Goal: Information Seeking & Learning: Learn about a topic

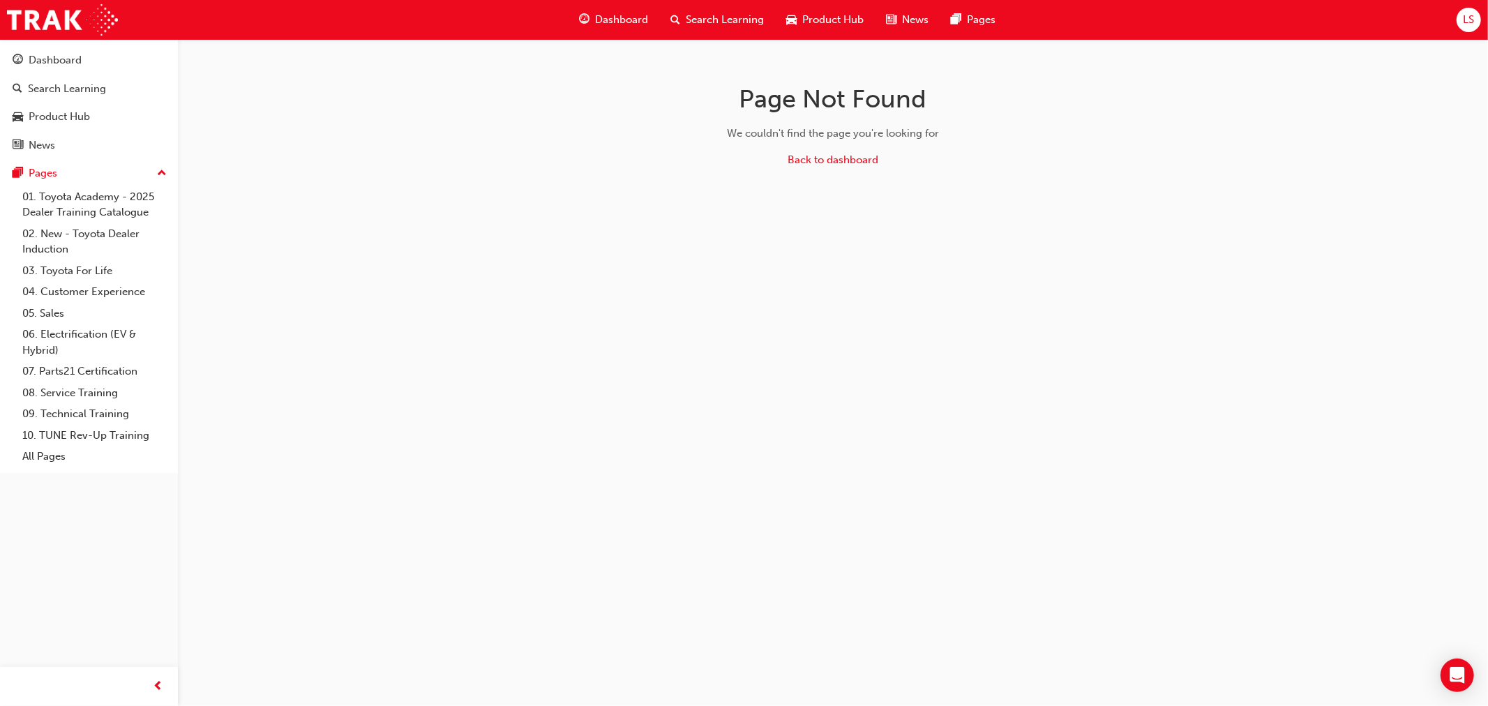
click at [643, 15] on span "Dashboard" at bounding box center [621, 20] width 53 height 16
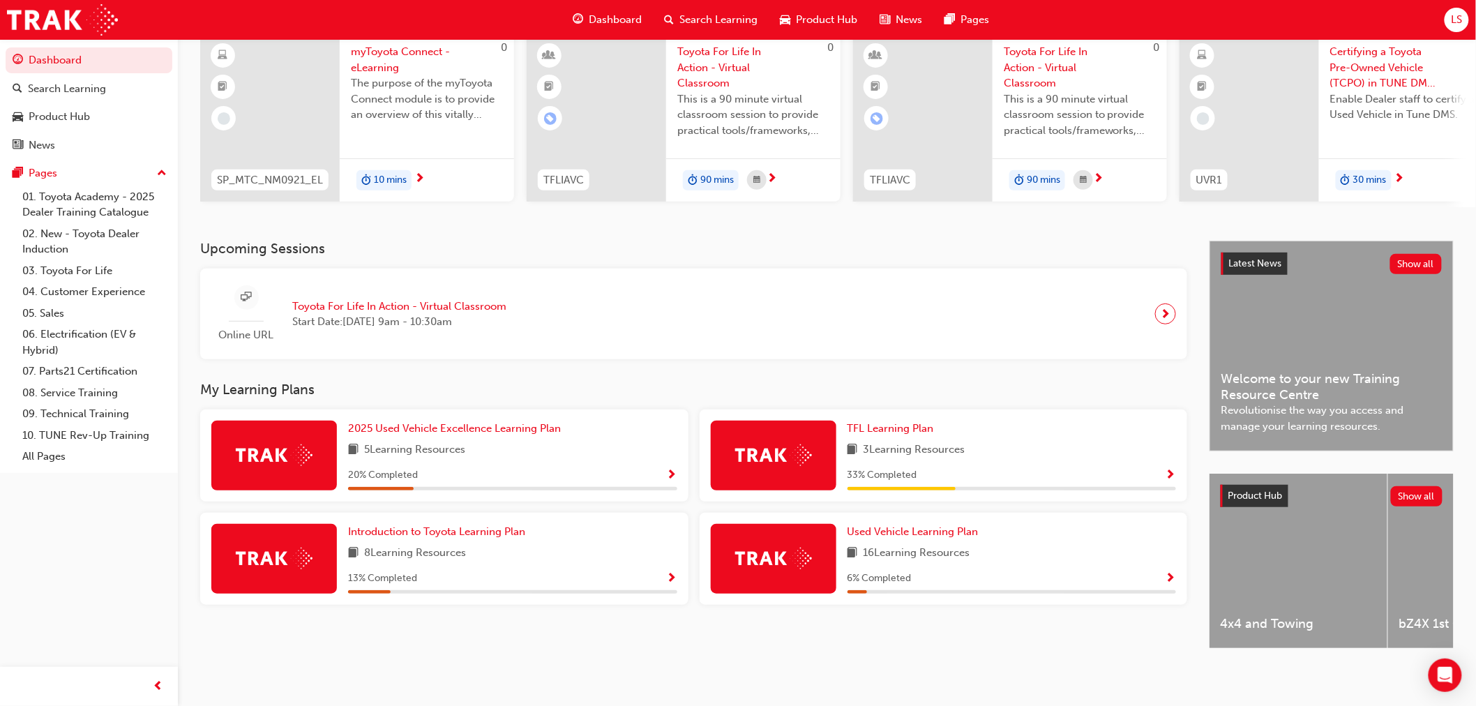
scroll to position [127, 0]
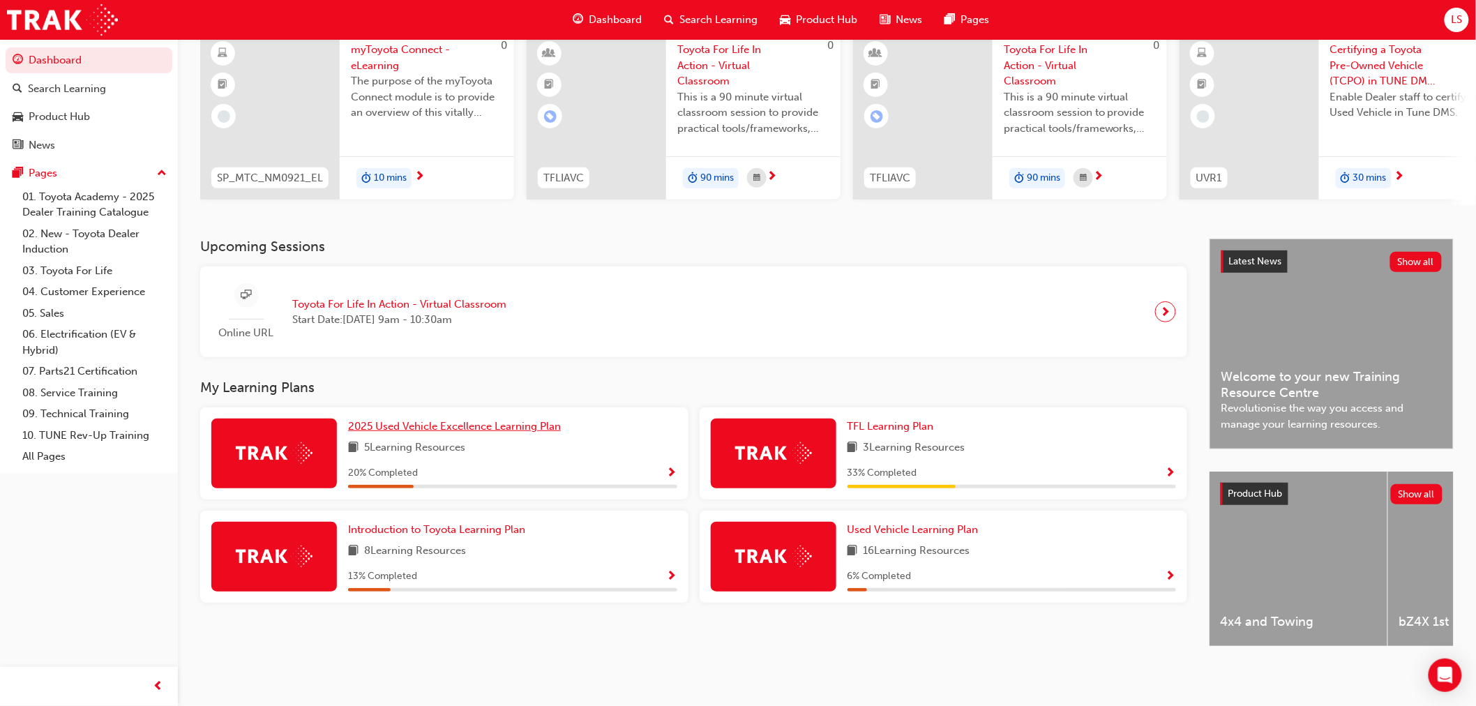
click at [492, 422] on span "2025 Used Vehicle Excellence Learning Plan" at bounding box center [454, 426] width 213 height 13
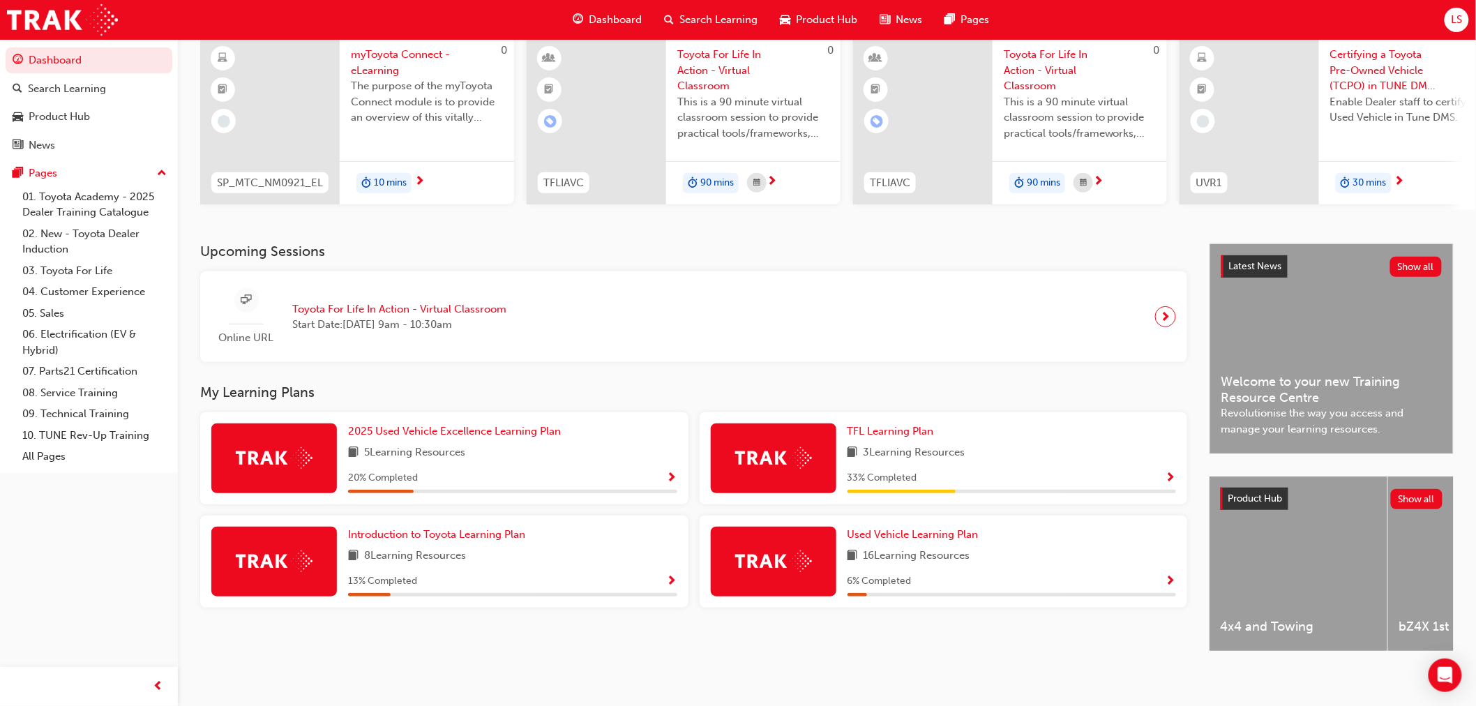
scroll to position [127, 0]
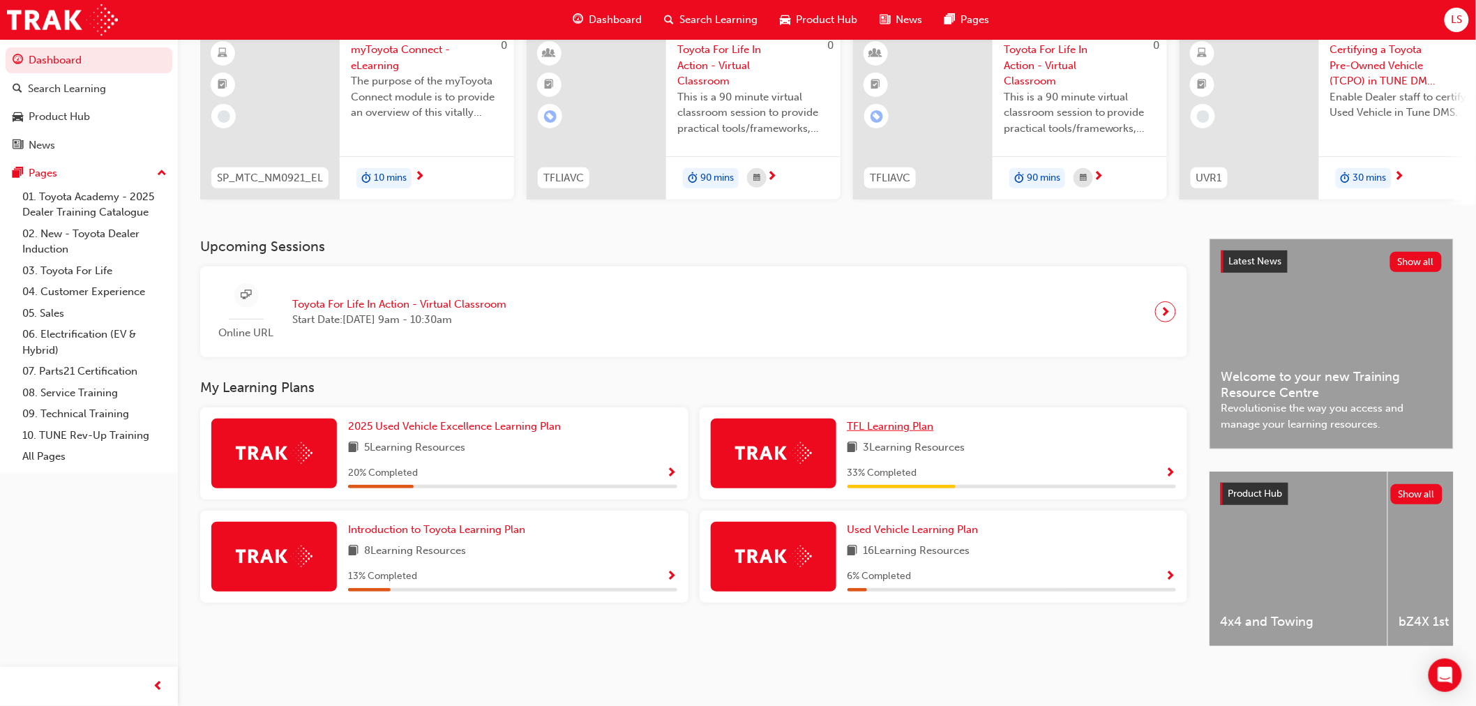
click at [907, 420] on span "TFL Learning Plan" at bounding box center [890, 426] width 86 height 13
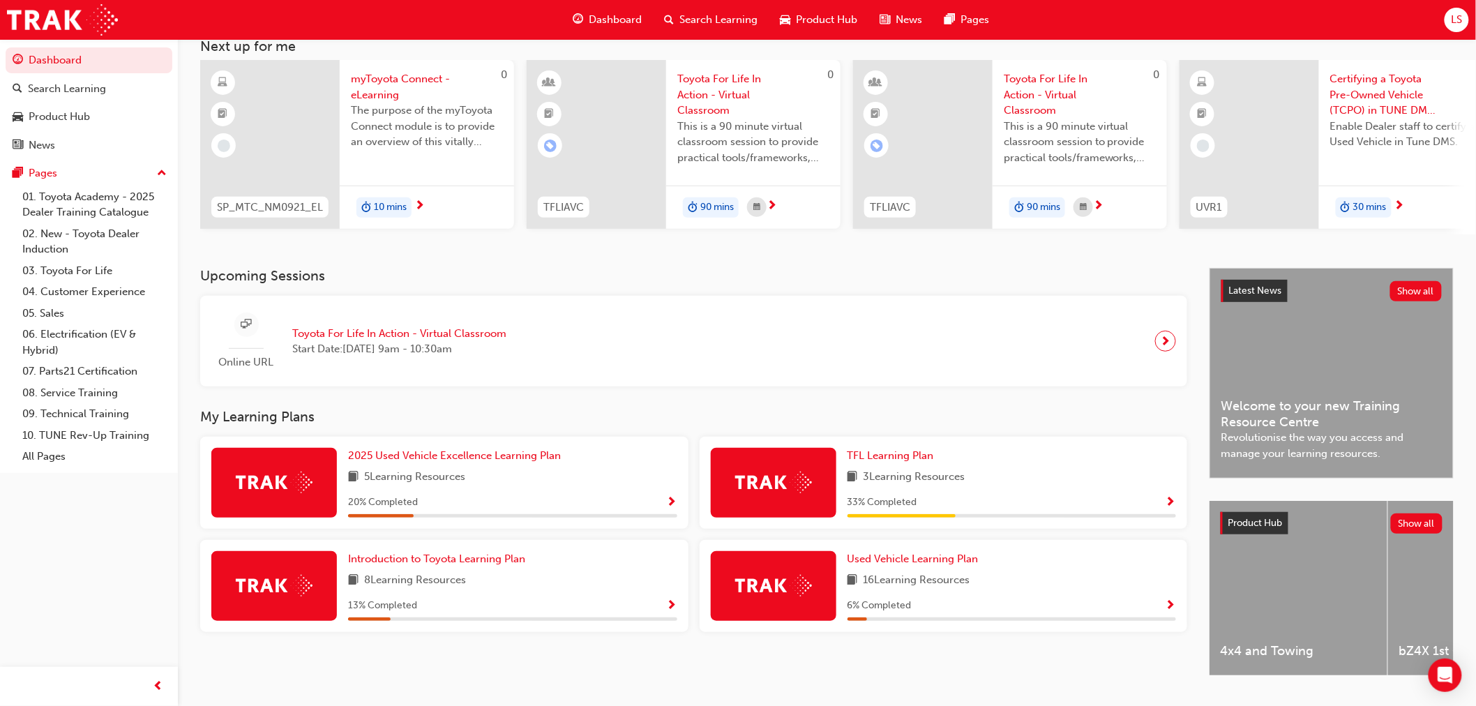
scroll to position [127, 0]
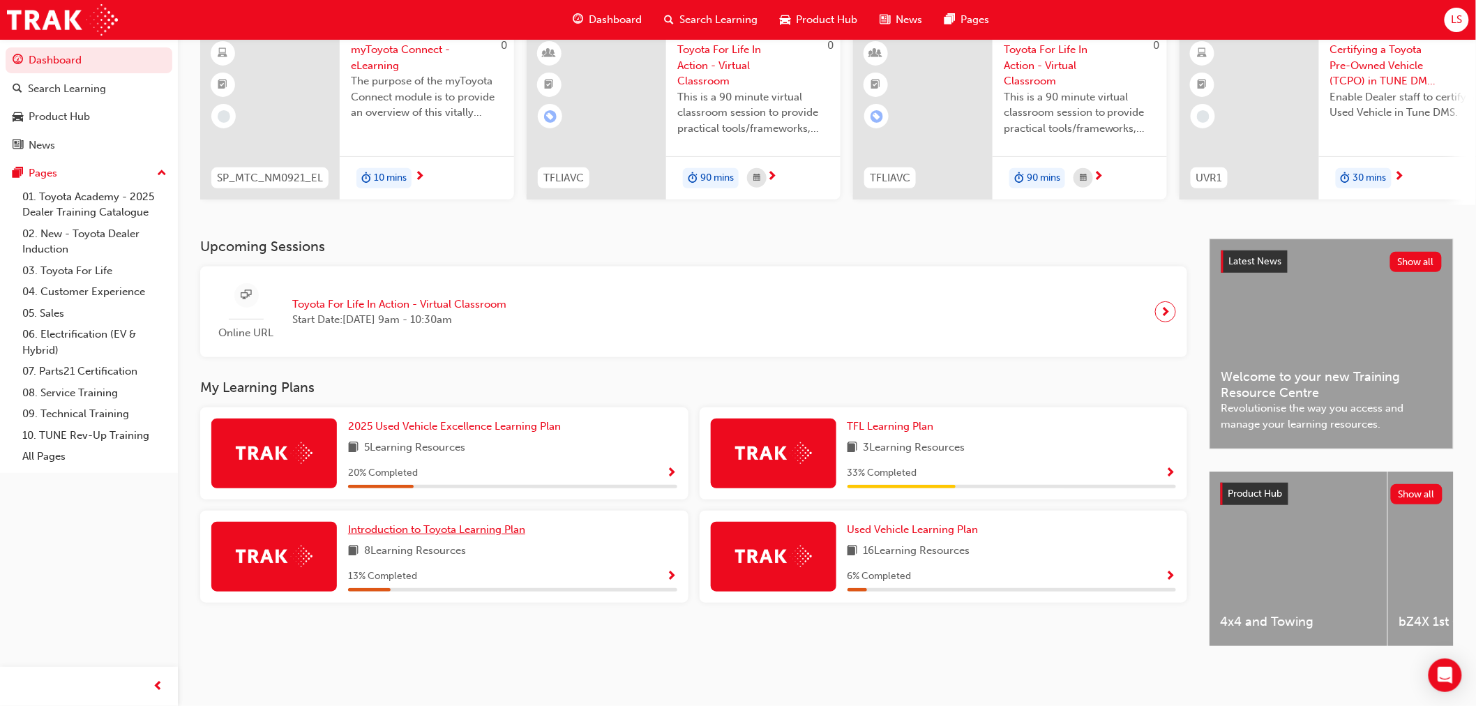
click at [496, 525] on span "Introduction to Toyota Learning Plan" at bounding box center [436, 529] width 177 height 13
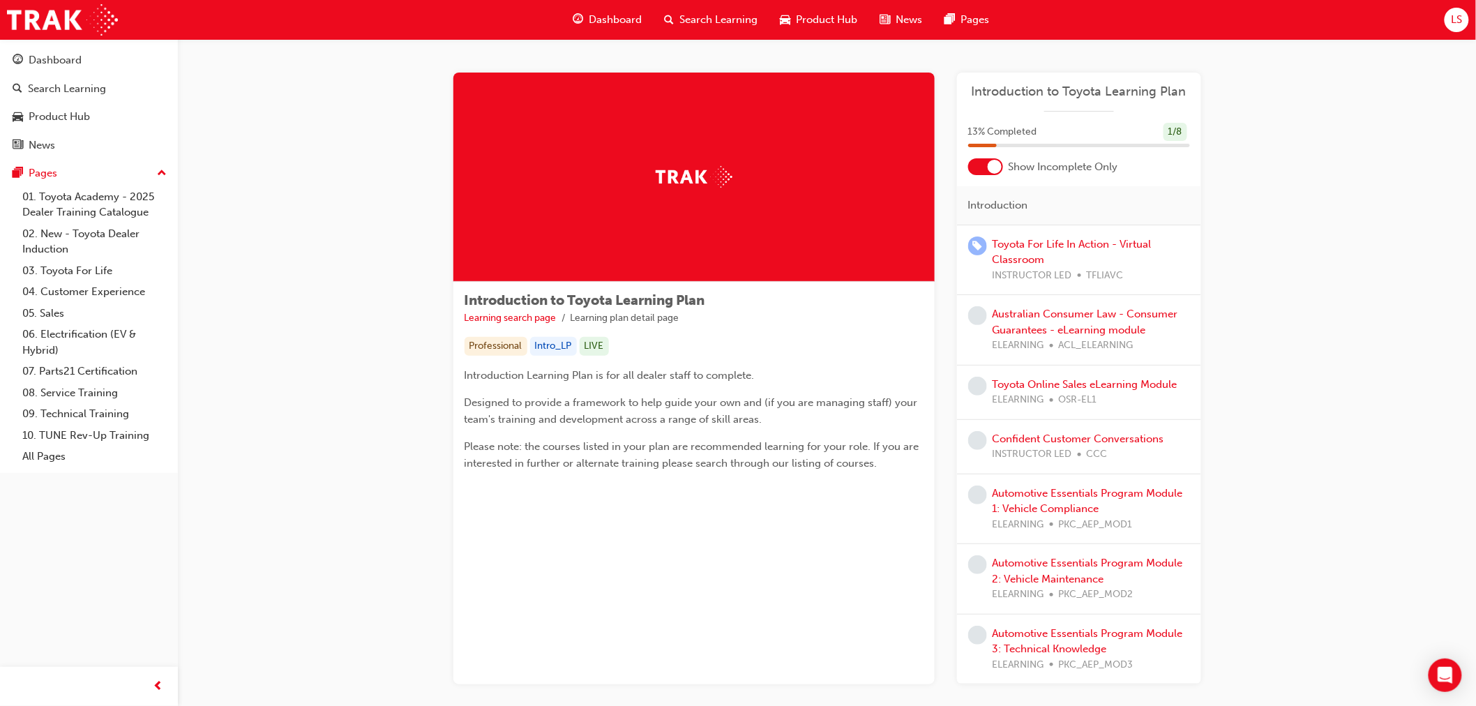
click at [987, 170] on div at bounding box center [985, 166] width 35 height 17
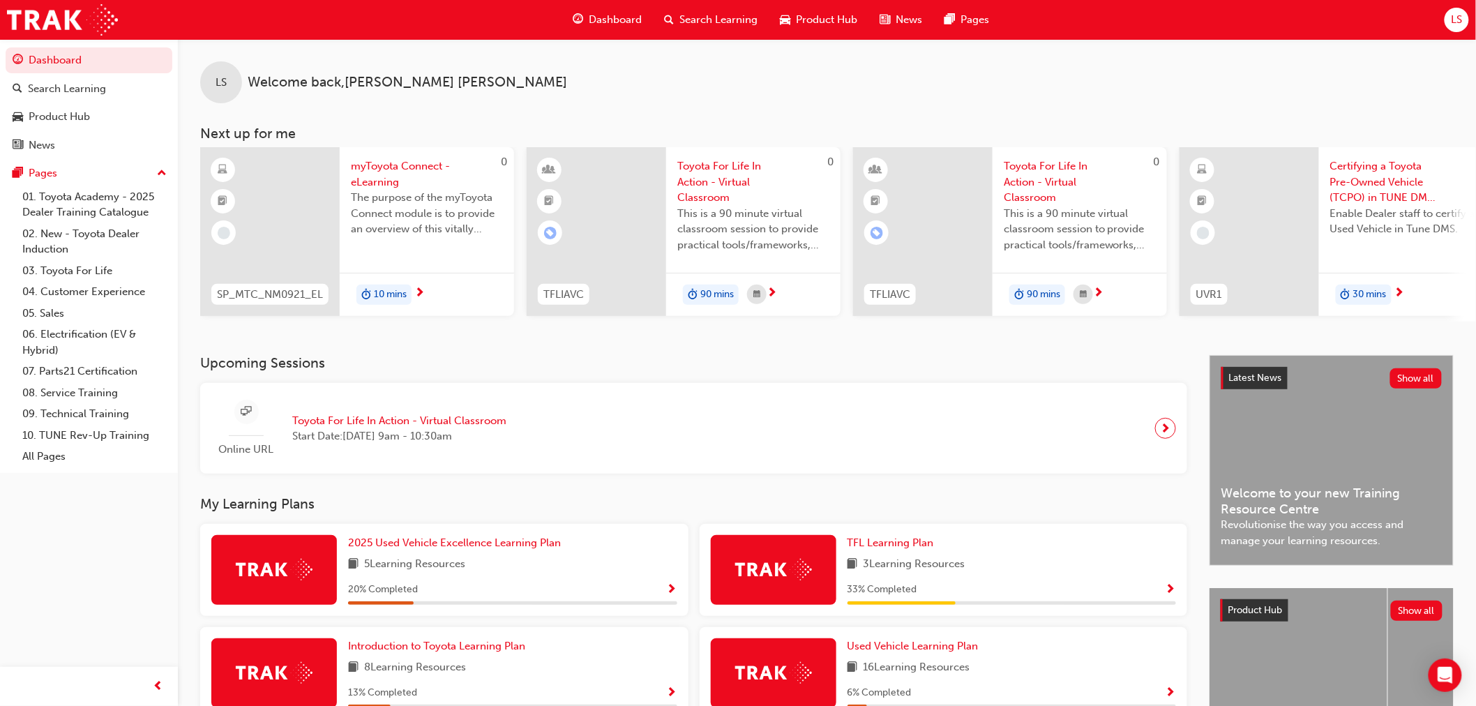
scroll to position [127, 0]
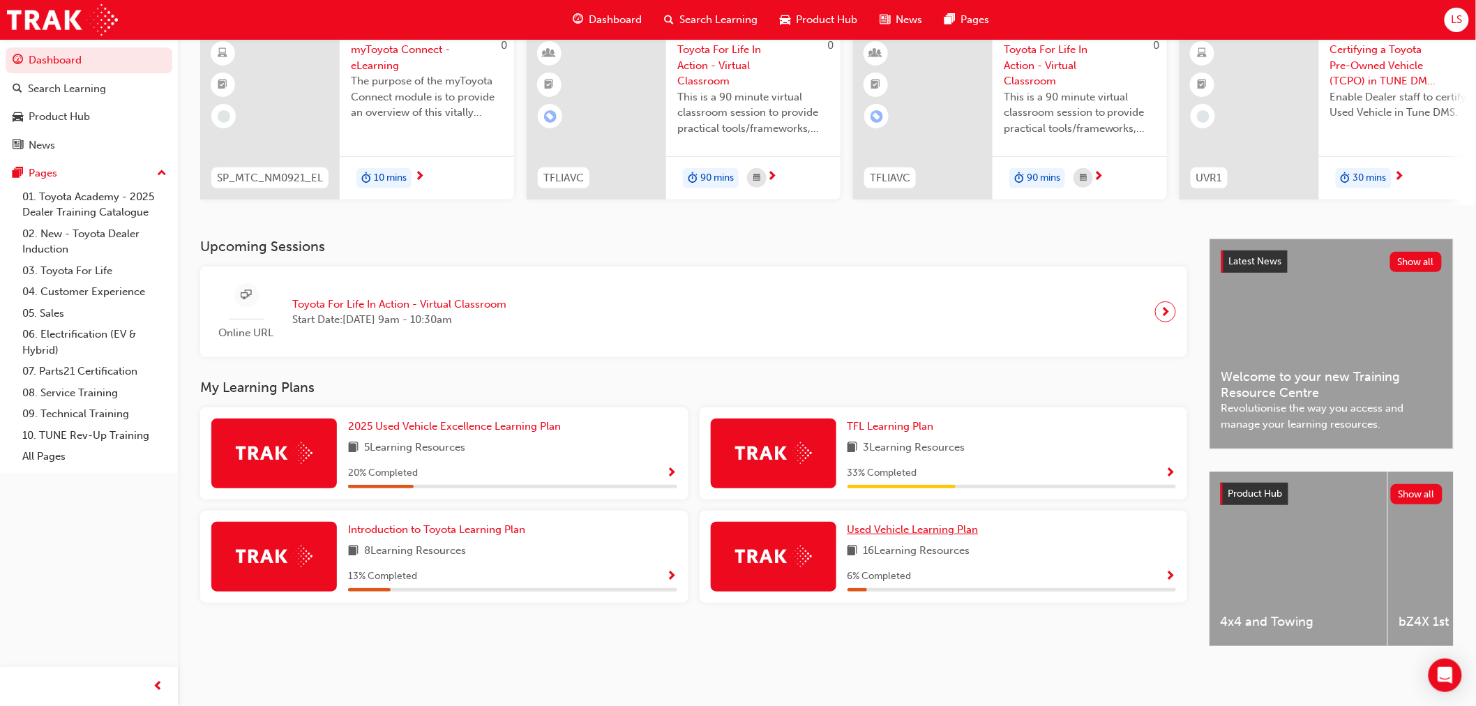
click at [907, 527] on span "Used Vehicle Learning Plan" at bounding box center [912, 529] width 131 height 13
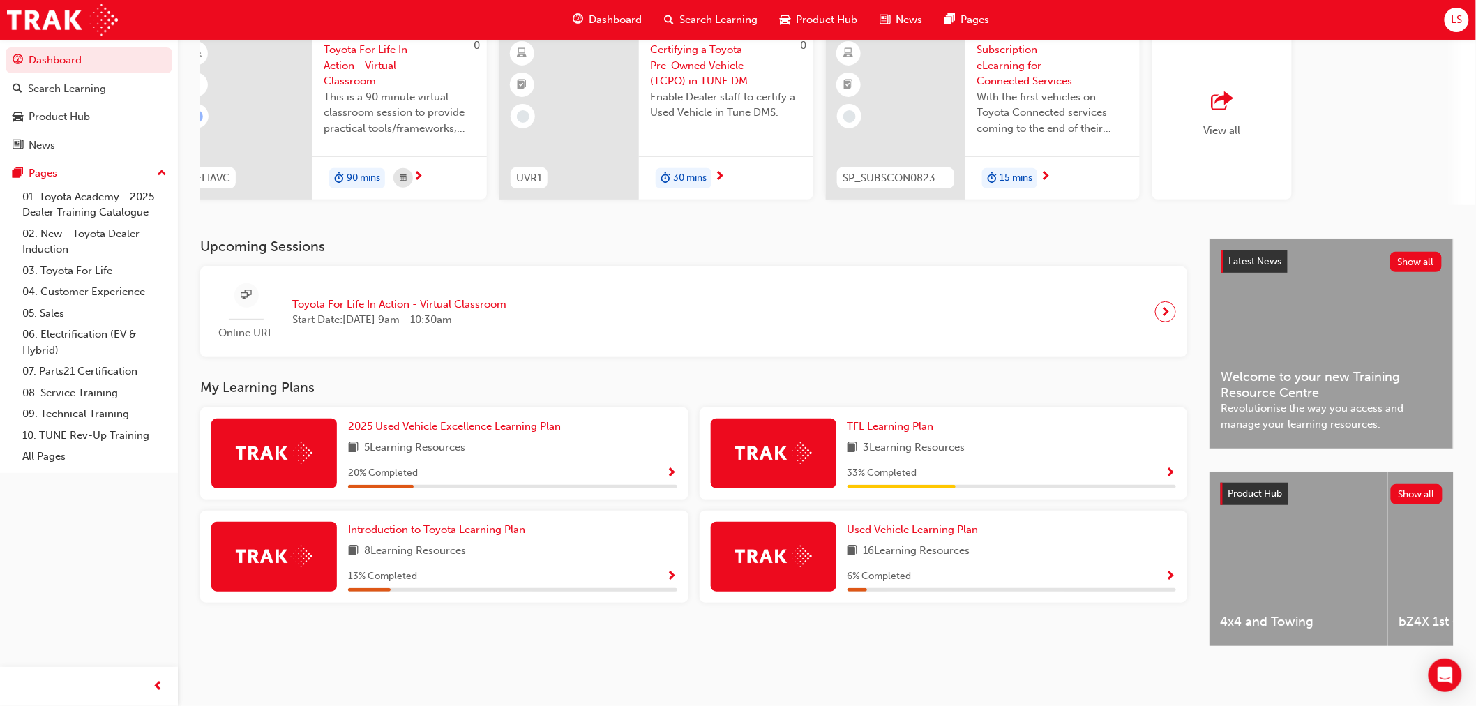
scroll to position [127, 0]
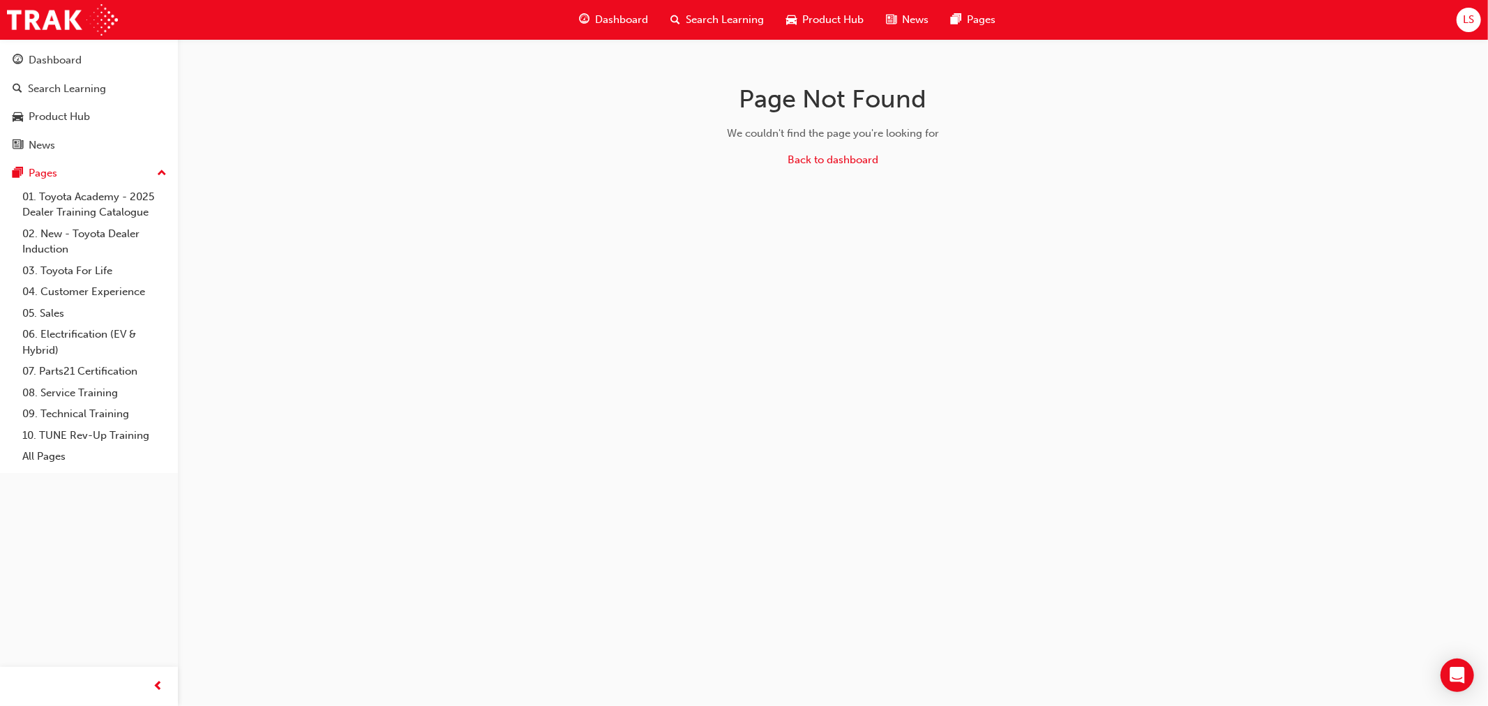
click at [596, 17] on span "Dashboard" at bounding box center [621, 20] width 53 height 16
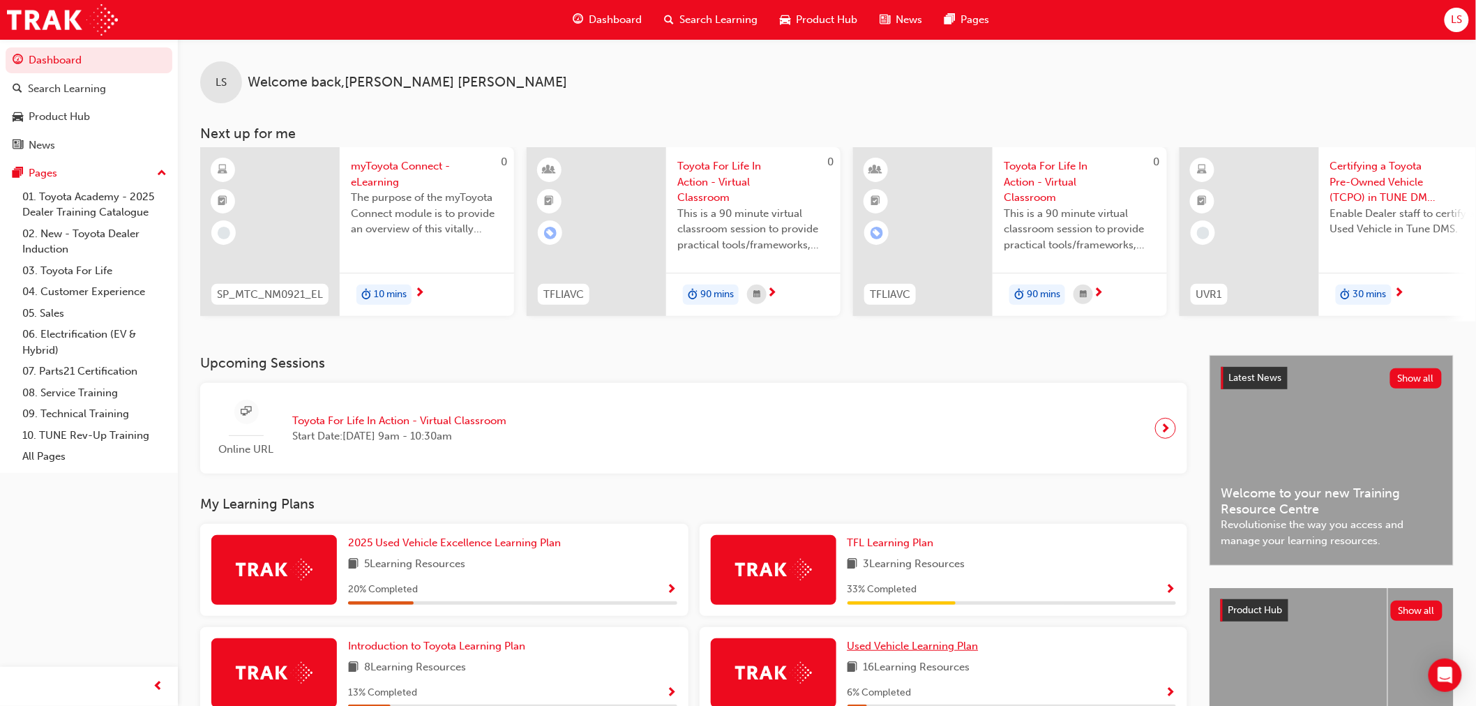
click at [912, 654] on link "Used Vehicle Learning Plan" at bounding box center [915, 646] width 137 height 16
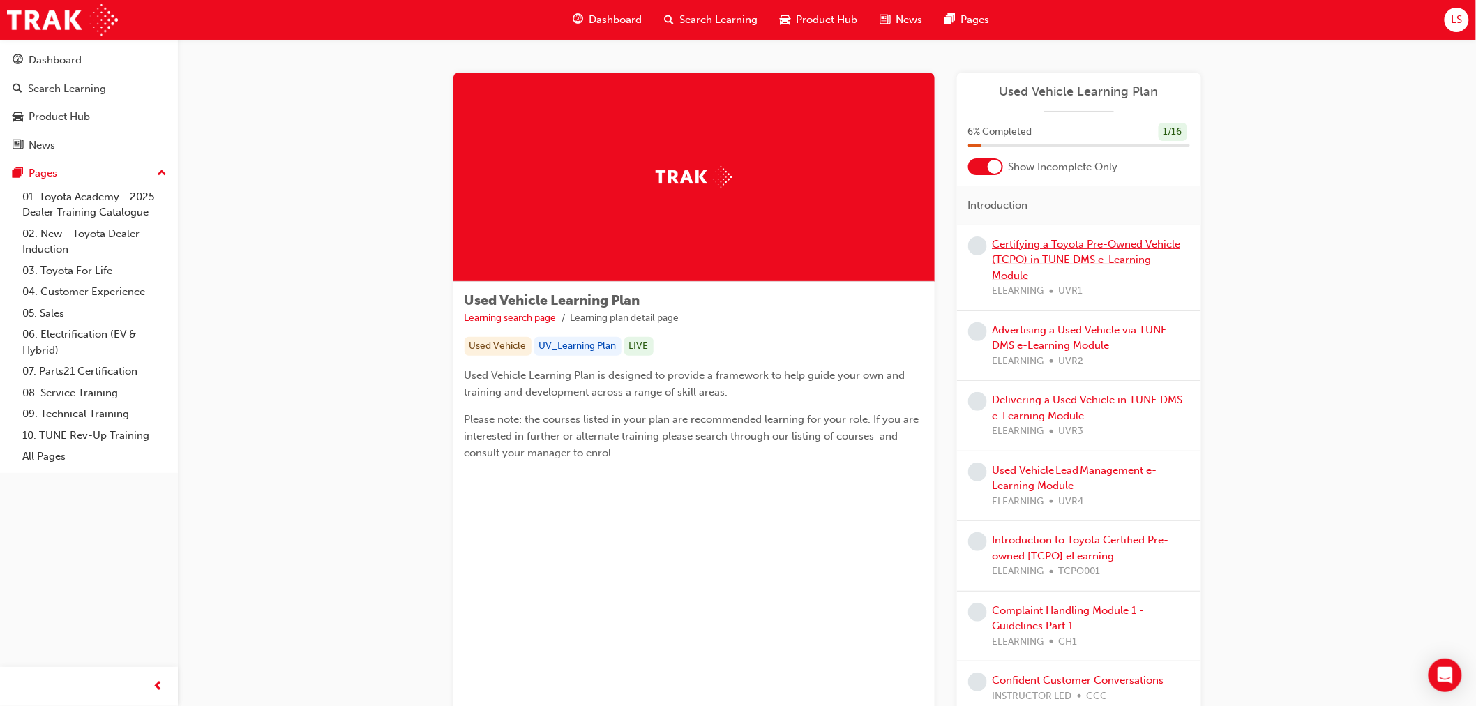
click at [1068, 262] on link "Certifying a Toyota Pre-Owned Vehicle (TCPO) in TUNE DMS e-Learning Module" at bounding box center [1087, 260] width 188 height 44
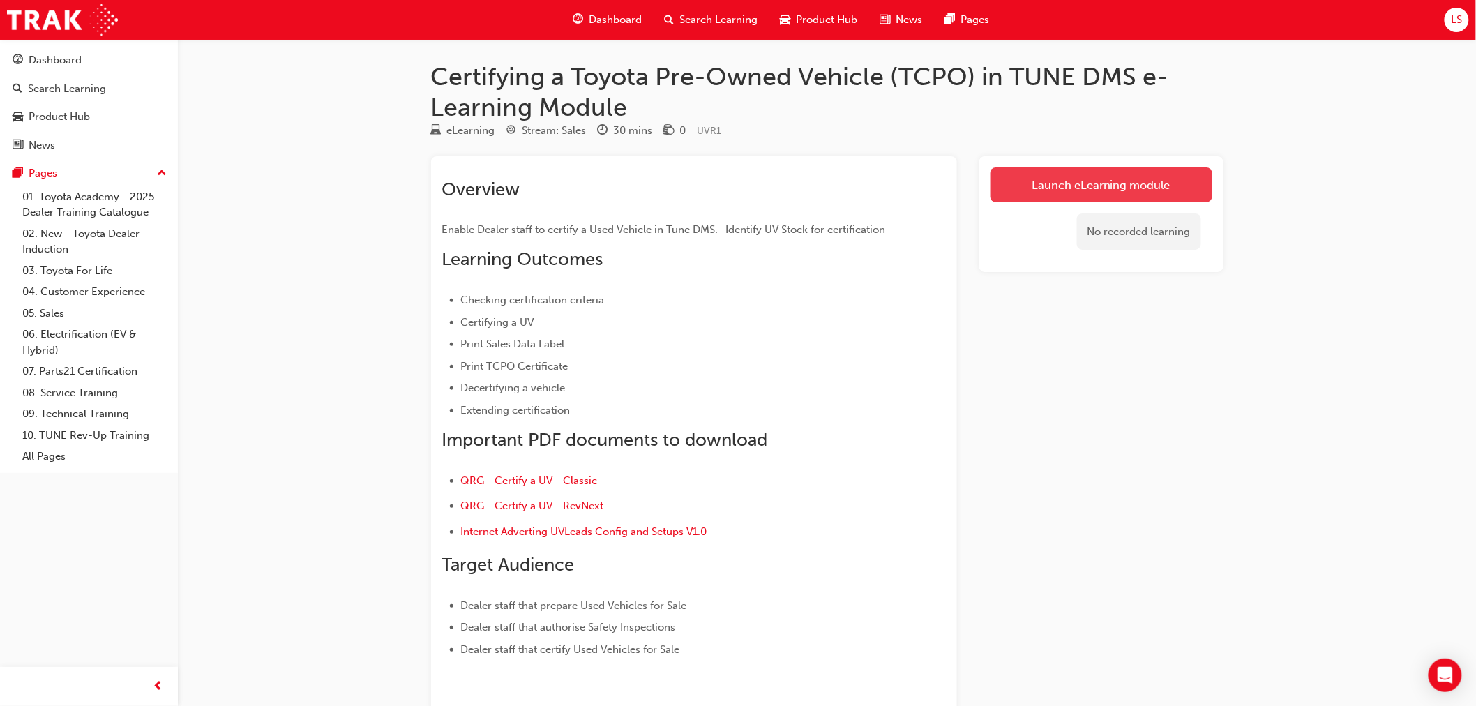
click at [1043, 174] on link "Launch eLearning module" at bounding box center [1101, 184] width 222 height 35
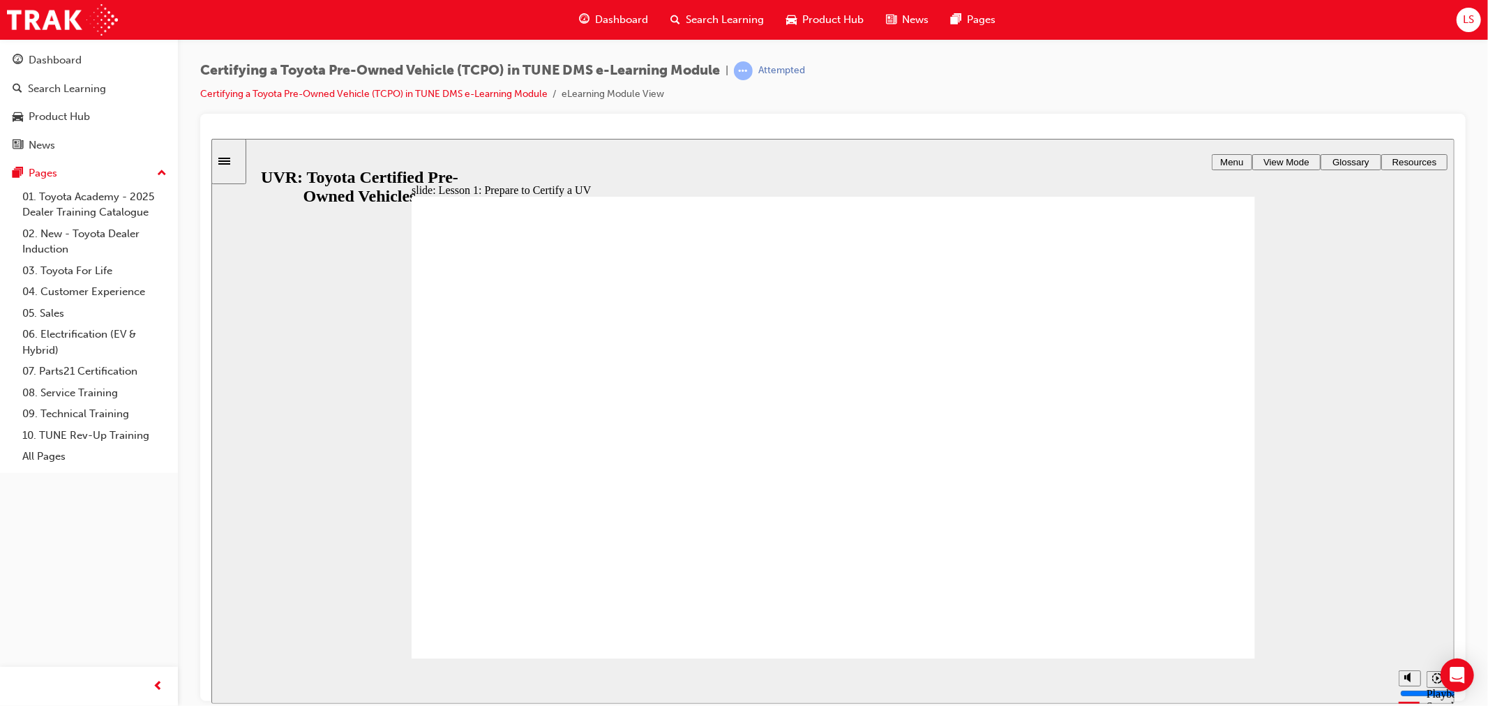
click at [1417, 167] on button "Resources" at bounding box center [1413, 161] width 66 height 16
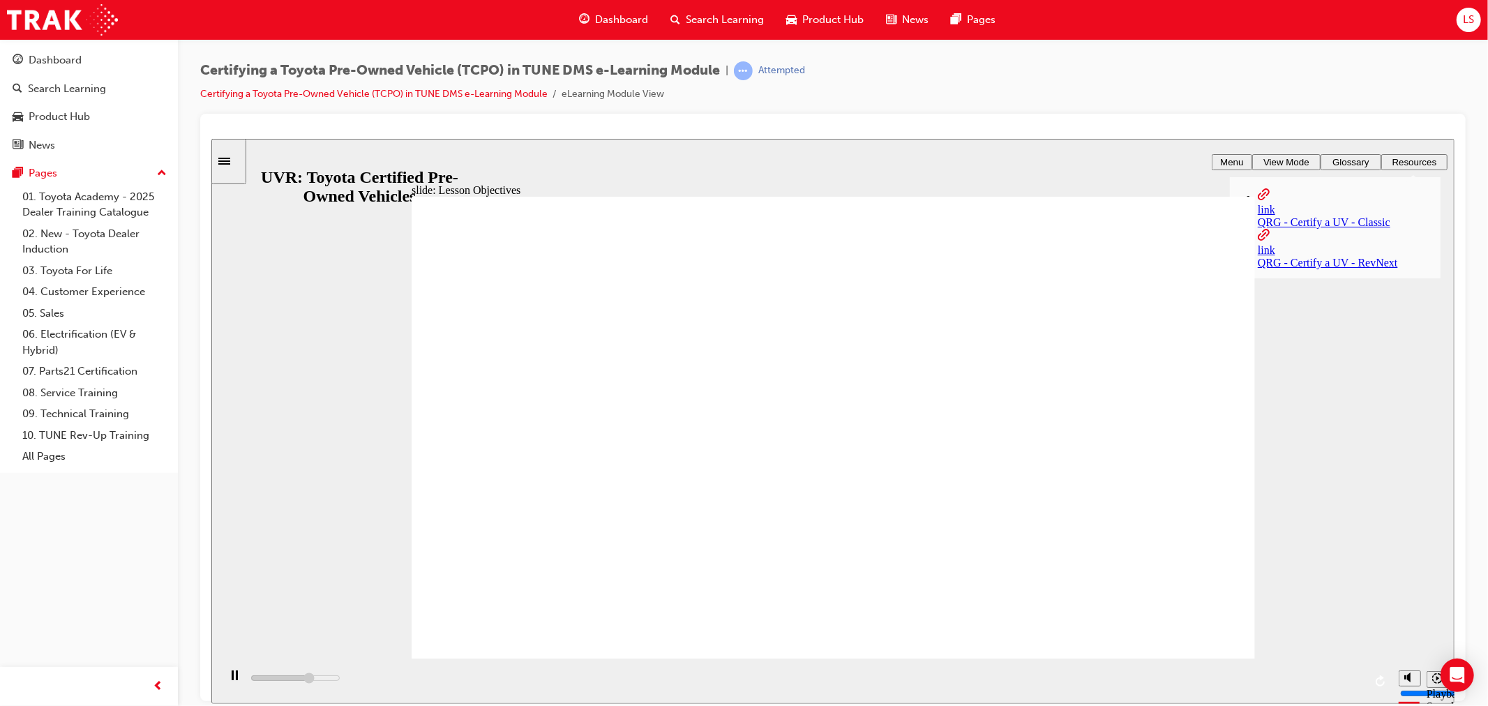
click at [1332, 256] on div "QRG - Certify a UV - RevNext" at bounding box center [1348, 262] width 183 height 13
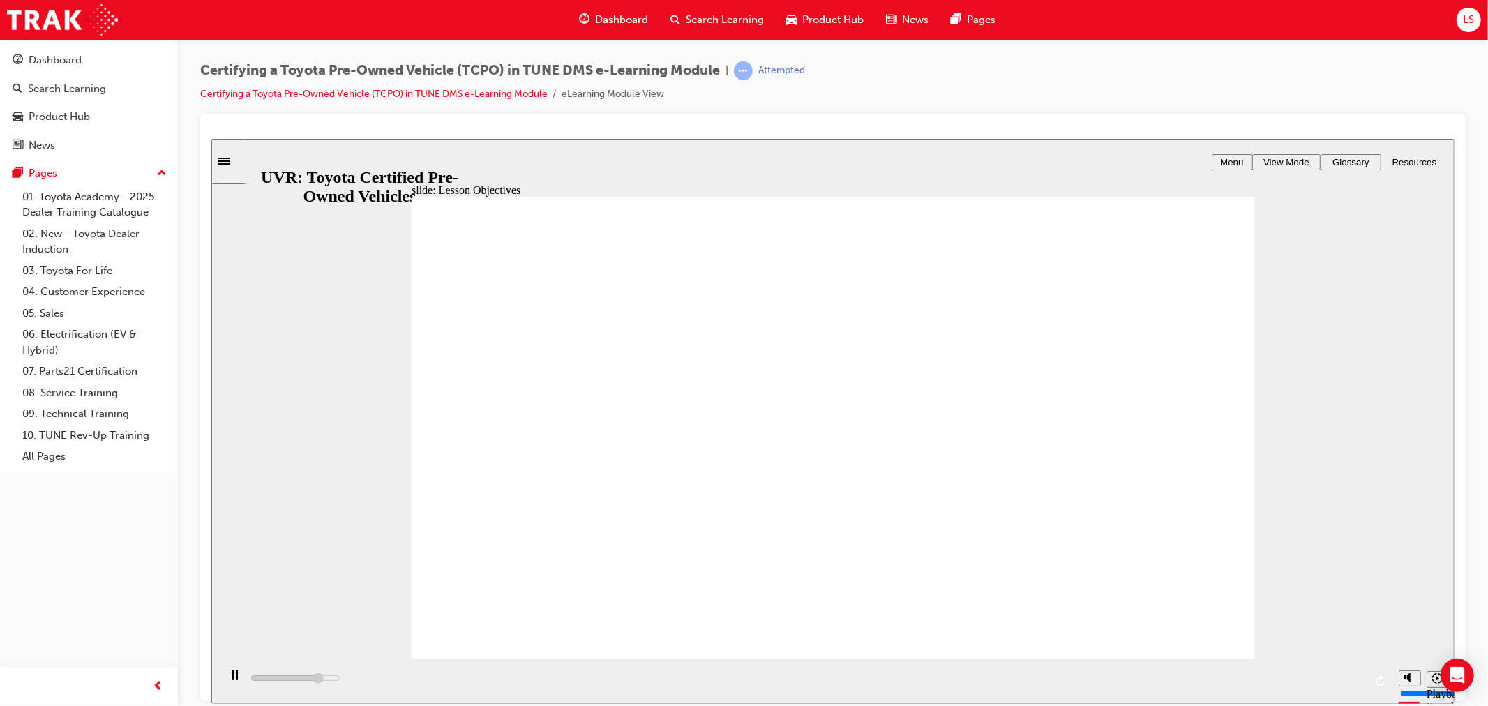
type input "9000"
radio input "true"
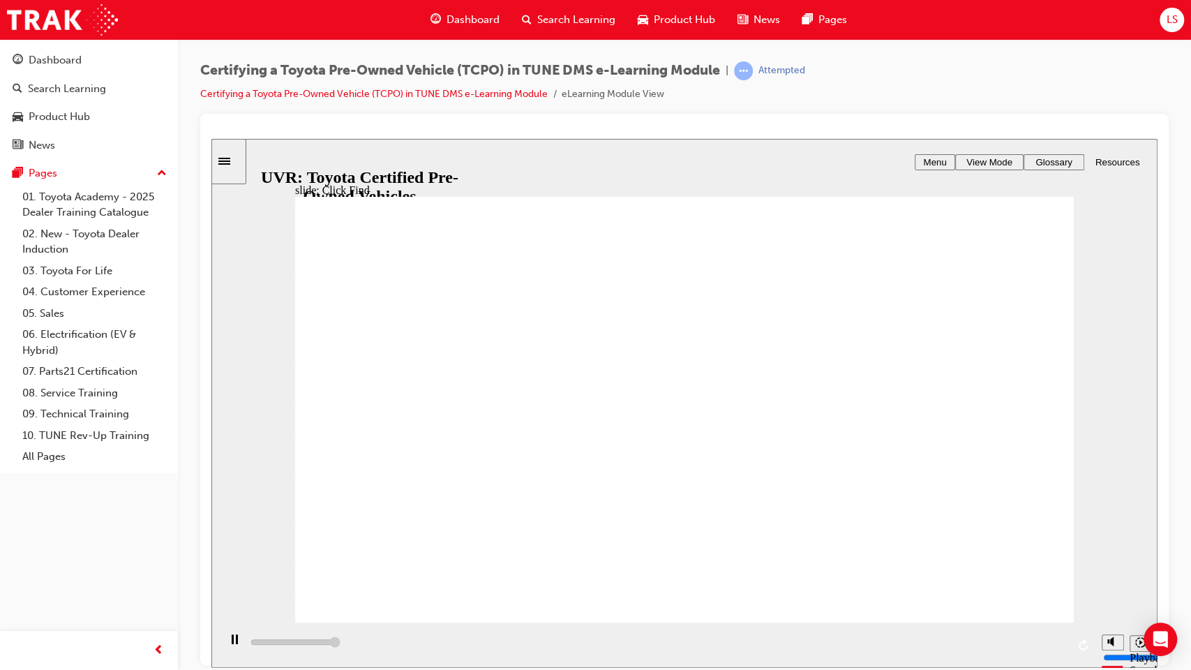
drag, startPoint x: 1029, startPoint y: 643, endPoint x: 1109, endPoint y: 645, distance: 80.2
click at [1109, 645] on section "Playback Speed 2 1.75 1.5 1.25 Normal" at bounding box center [684, 643] width 946 height 45
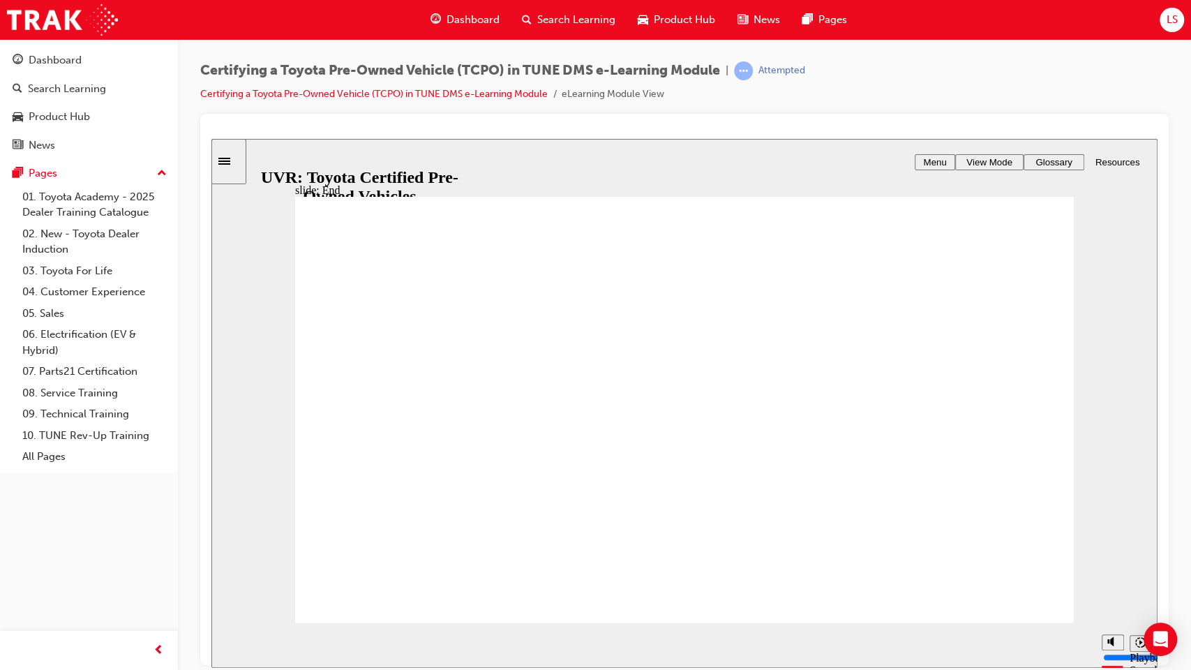
click at [227, 644] on div "play/pause" at bounding box center [235, 645] width 24 height 24
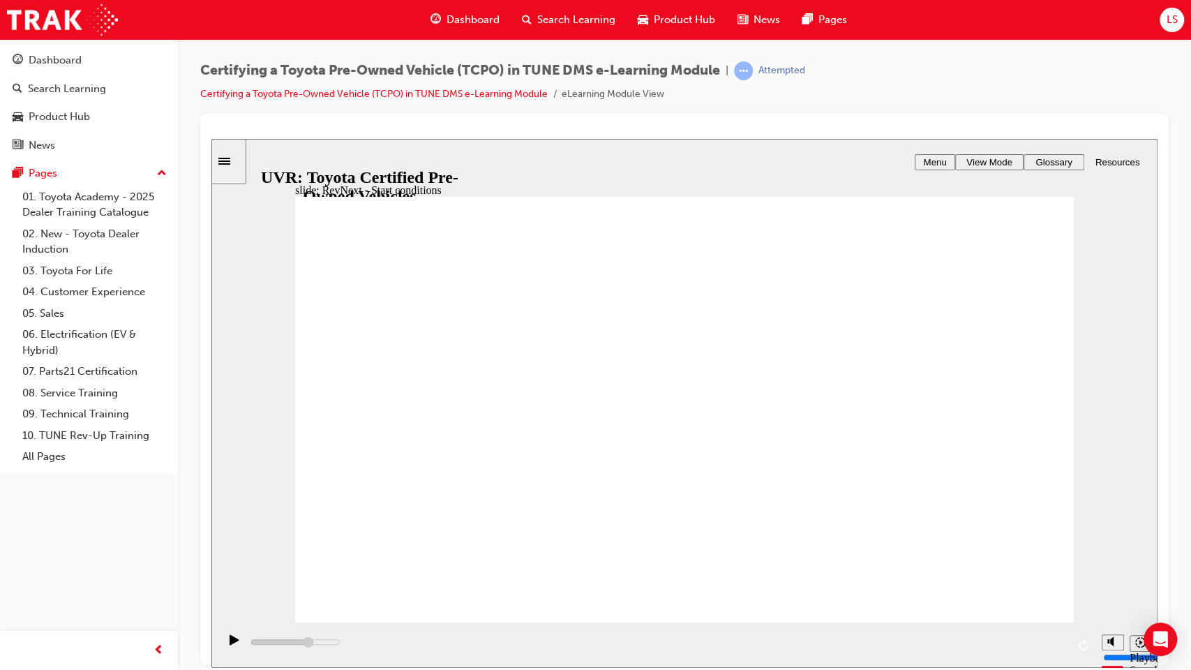
click at [229, 643] on icon "play/pause" at bounding box center [233, 638] width 9 height 10
drag, startPoint x: 1035, startPoint y: 642, endPoint x: 1087, endPoint y: 650, distance: 52.9
click at [1087, 650] on div "playback controls" at bounding box center [656, 643] width 876 height 45
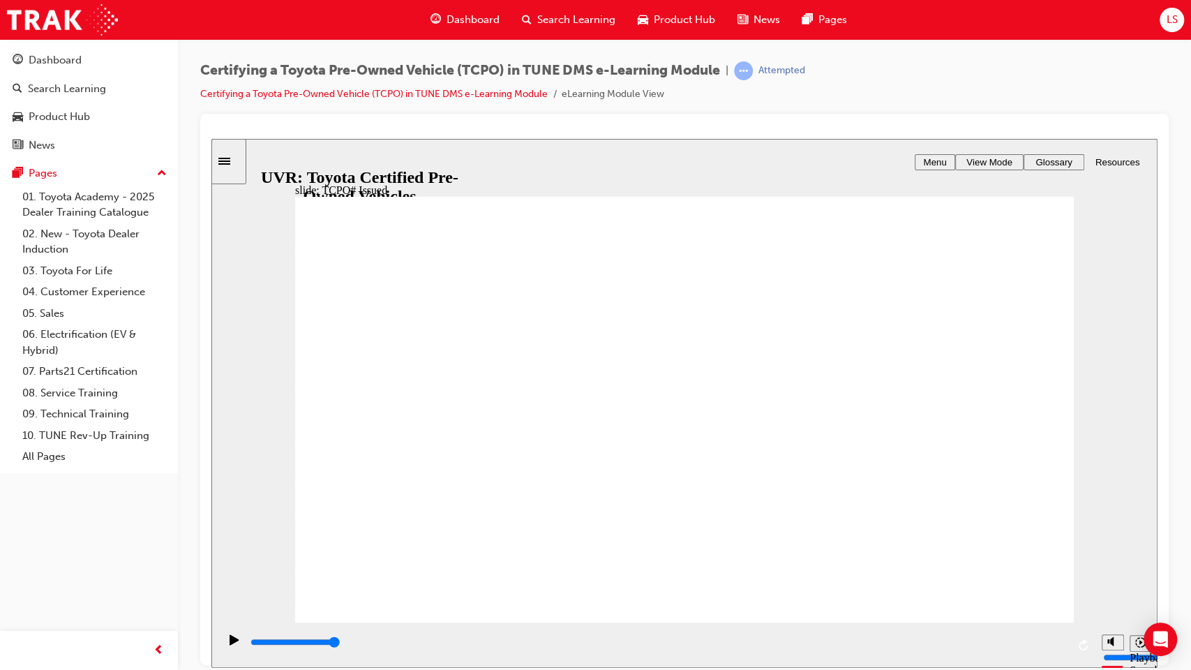
drag, startPoint x: 1062, startPoint y: 642, endPoint x: 1075, endPoint y: 645, distance: 13.5
click at [1075, 645] on div "playback controls" at bounding box center [656, 643] width 876 height 45
drag, startPoint x: 1062, startPoint y: 644, endPoint x: 1071, endPoint y: 646, distance: 8.5
click at [1071, 646] on div "playback controls" at bounding box center [656, 643] width 876 height 45
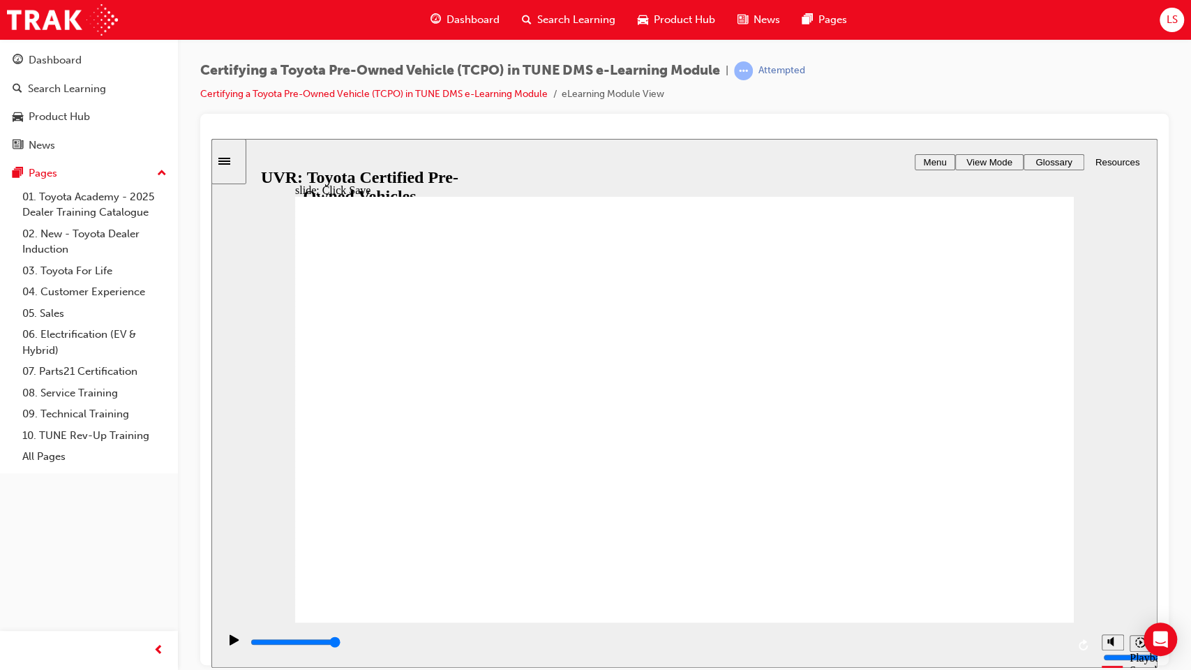
drag, startPoint x: 1071, startPoint y: 616, endPoint x: 1060, endPoint y: 608, distance: 14.0
drag, startPoint x: 1050, startPoint y: 642, endPoint x: 1059, endPoint y: 644, distance: 8.6
click at [1059, 644] on div "playback controls" at bounding box center [656, 643] width 876 height 45
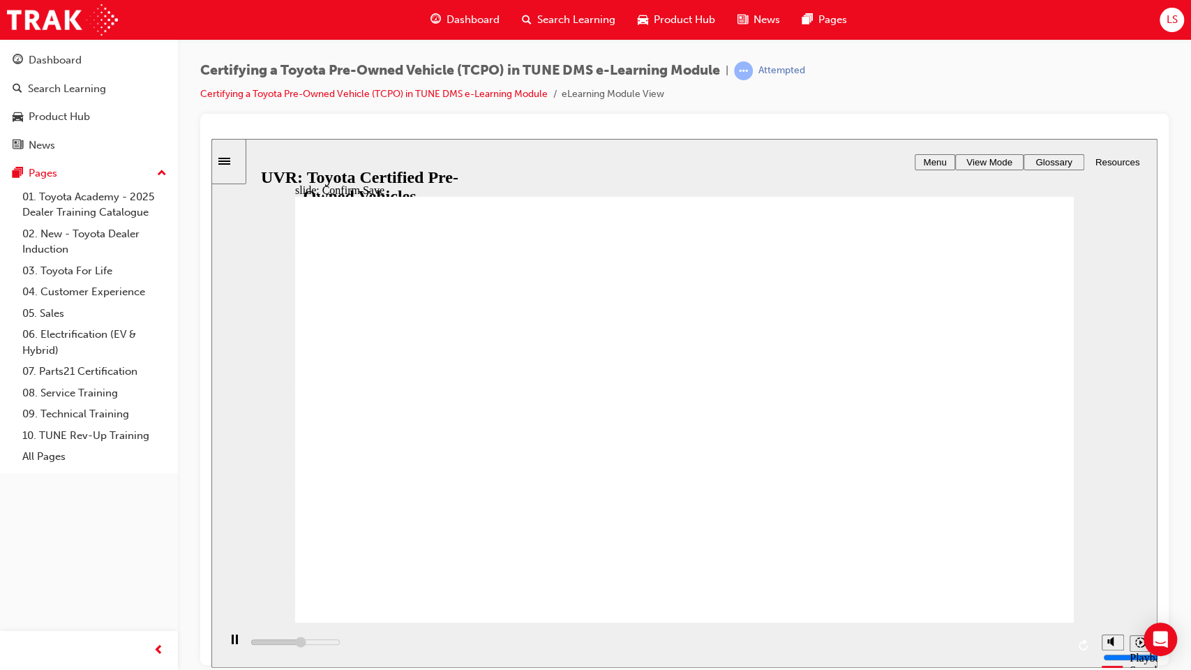
drag, startPoint x: 1053, startPoint y: 644, endPoint x: 1077, endPoint y: 647, distance: 24.6
click at [1077, 647] on div "playback controls" at bounding box center [656, 643] width 876 height 45
drag, startPoint x: 1027, startPoint y: 643, endPoint x: 1073, endPoint y: 650, distance: 45.9
click at [1073, 650] on div "playback controls" at bounding box center [656, 643] width 876 height 45
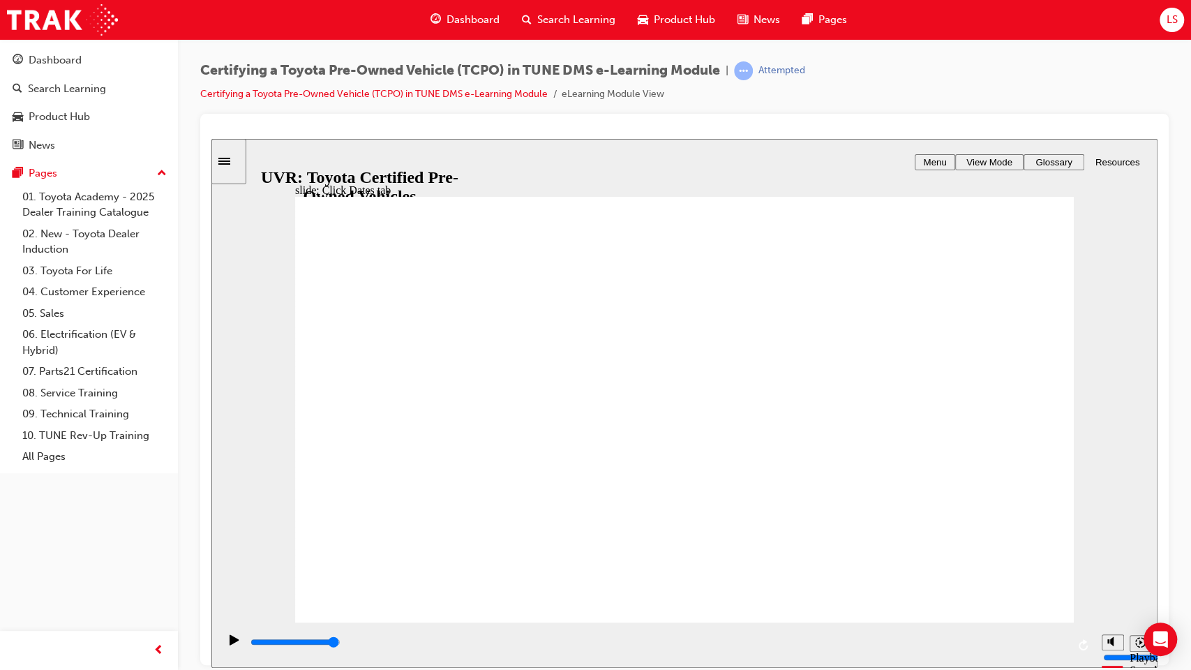
click at [880, 123] on div at bounding box center [684, 389] width 968 height 551
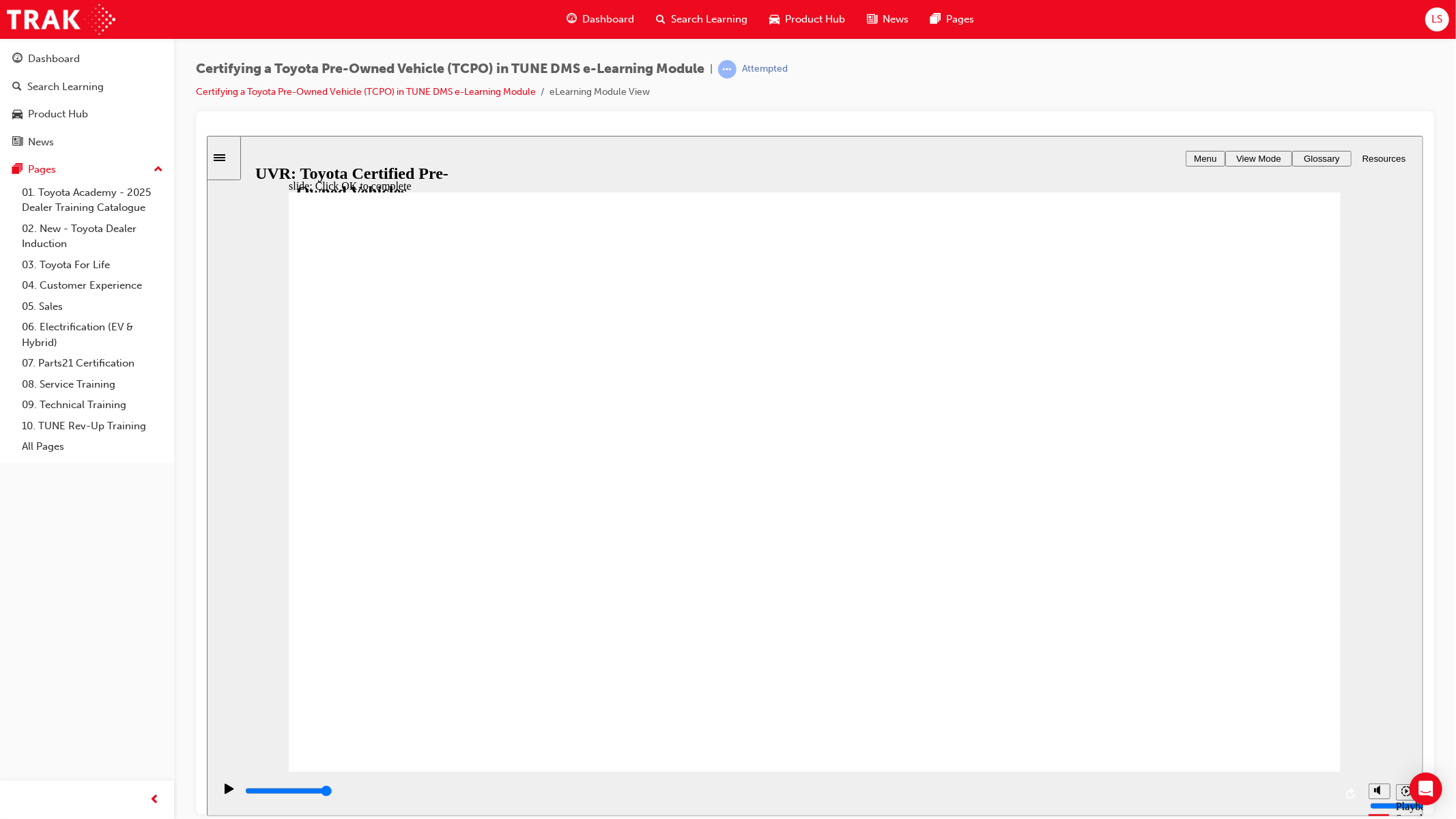
type input "5800"
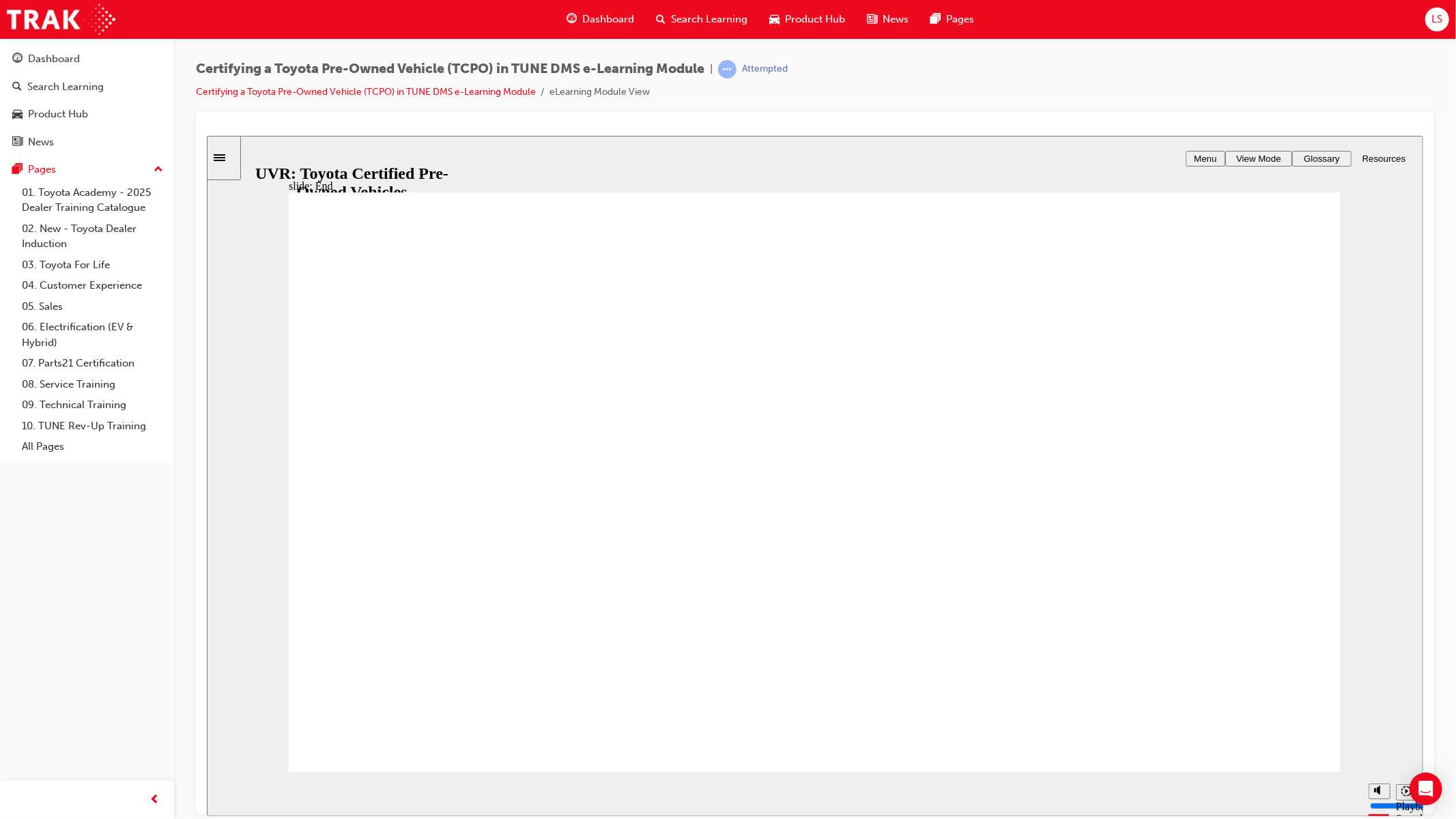
click at [1192, 62] on div "Certifying a Toyota Pre-Owned Vehicle (TCPO) in TUNE DMS e-Learning Module | At…" at bounding box center [814, 85] width 1238 height 51
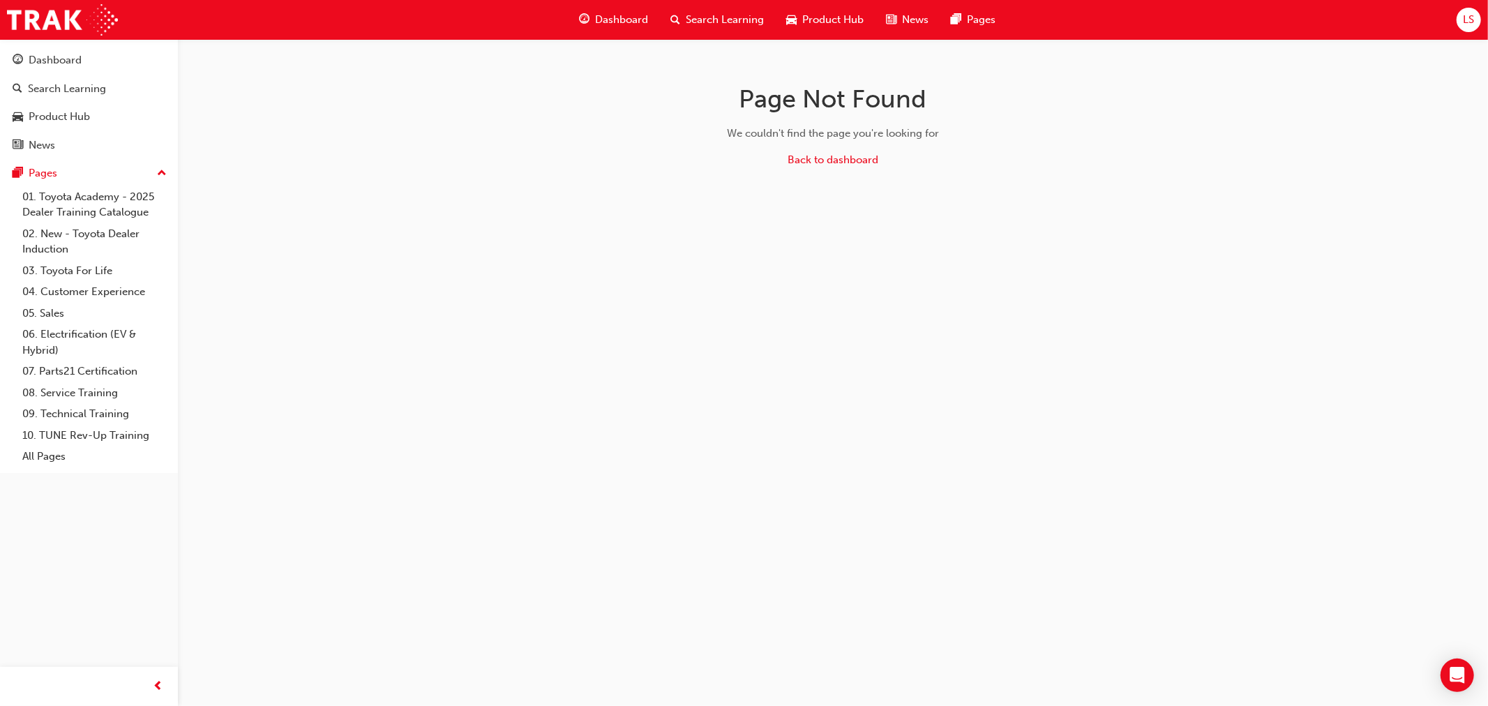
click at [615, 8] on div "Dashboard" at bounding box center [613, 20] width 91 height 29
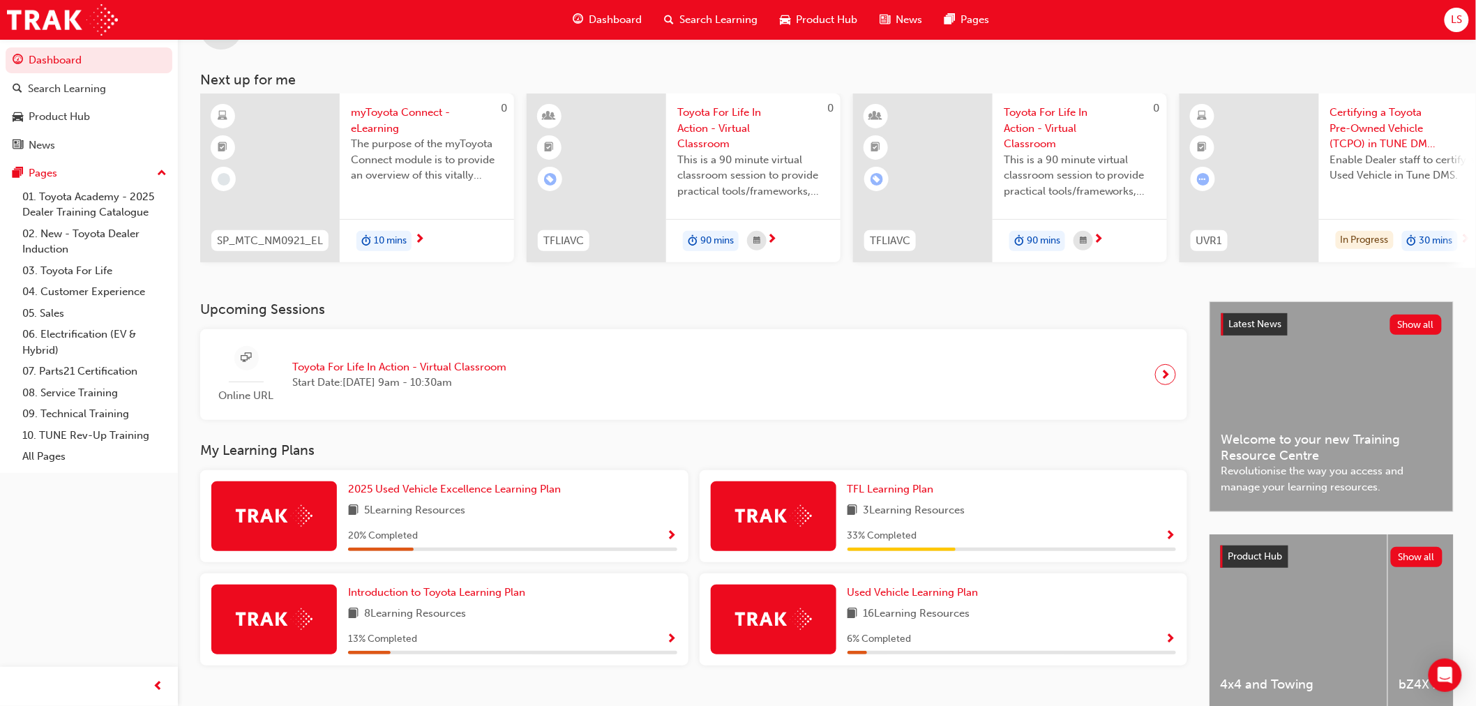
scroll to position [127, 0]
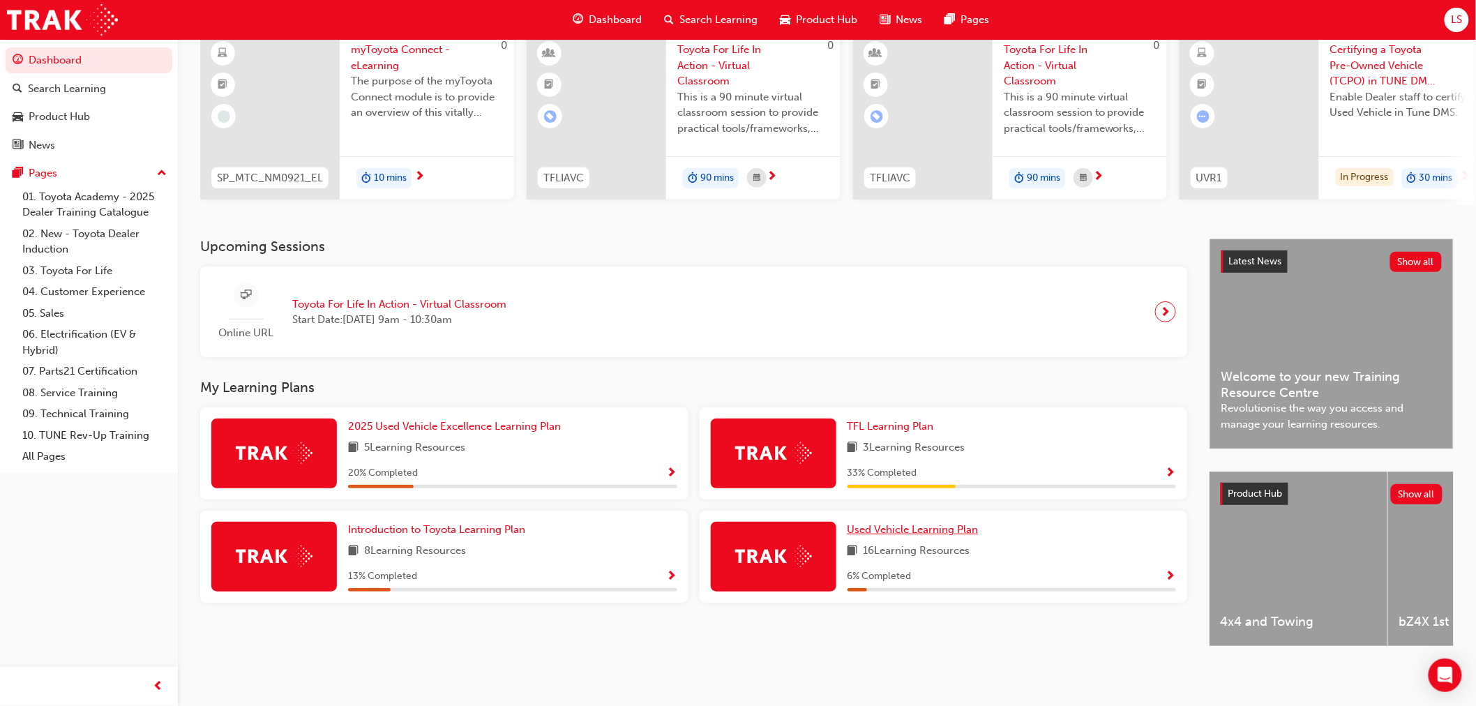
click at [879, 525] on span "Used Vehicle Learning Plan" at bounding box center [912, 529] width 131 height 13
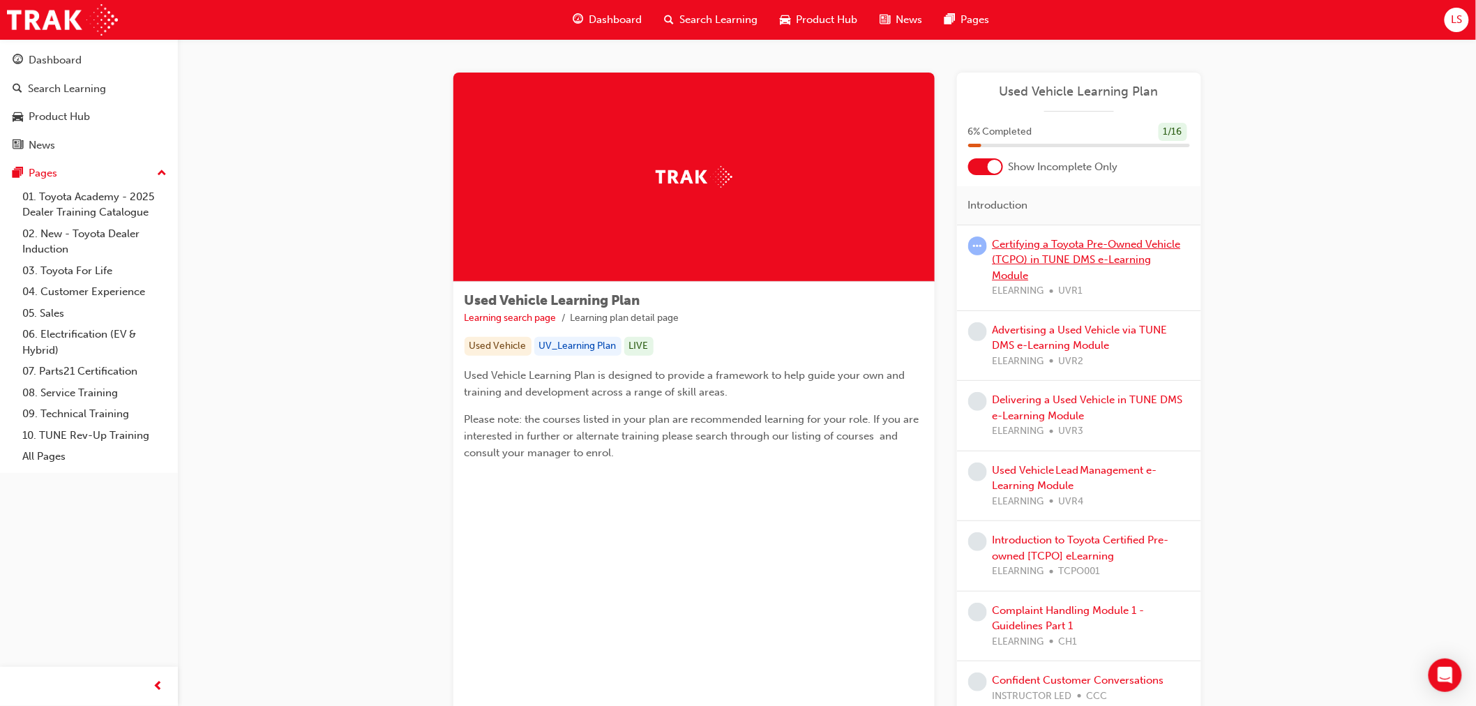
click at [1057, 255] on link "Certifying a Toyota Pre-Owned Vehicle (TCPO) in TUNE DMS e-Learning Module" at bounding box center [1087, 260] width 188 height 44
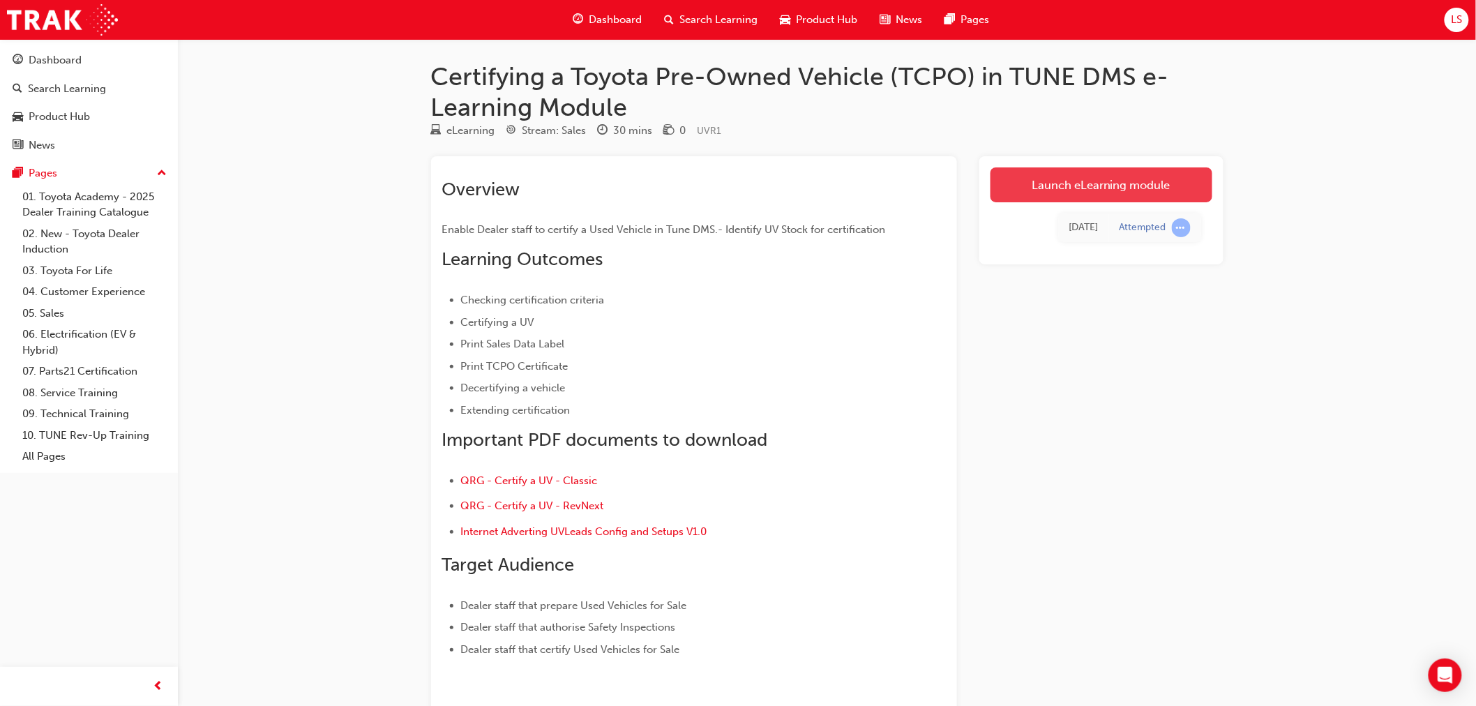
click at [1092, 185] on link "Launch eLearning module" at bounding box center [1101, 184] width 222 height 35
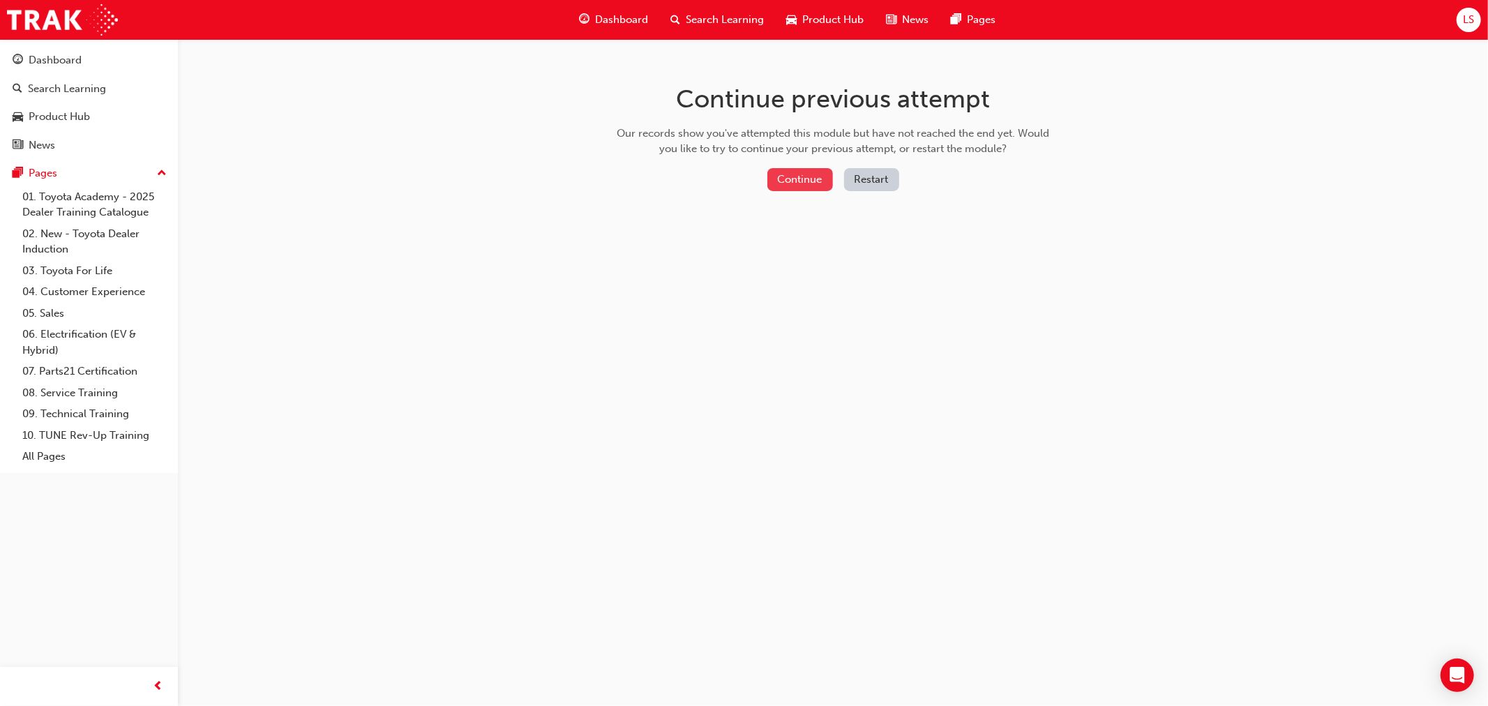
click at [790, 181] on button "Continue" at bounding box center [800, 179] width 66 height 23
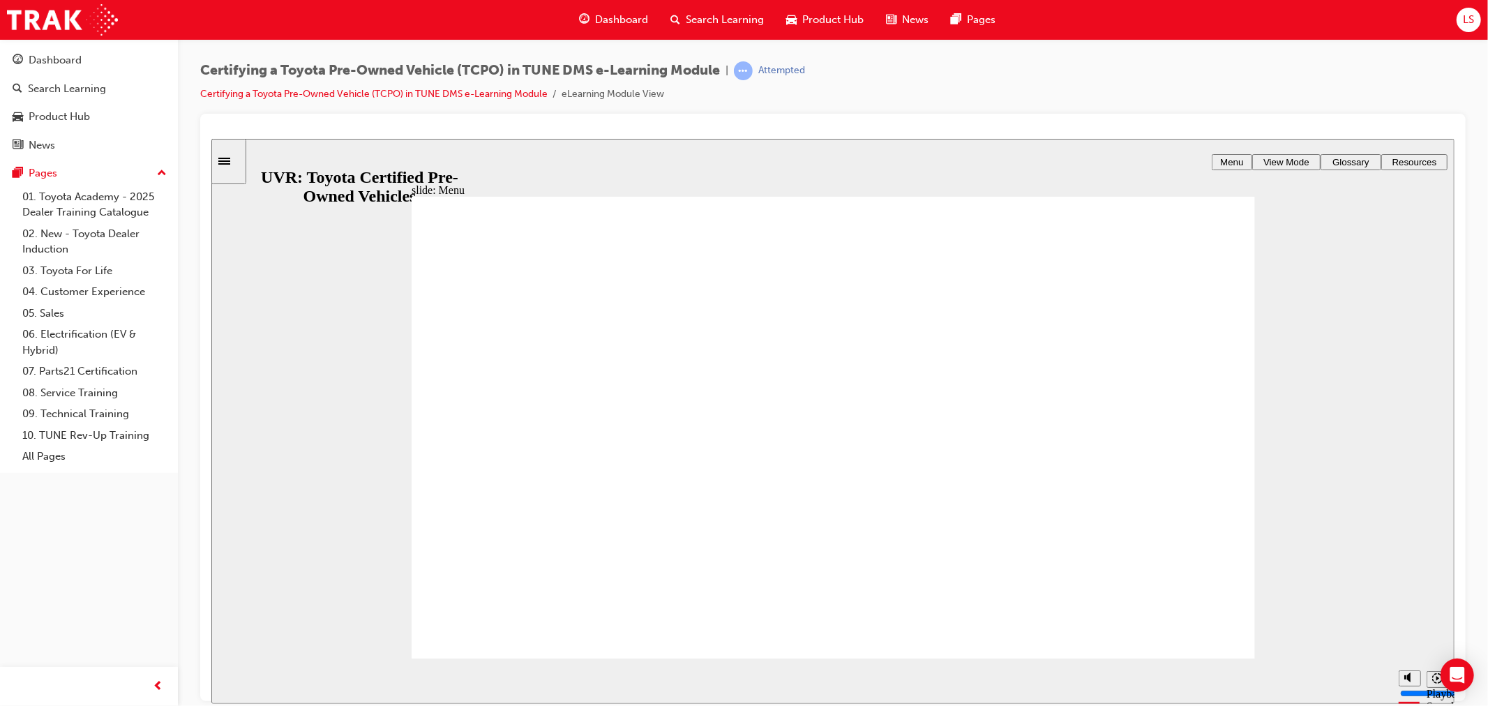
type input "3800"
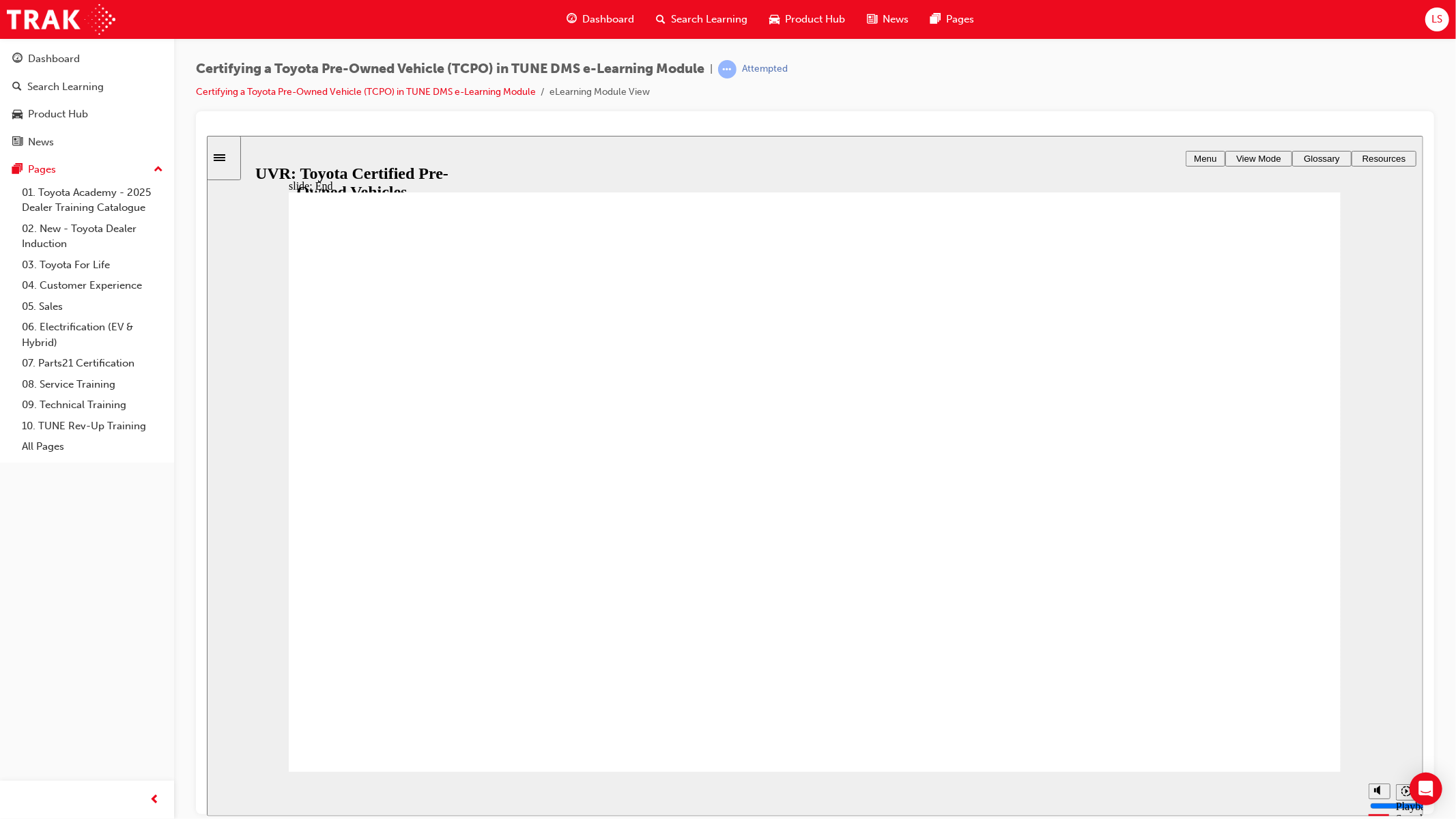
type input "7100"
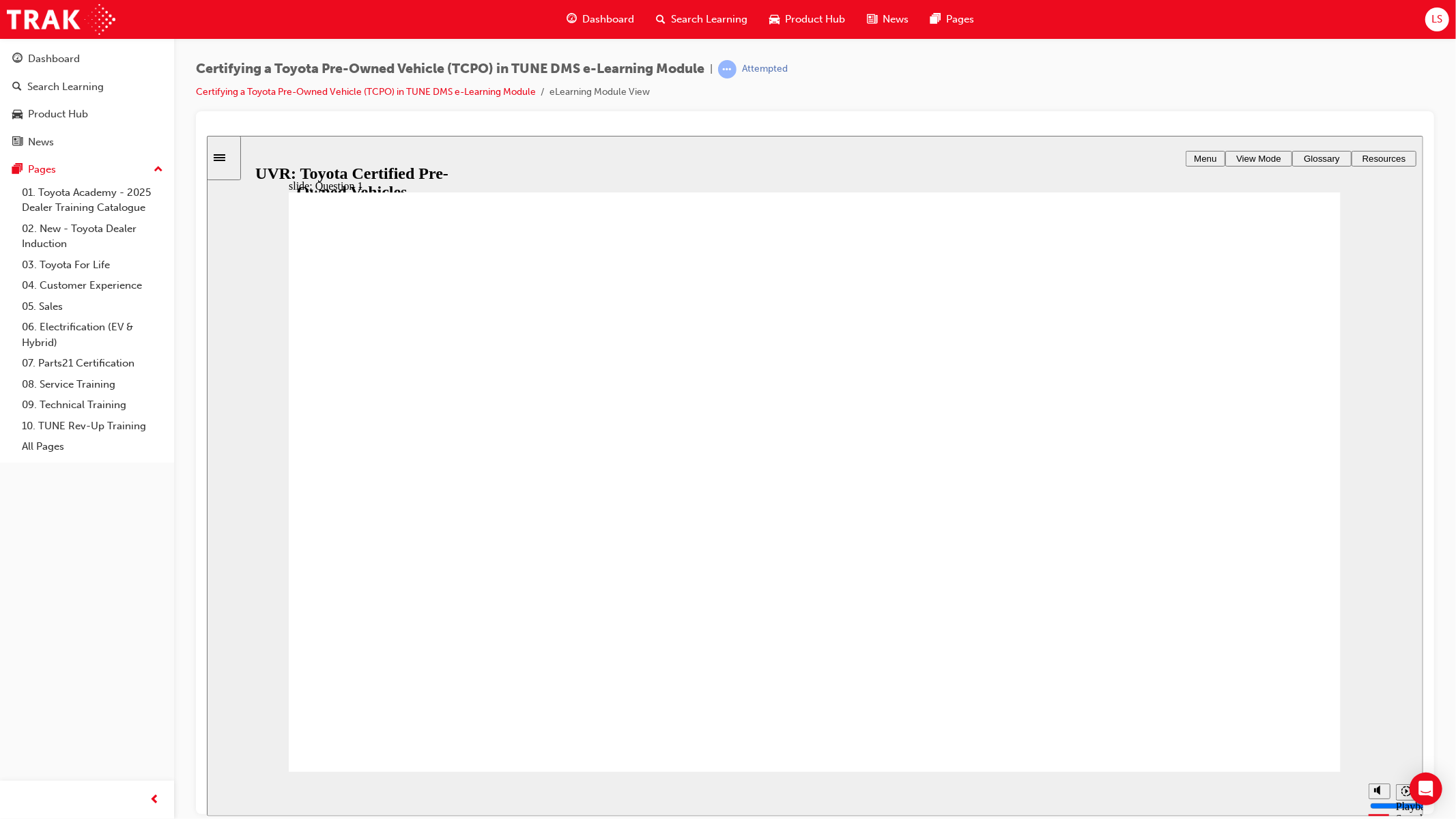
radio input "false"
radio input "true"
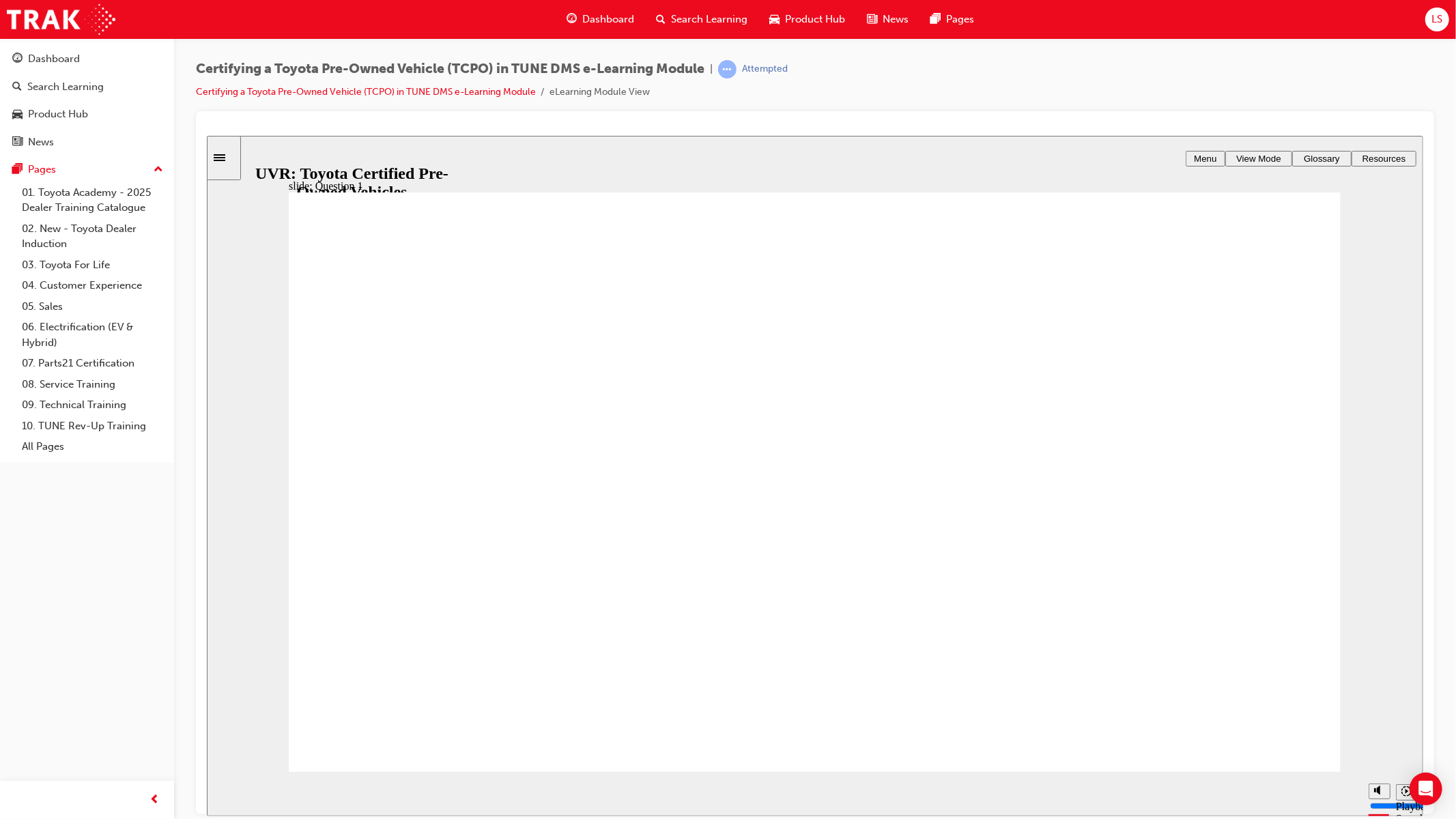
radio input "true"
type input "5000"
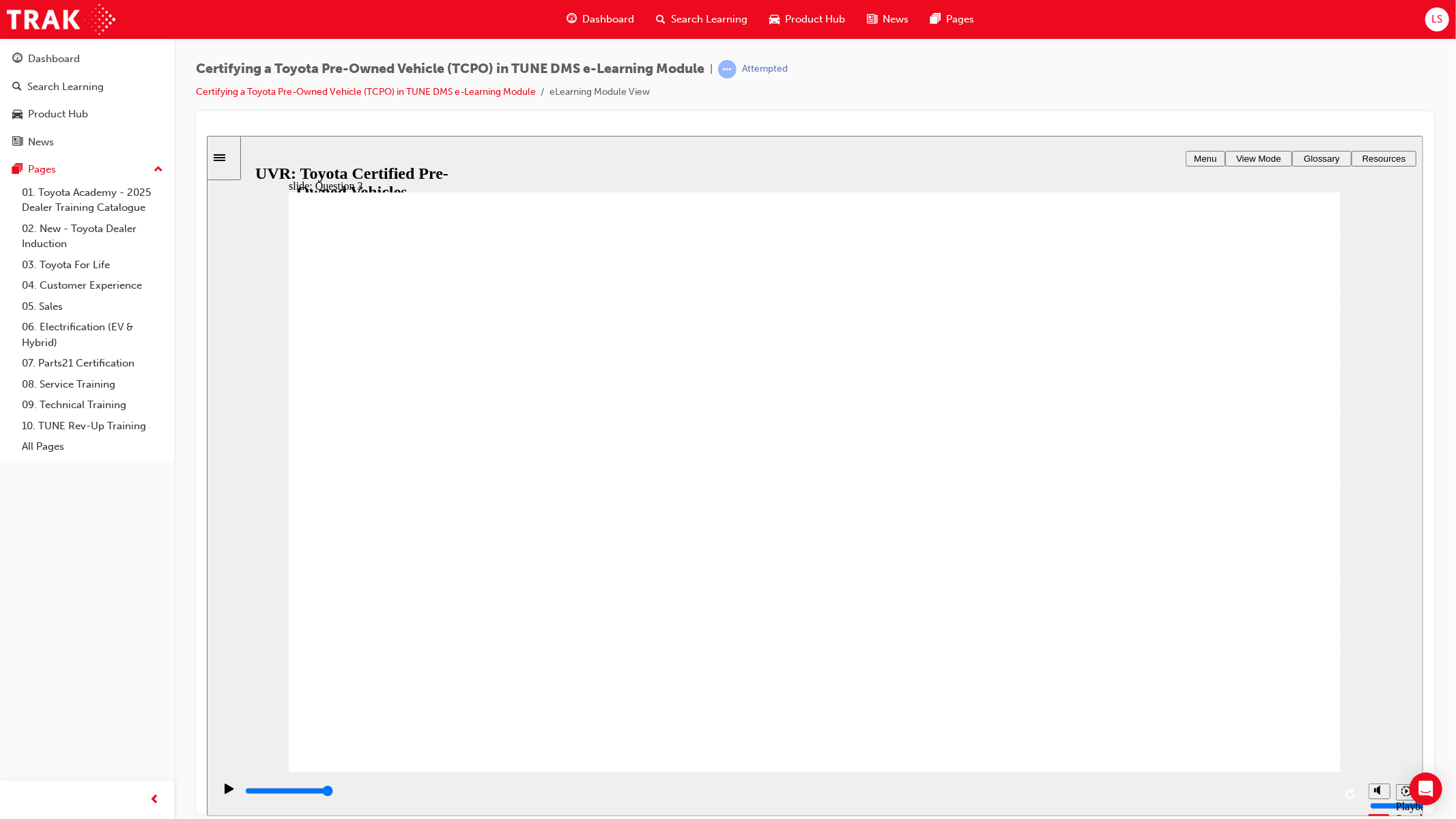
checkbox input "true"
checkbox input "false"
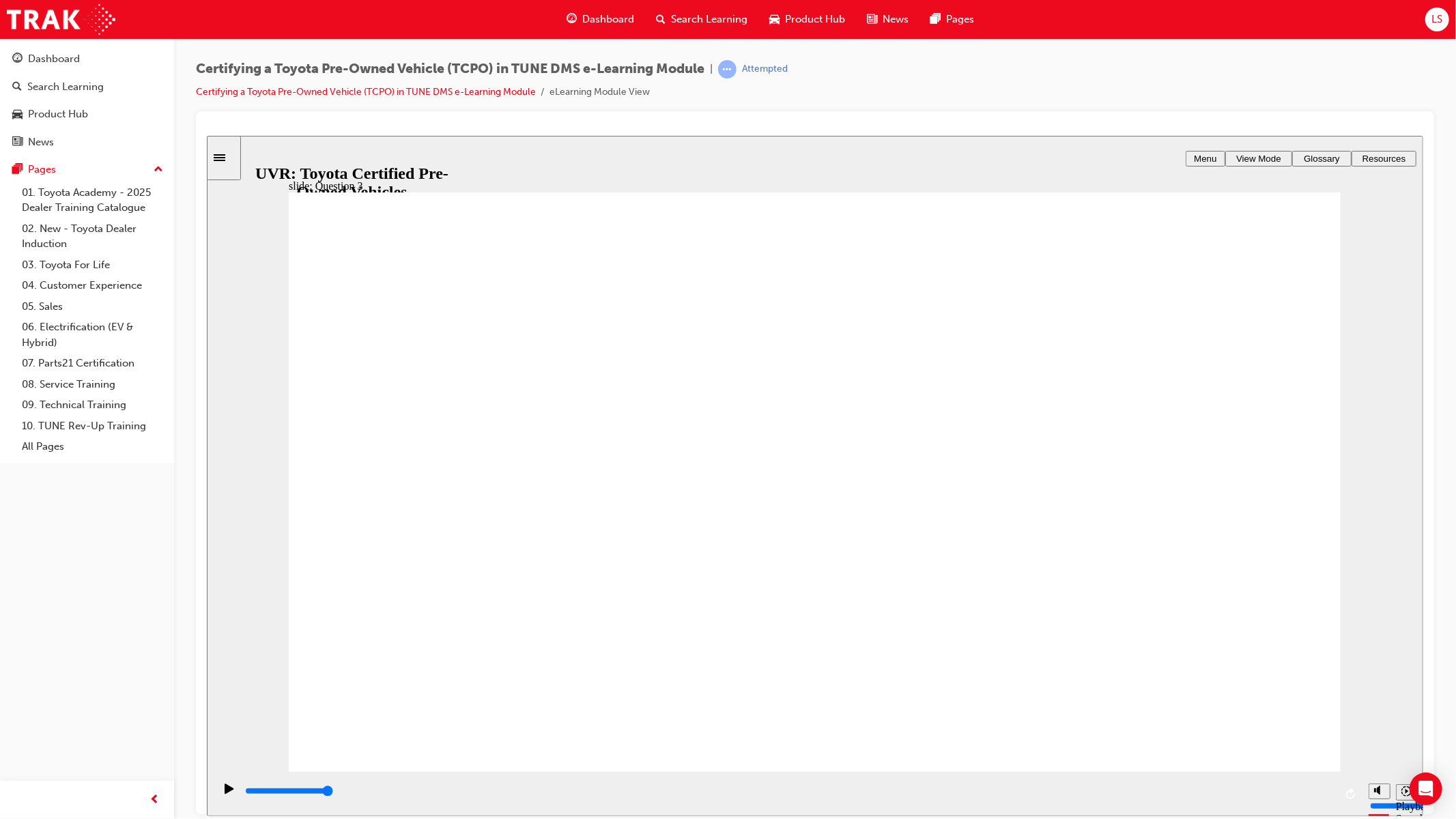
checkbox input "true"
radio input "true"
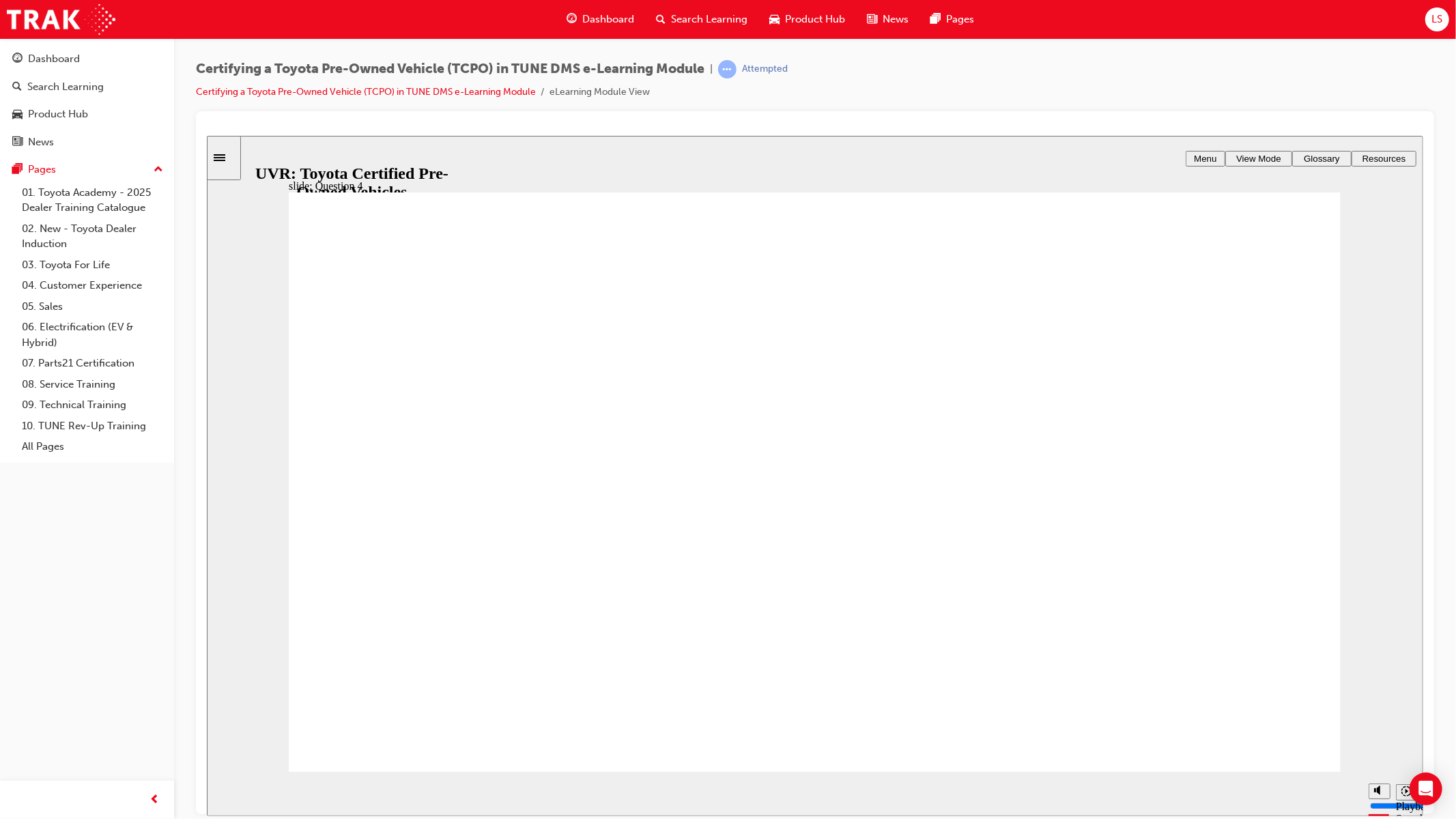
radio input "false"
radio input "true"
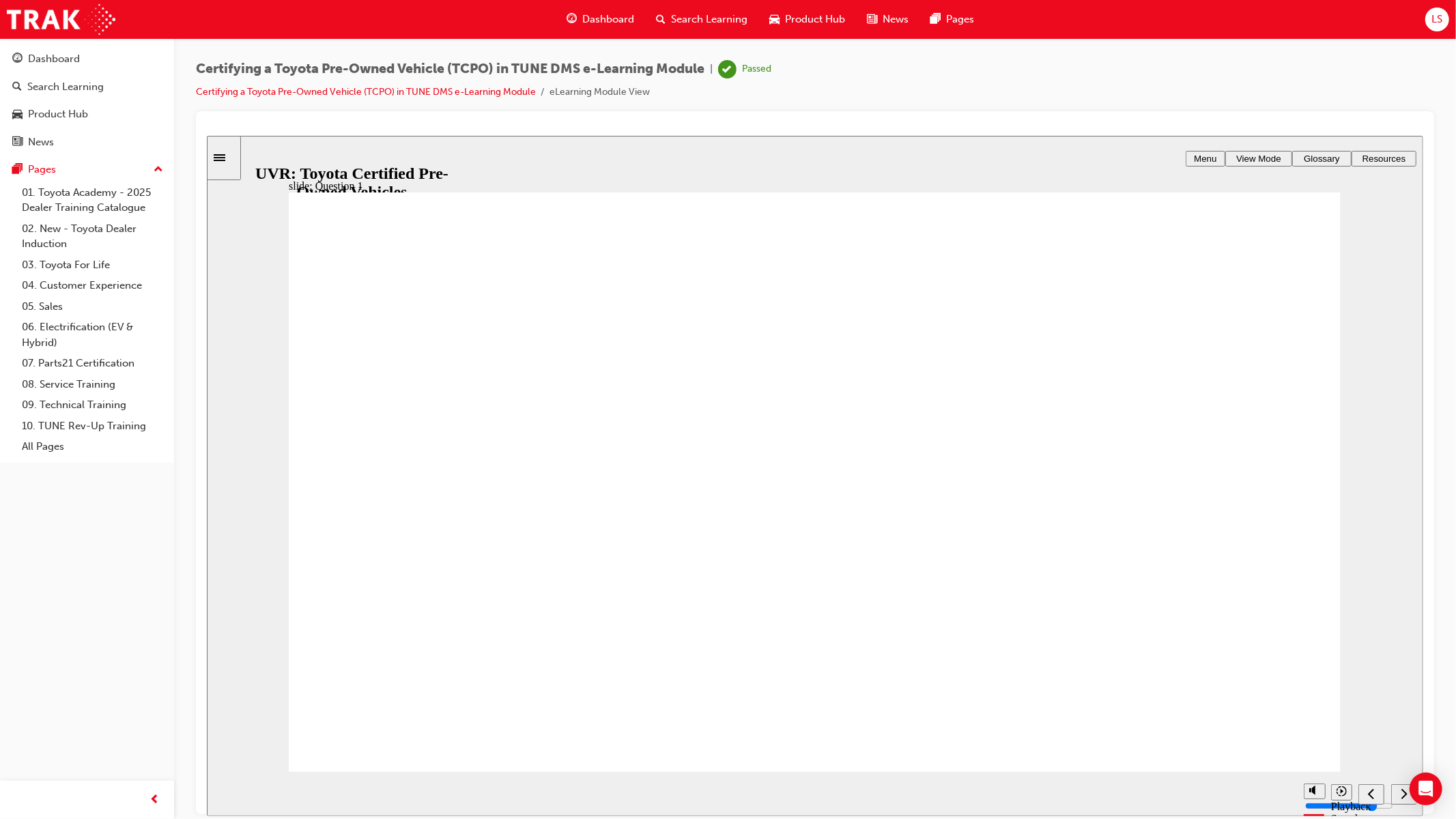
drag, startPoint x: 1225, startPoint y: 716, endPoint x: 1167, endPoint y: 708, distance: 58.5
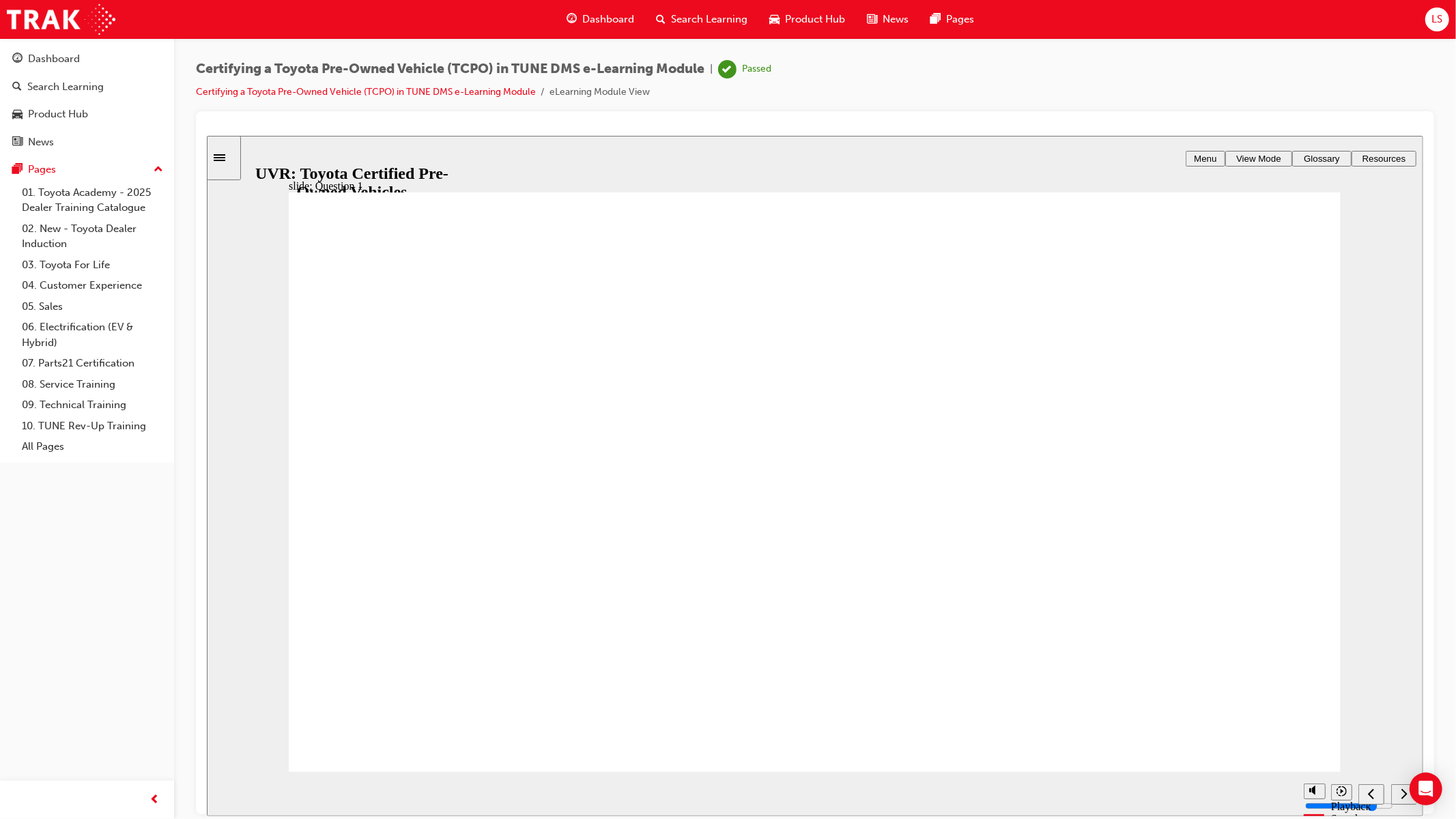
drag, startPoint x: 447, startPoint y: 701, endPoint x: 432, endPoint y: 701, distance: 15.0
drag, startPoint x: 432, startPoint y: 701, endPoint x: 779, endPoint y: 746, distance: 349.9
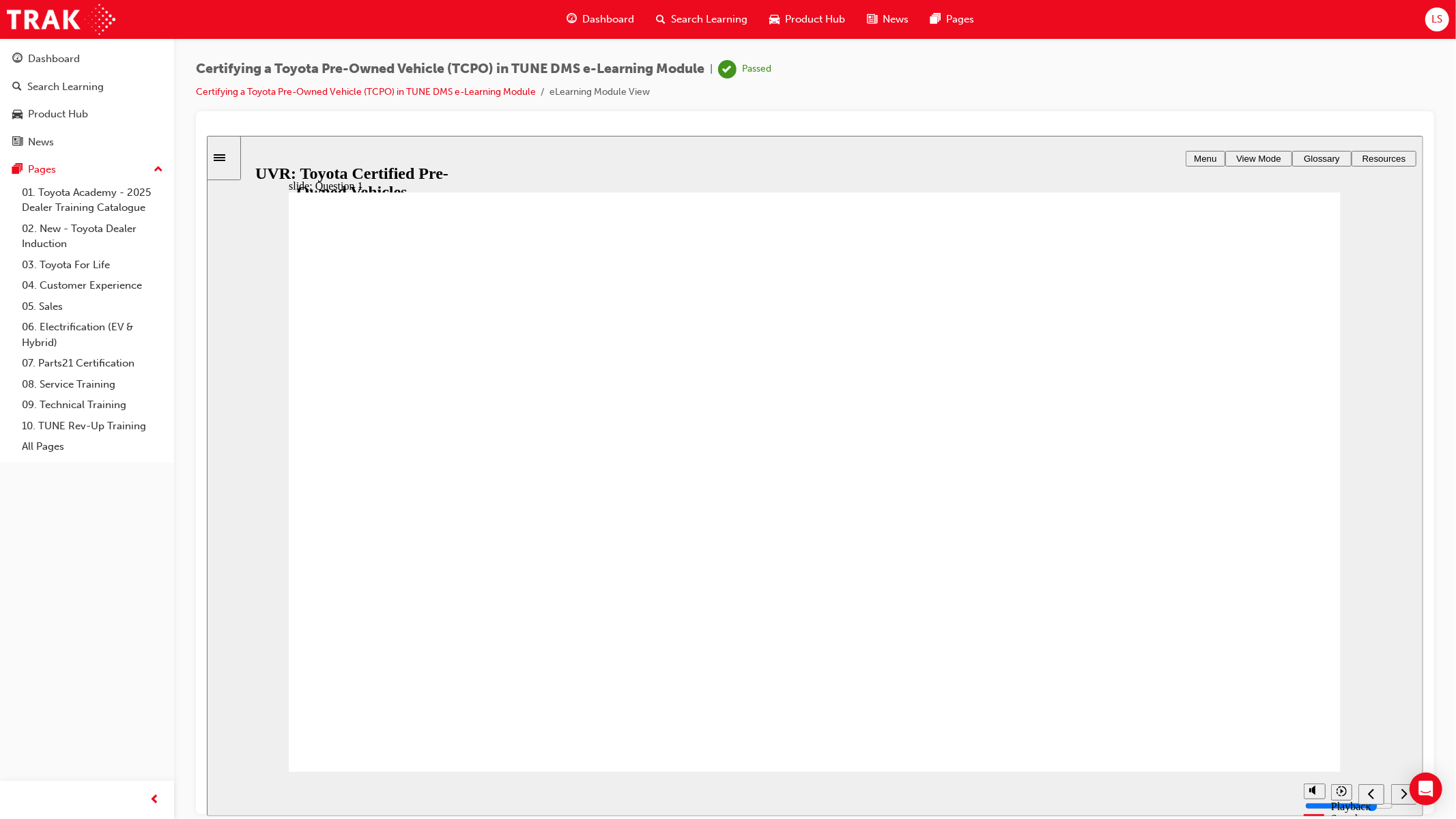
drag, startPoint x: 845, startPoint y: 754, endPoint x: 909, endPoint y: 754, distance: 64.0
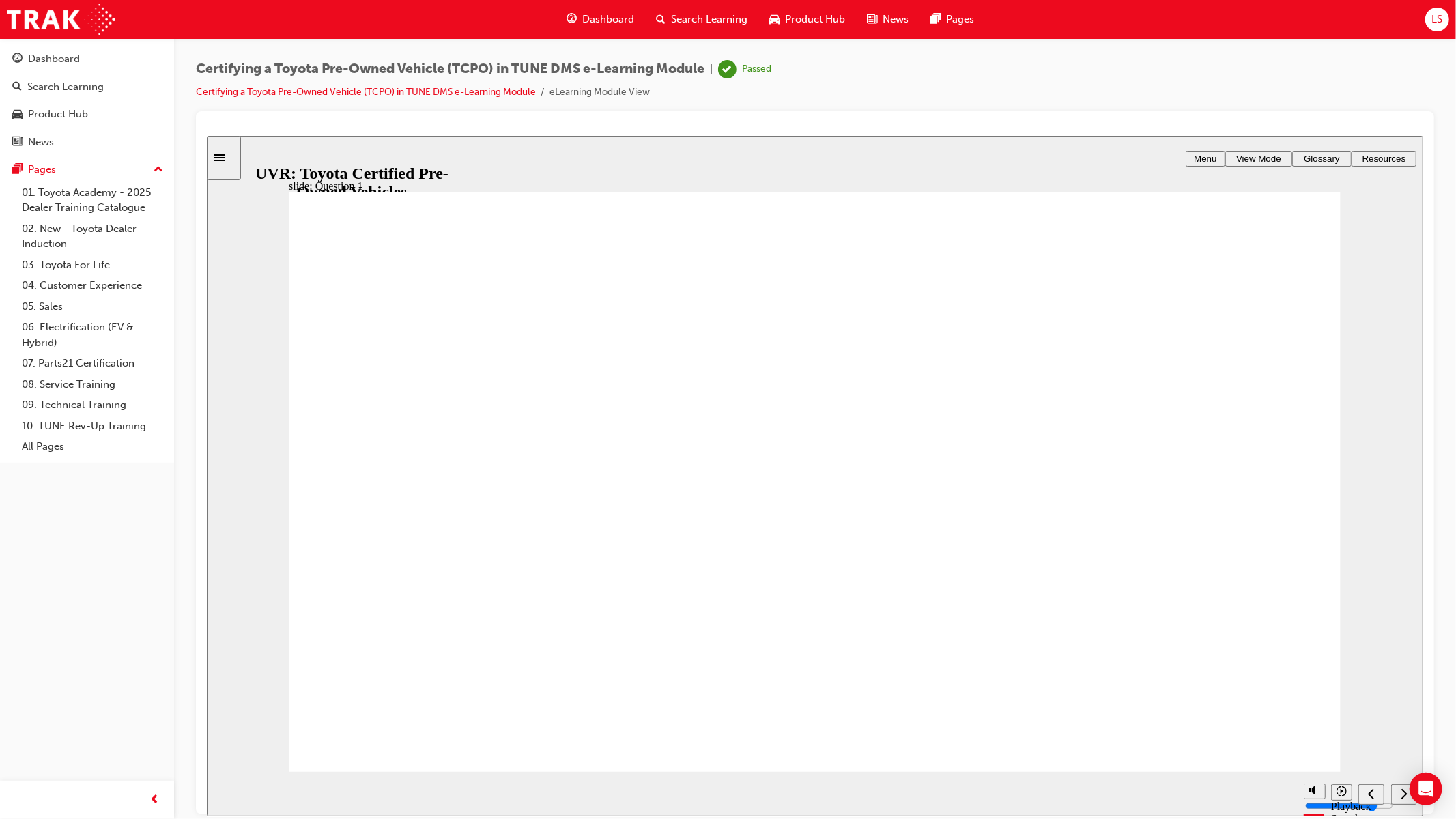
drag, startPoint x: 423, startPoint y: 713, endPoint x: 611, endPoint y: 702, distance: 188.3
click at [1403, 690] on icon "next" at bounding box center [1403, 793] width 6 height 10
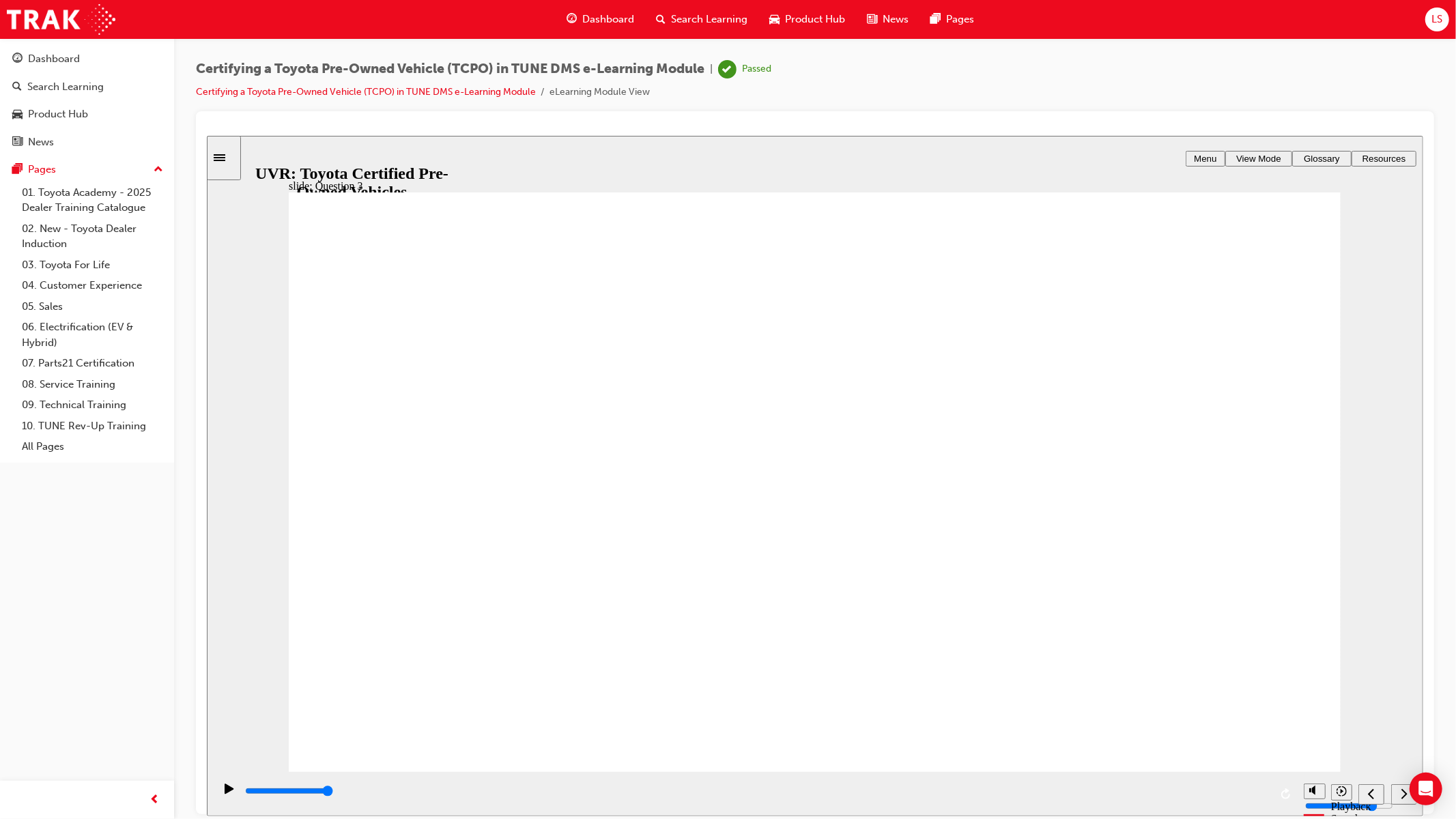
click at [1400, 690] on icon "next" at bounding box center [1403, 793] width 7 height 13
type input "4000"
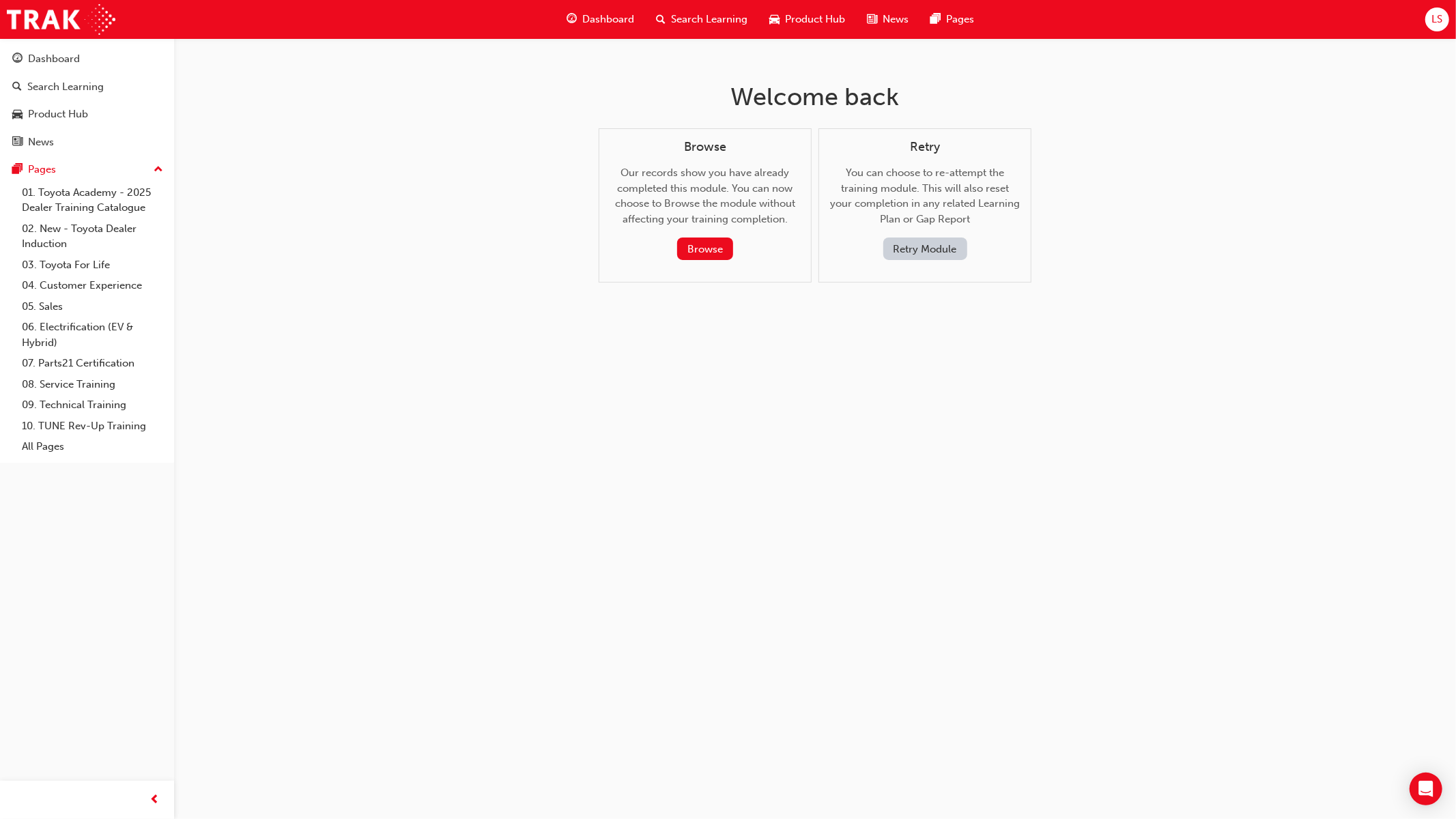
click at [933, 241] on button "Retry Module" at bounding box center [926, 249] width 84 height 23
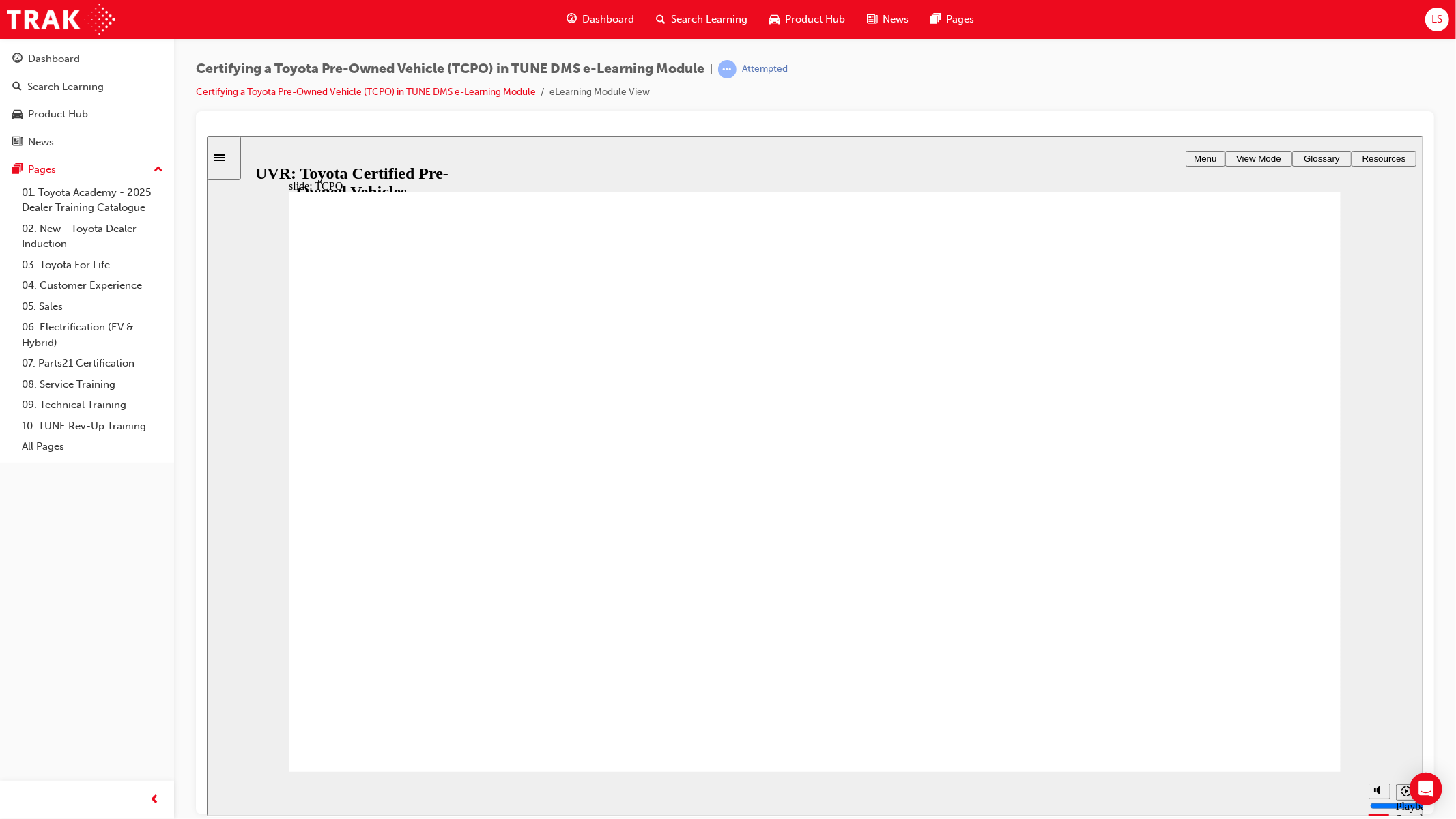
click at [1208, 155] on span "Menu" at bounding box center [1204, 158] width 23 height 10
click at [1269, 161] on span "View Mode" at bounding box center [1257, 158] width 45 height 10
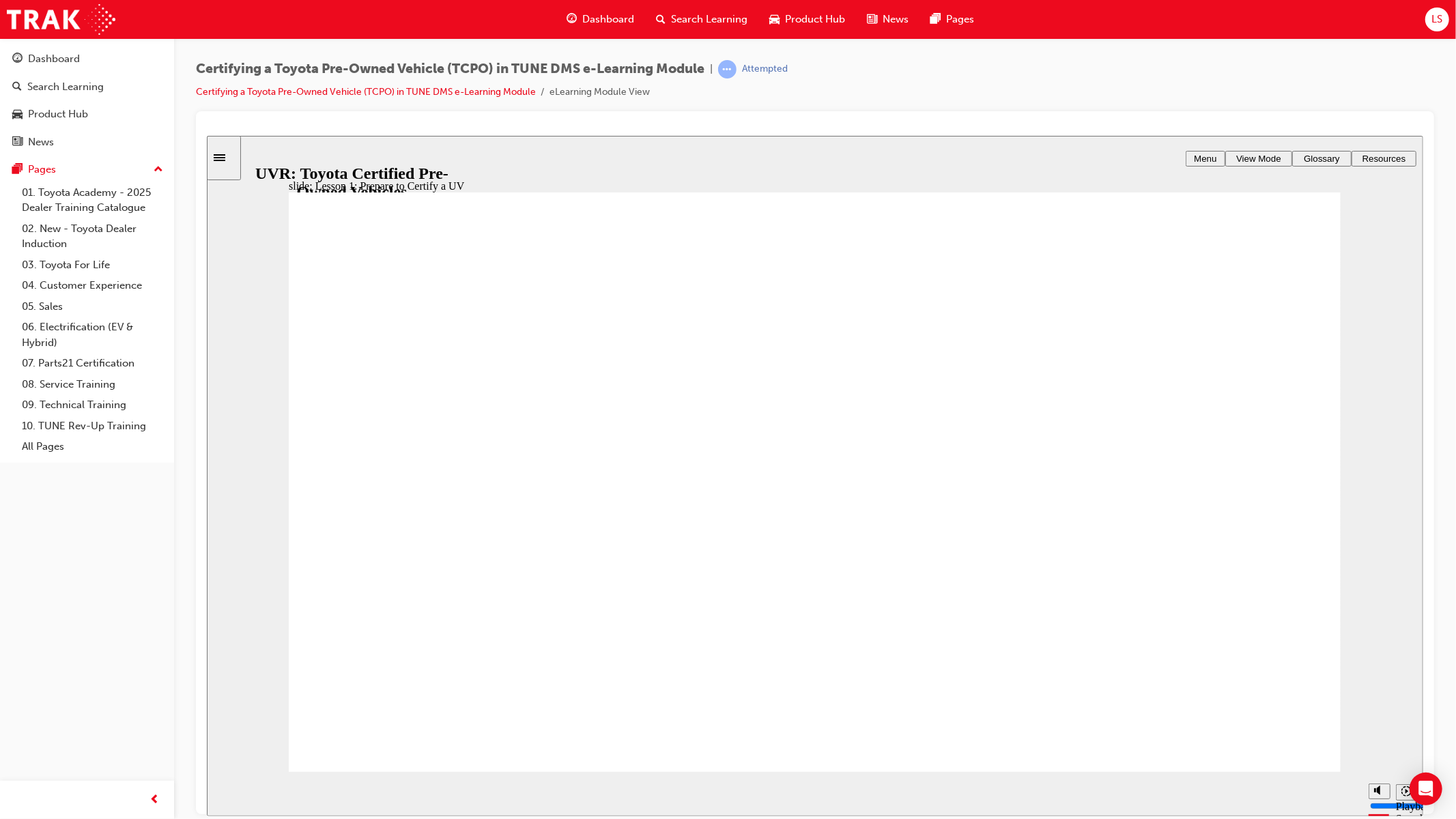
drag, startPoint x: 1299, startPoint y: 791, endPoint x: 1313, endPoint y: 794, distance: 14.3
click at [1303, 792] on div "playback controls" at bounding box center [787, 793] width 1148 height 44
click at [1319, 794] on div "playback controls" at bounding box center [787, 793] width 1148 height 44
click at [1322, 794] on div "playback controls" at bounding box center [787, 793] width 1148 height 44
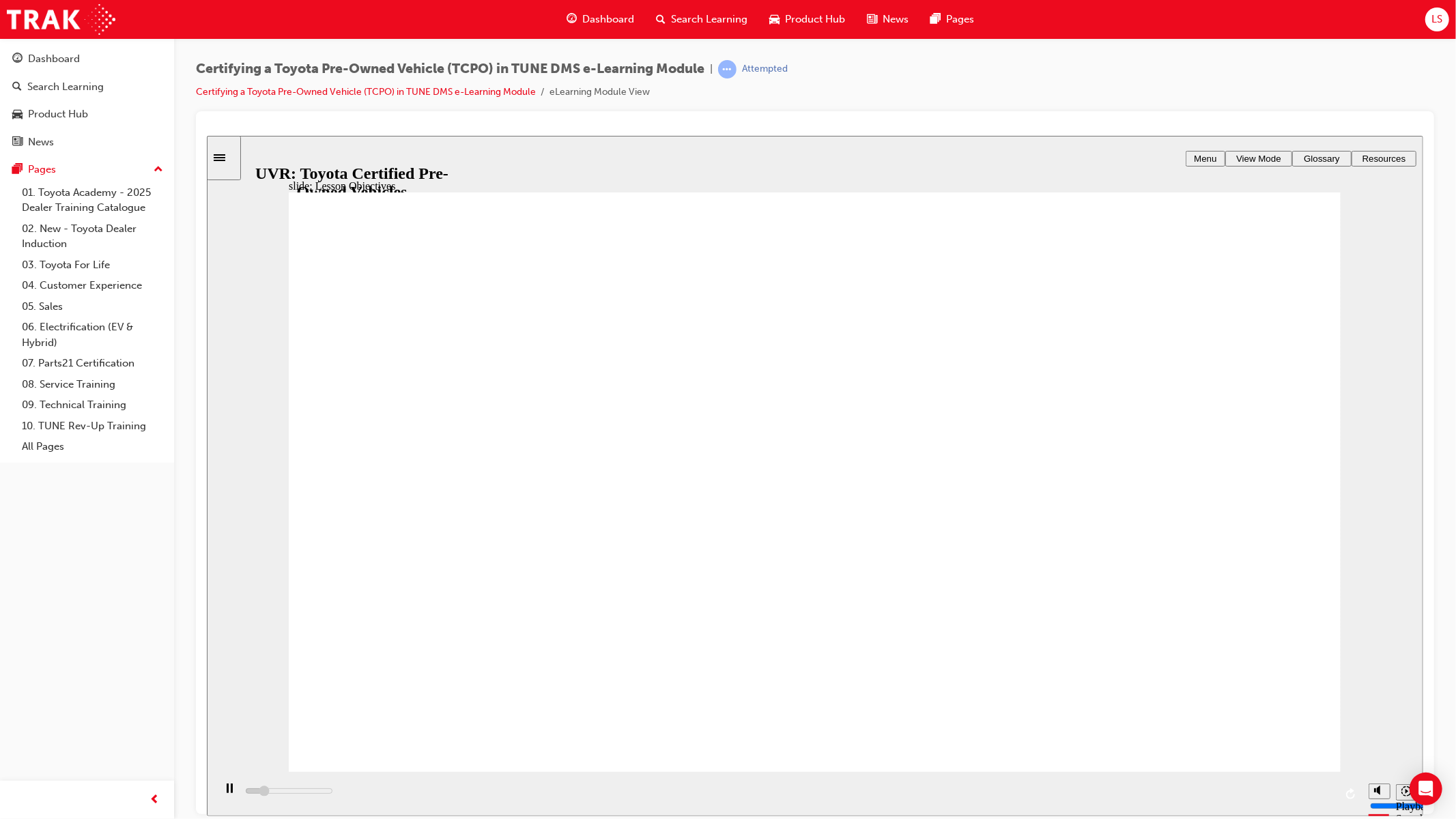
click at [1325, 794] on div "playback controls" at bounding box center [787, 793] width 1148 height 44
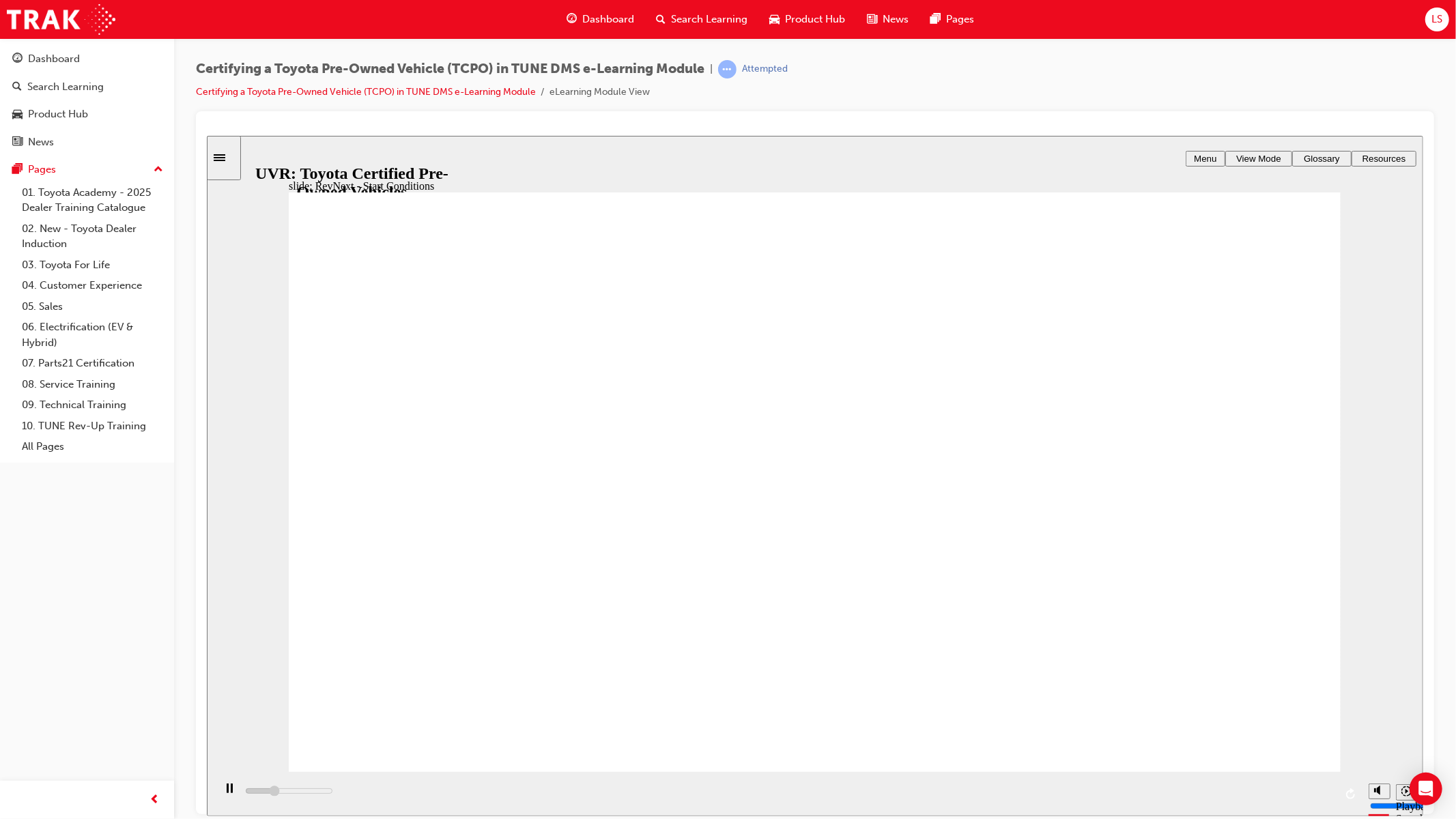
drag, startPoint x: 633, startPoint y: 300, endPoint x: 890, endPoint y: 558, distance: 364.2
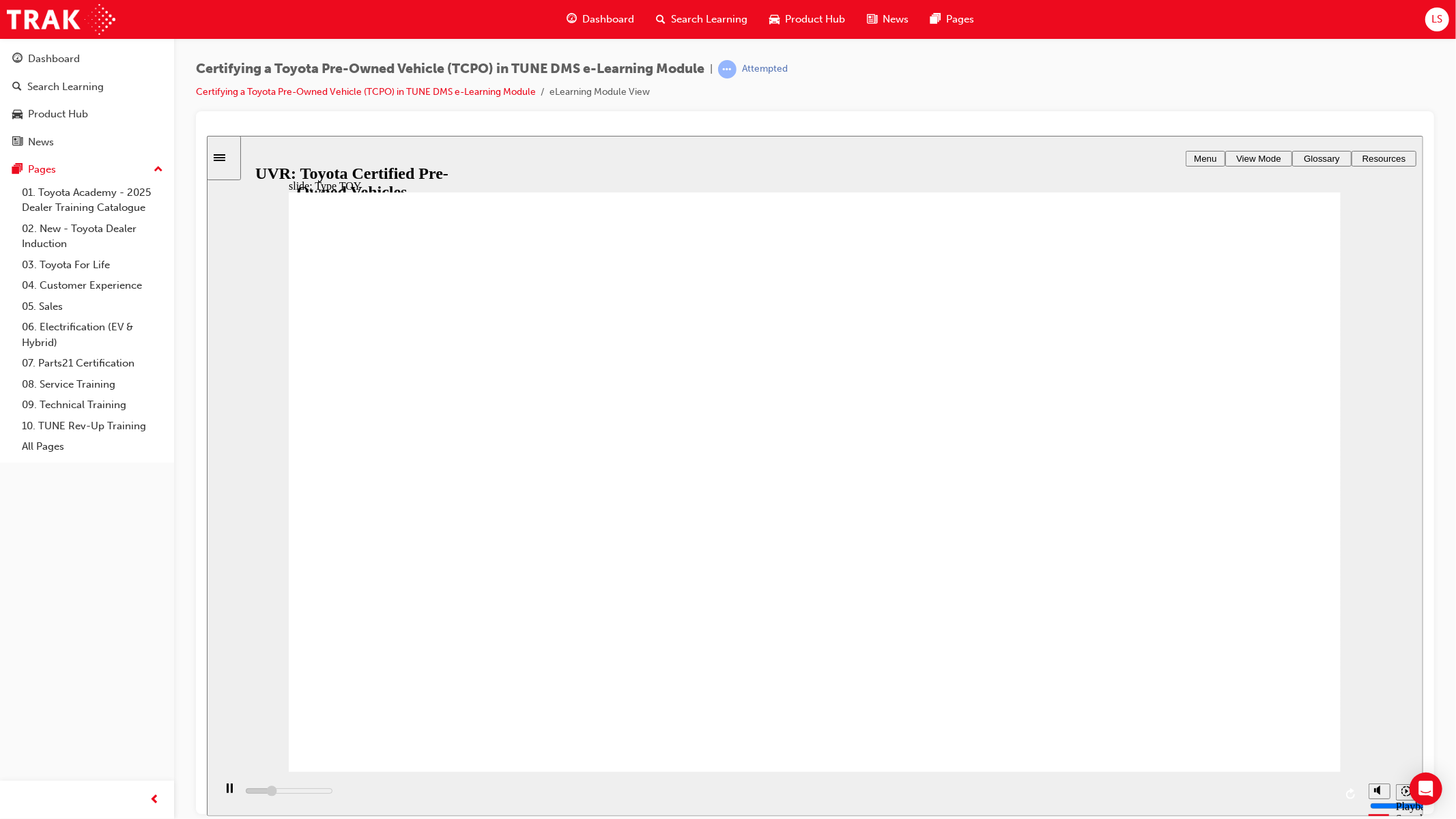
type input "3300"
type input "t"
type input "3600"
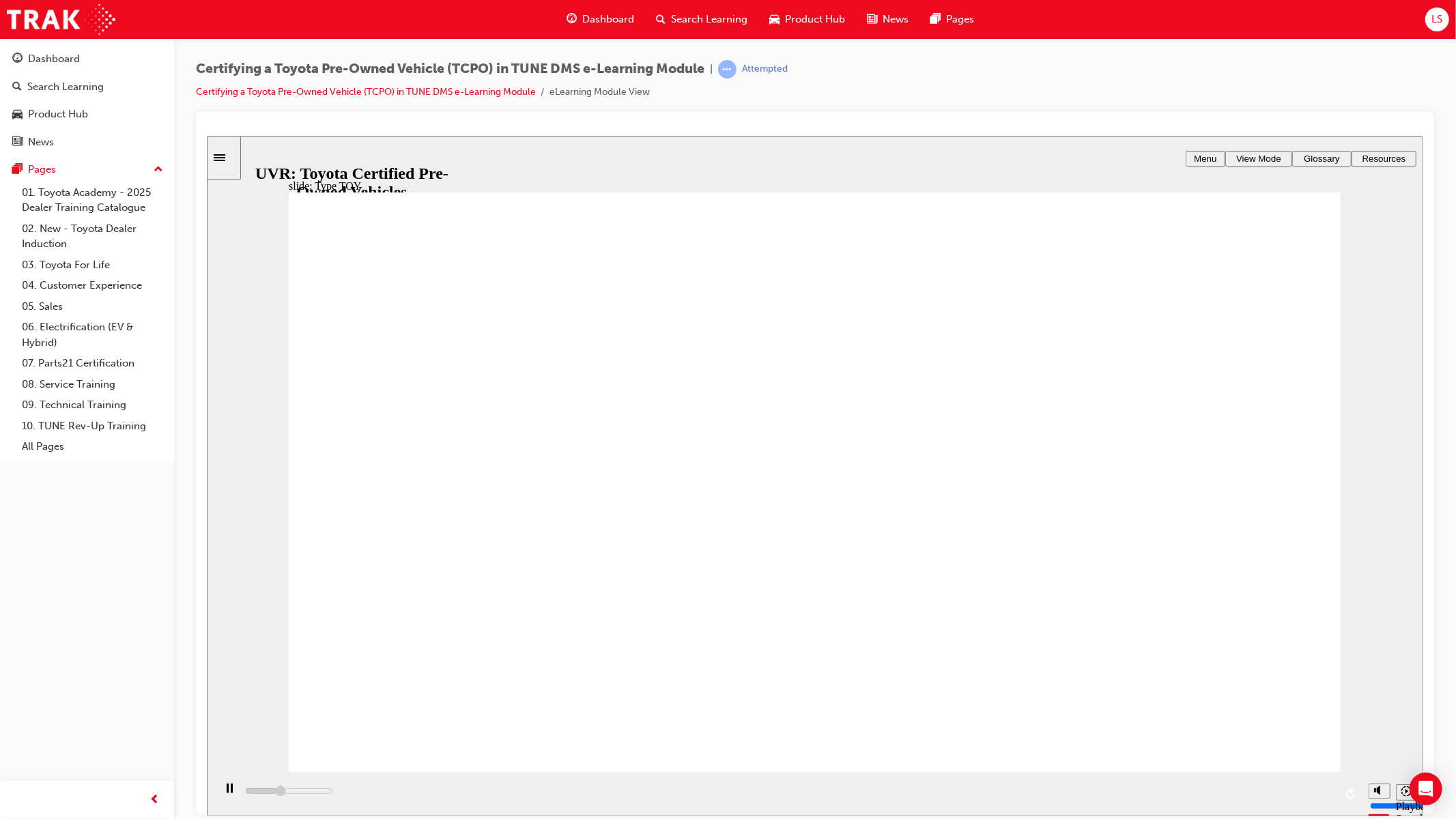
type input "to"
type input "4000"
type input "toy"
type input "4000"
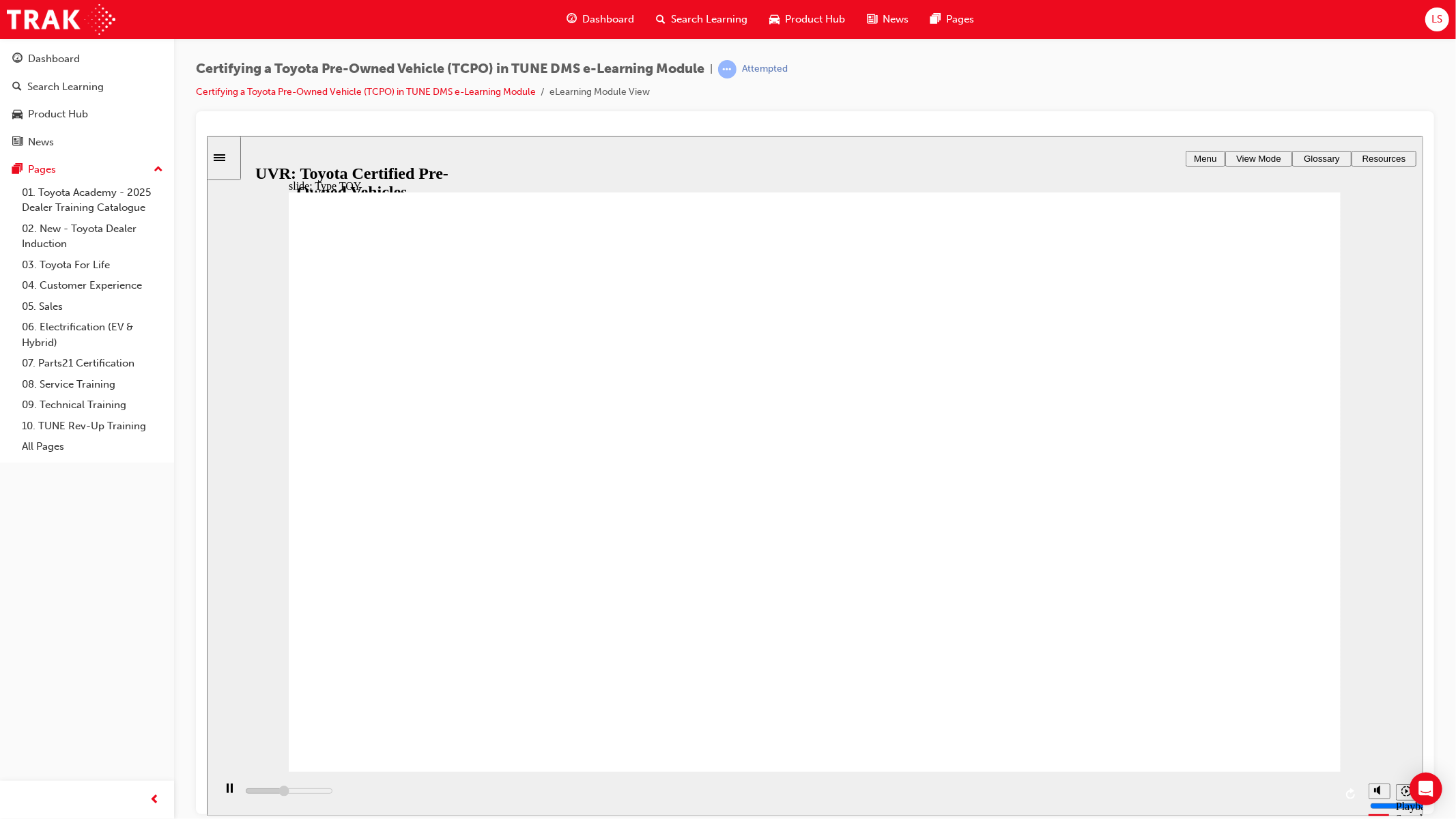
type input "toy"
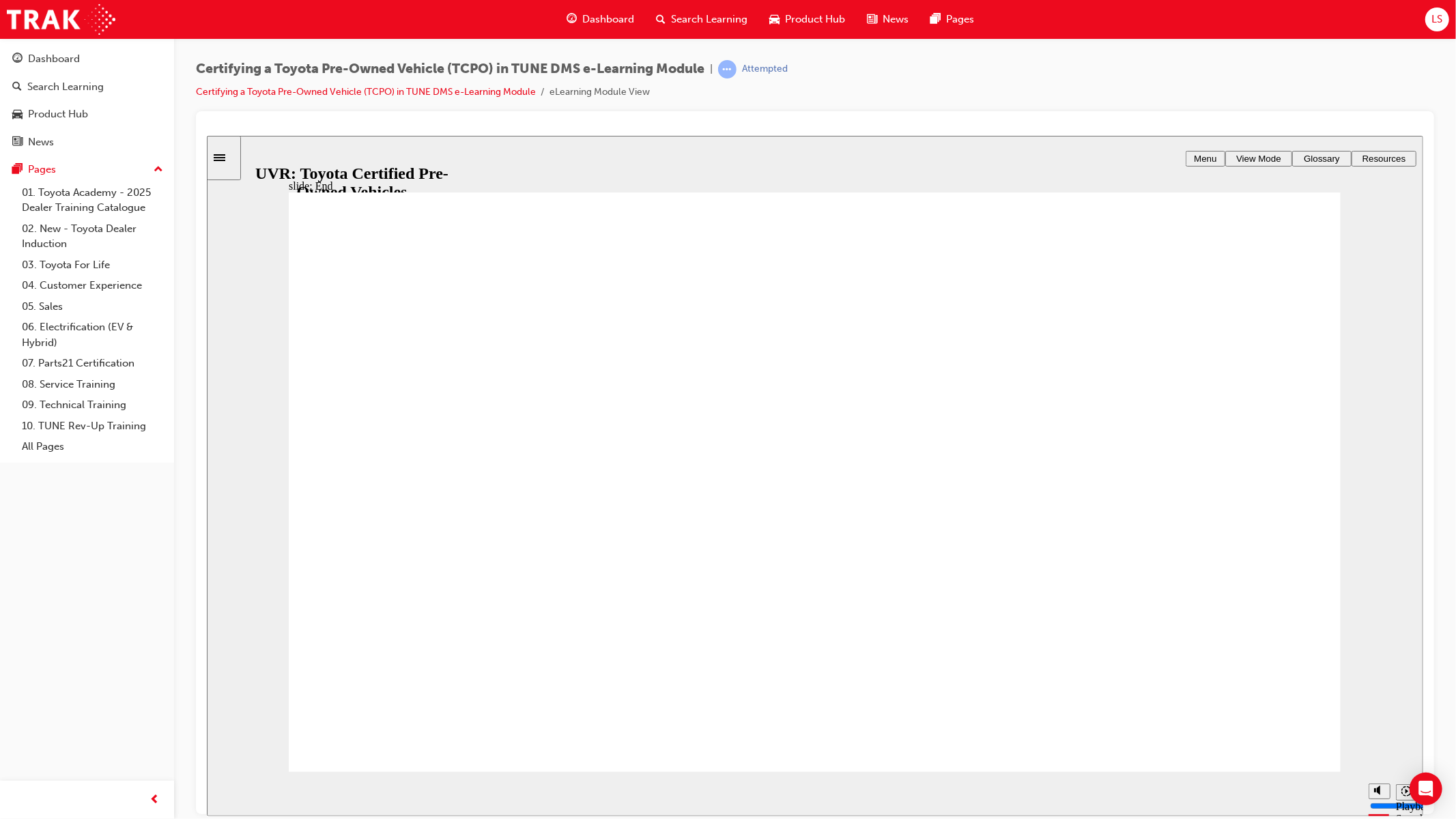
type input "7700"
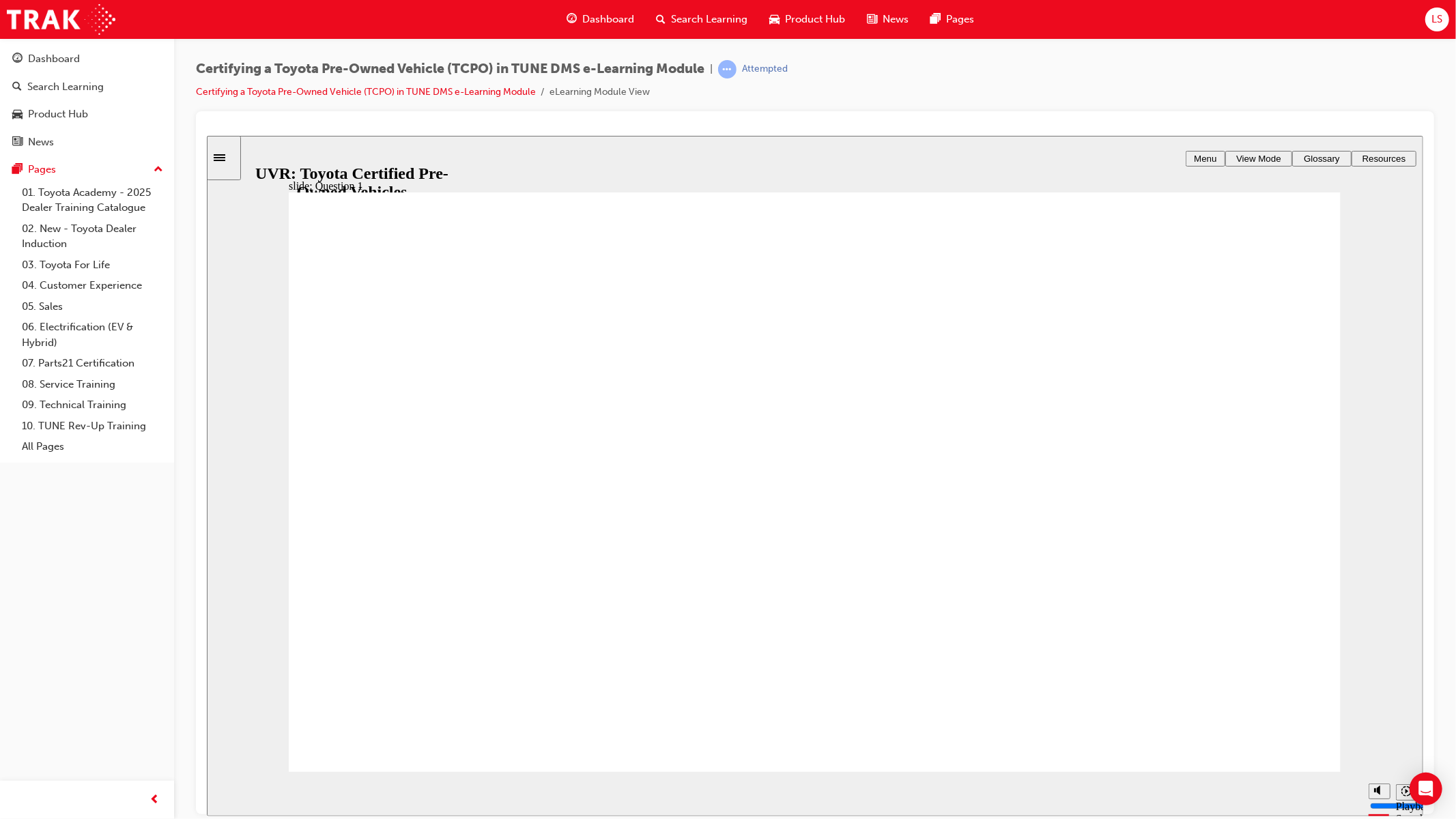
radio input "false"
radio input "true"
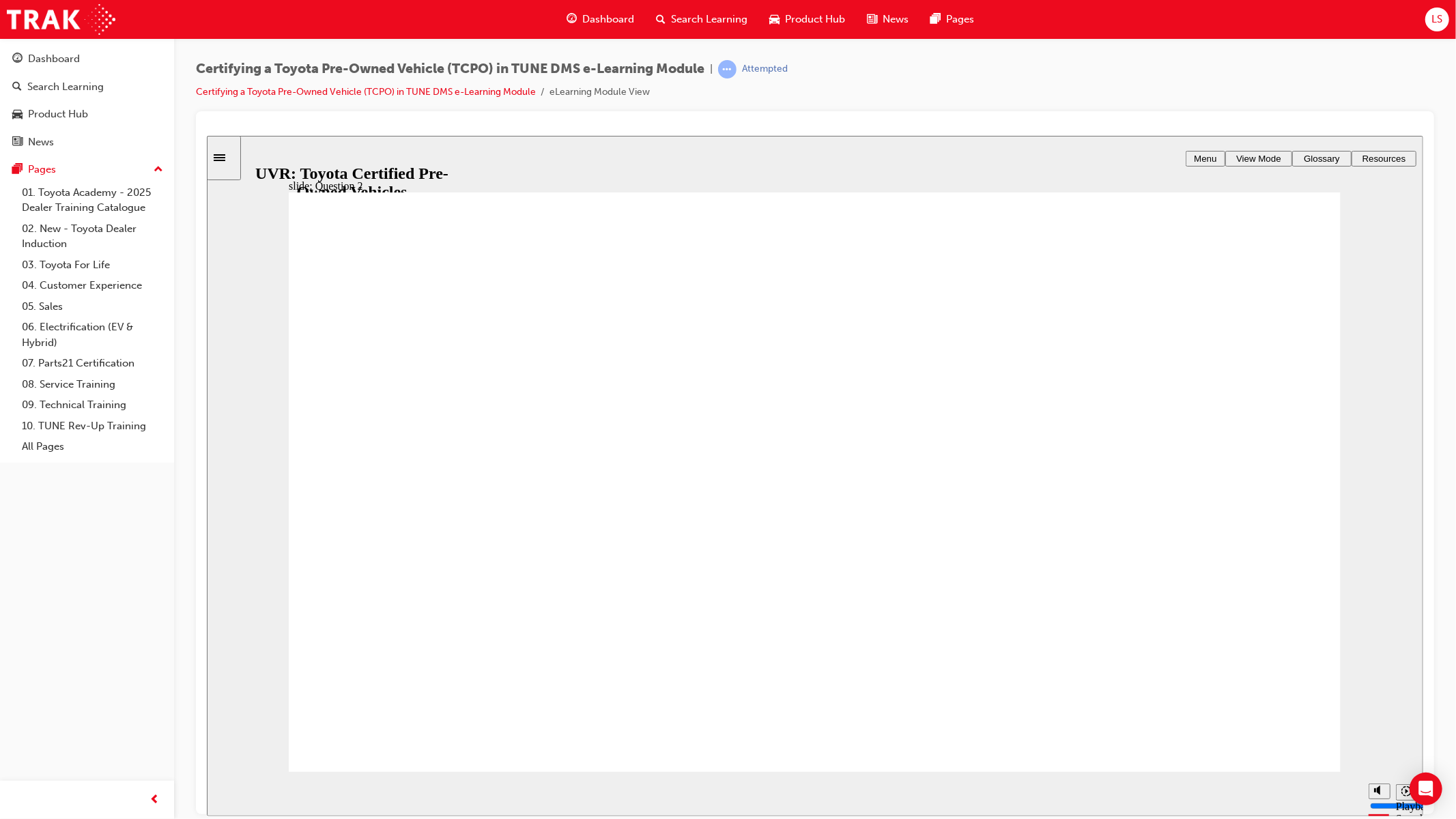
radio input "true"
type input "900"
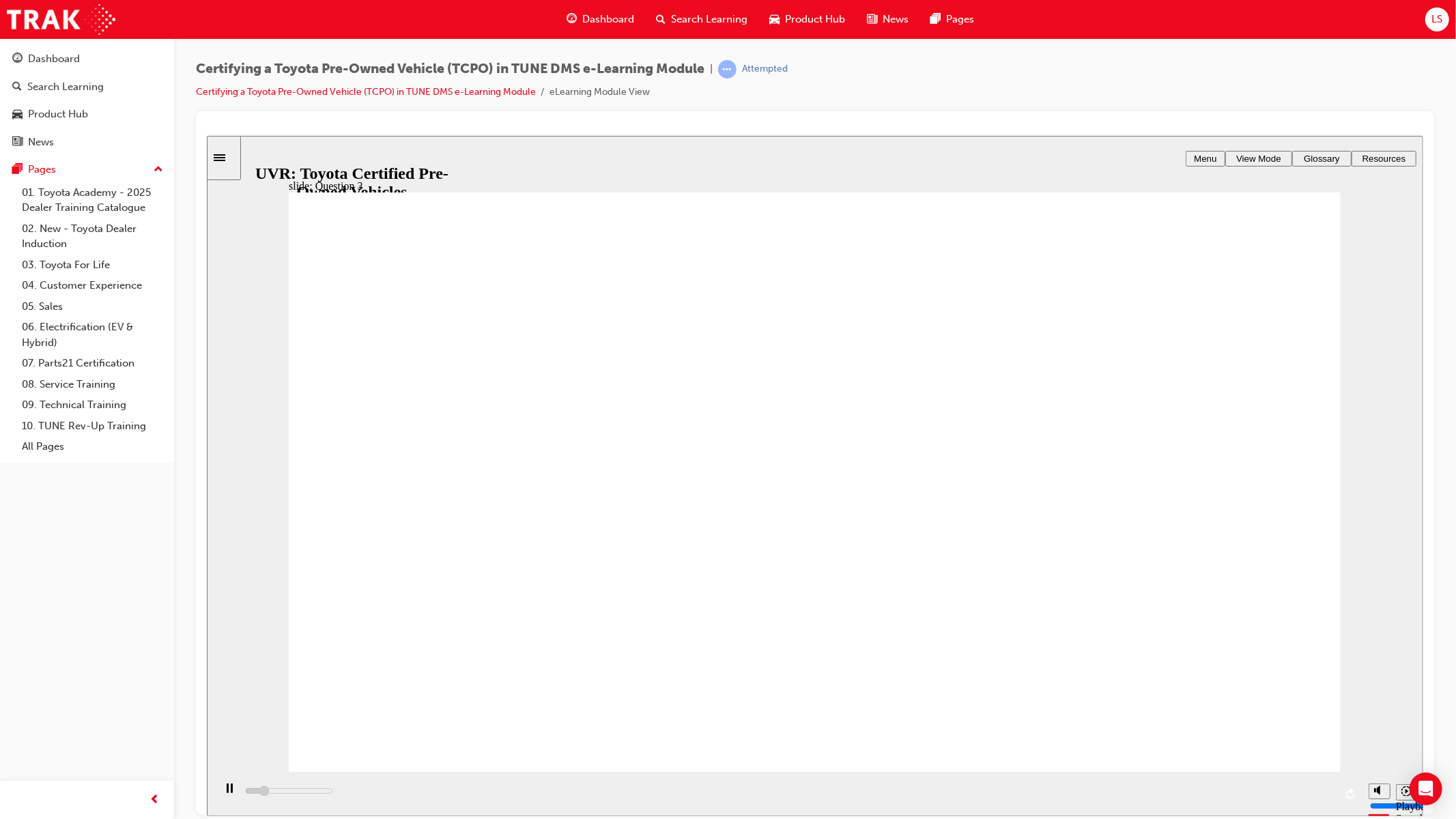
checkbox input "true"
type input "1200"
checkbox input "true"
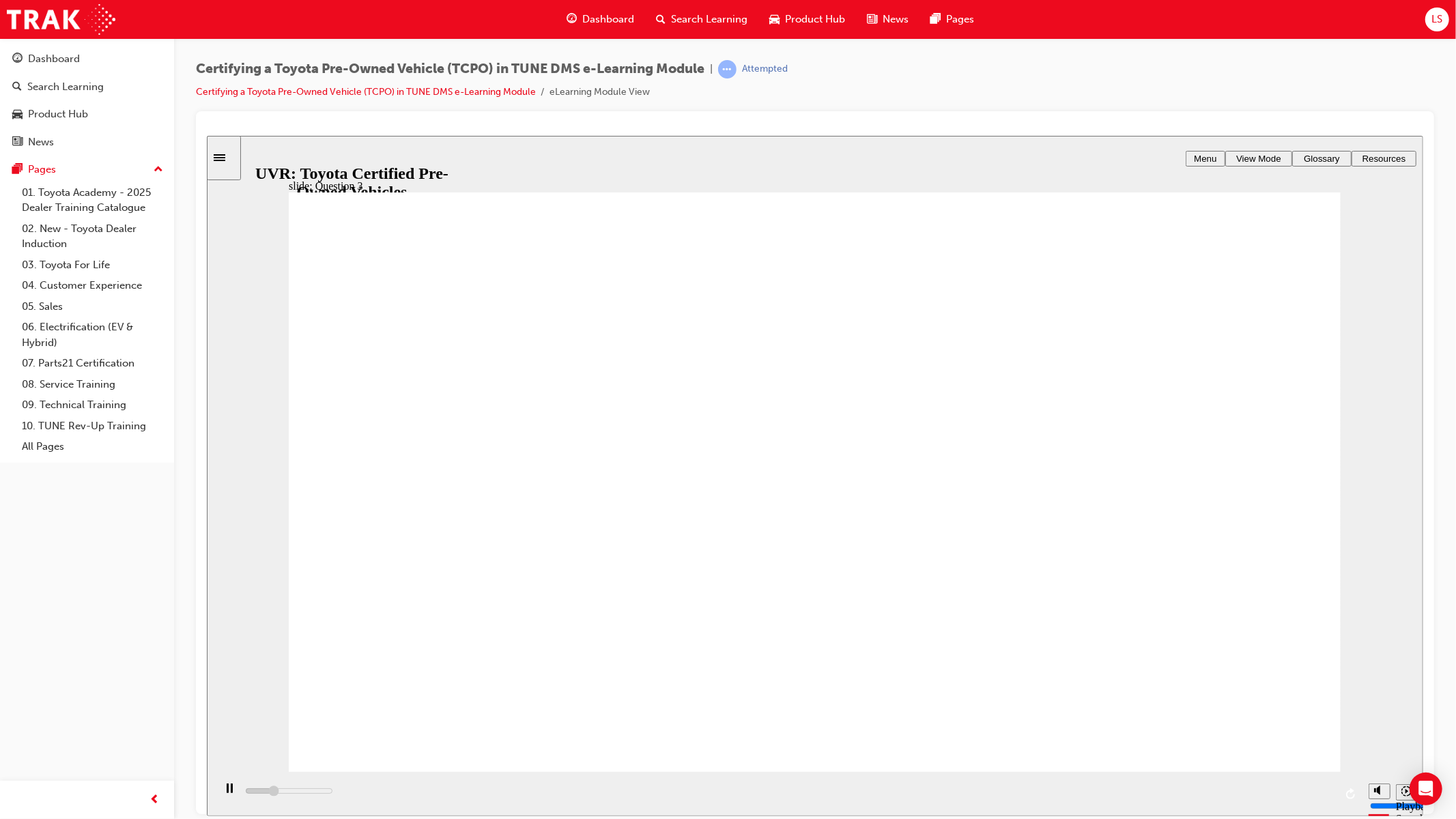
type input "1600"
checkbox input "true"
type input "1900"
checkbox input "true"
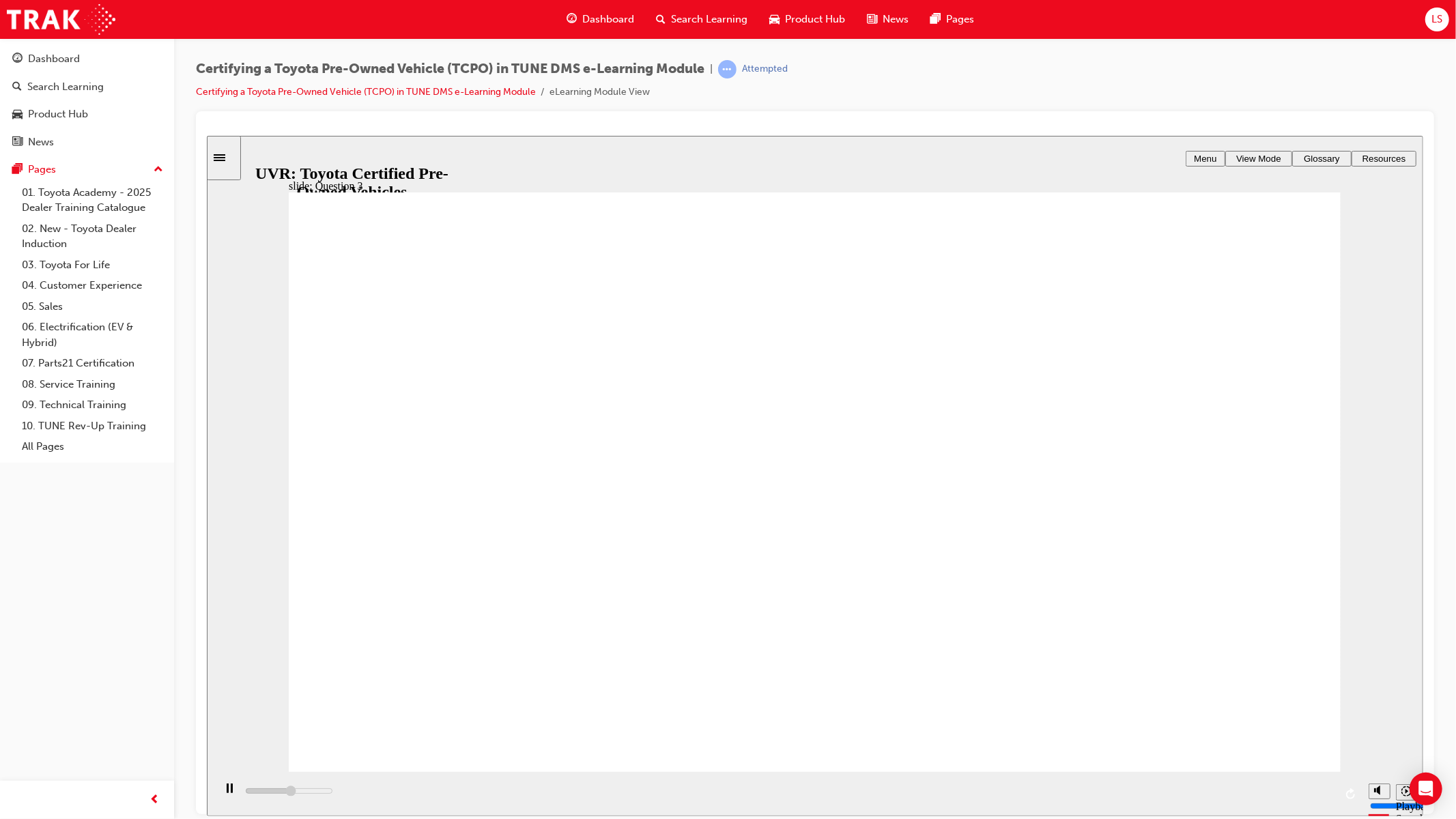
type input "3300"
radio input "false"
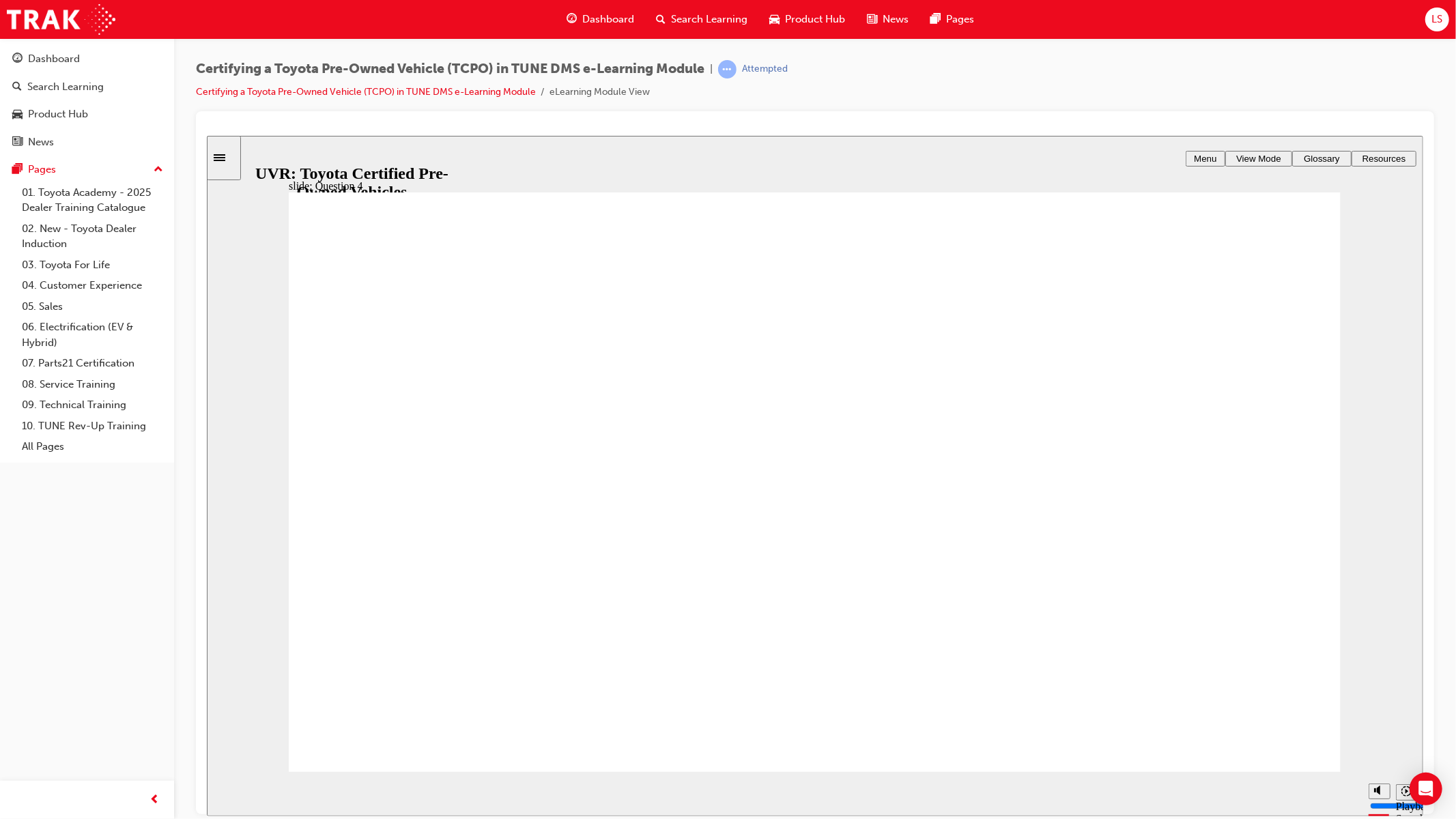
radio input "true"
drag, startPoint x: 630, startPoint y: 663, endPoint x: 634, endPoint y: 640, distance: 23.3
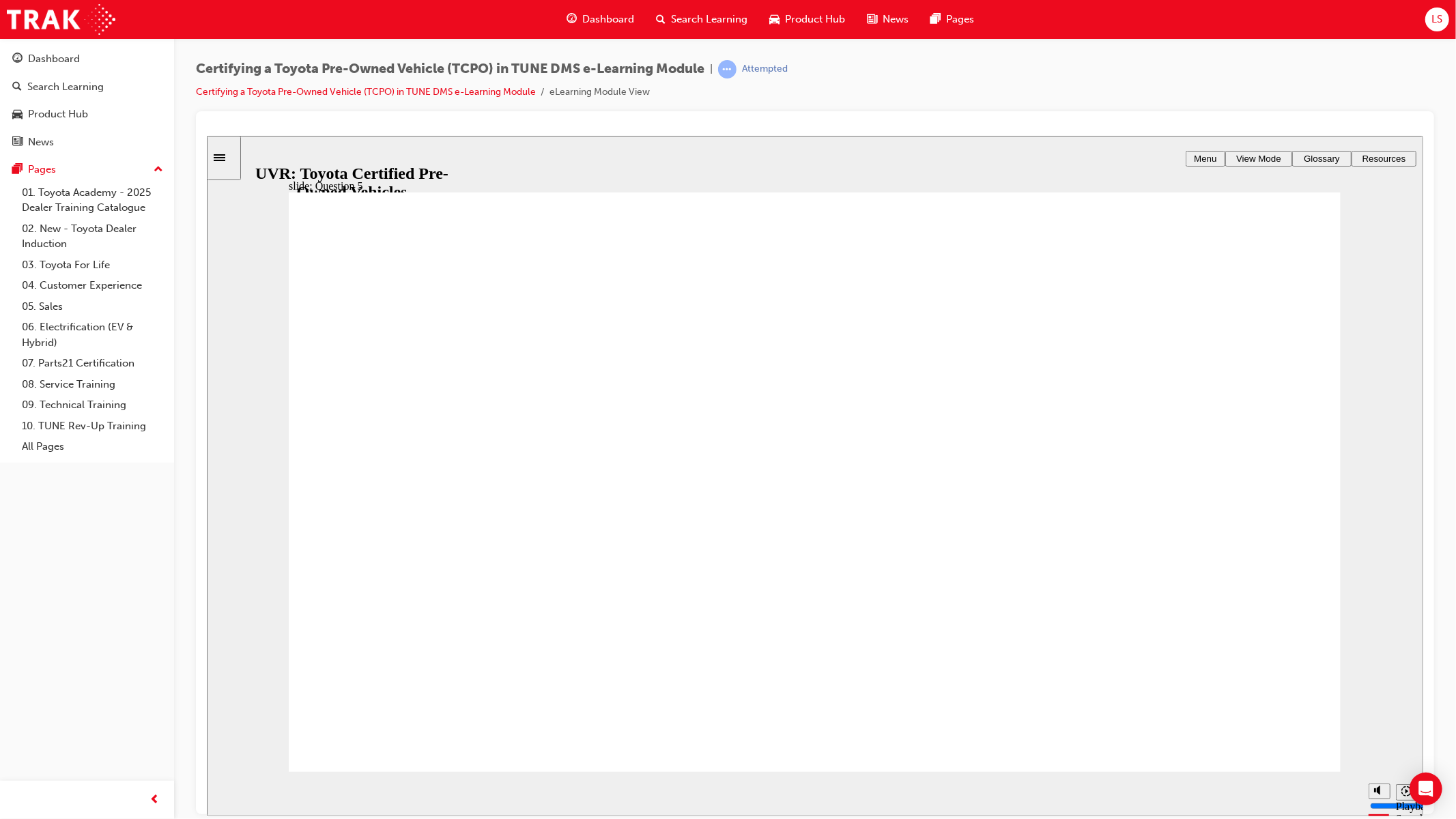
radio input "true"
type input "4000"
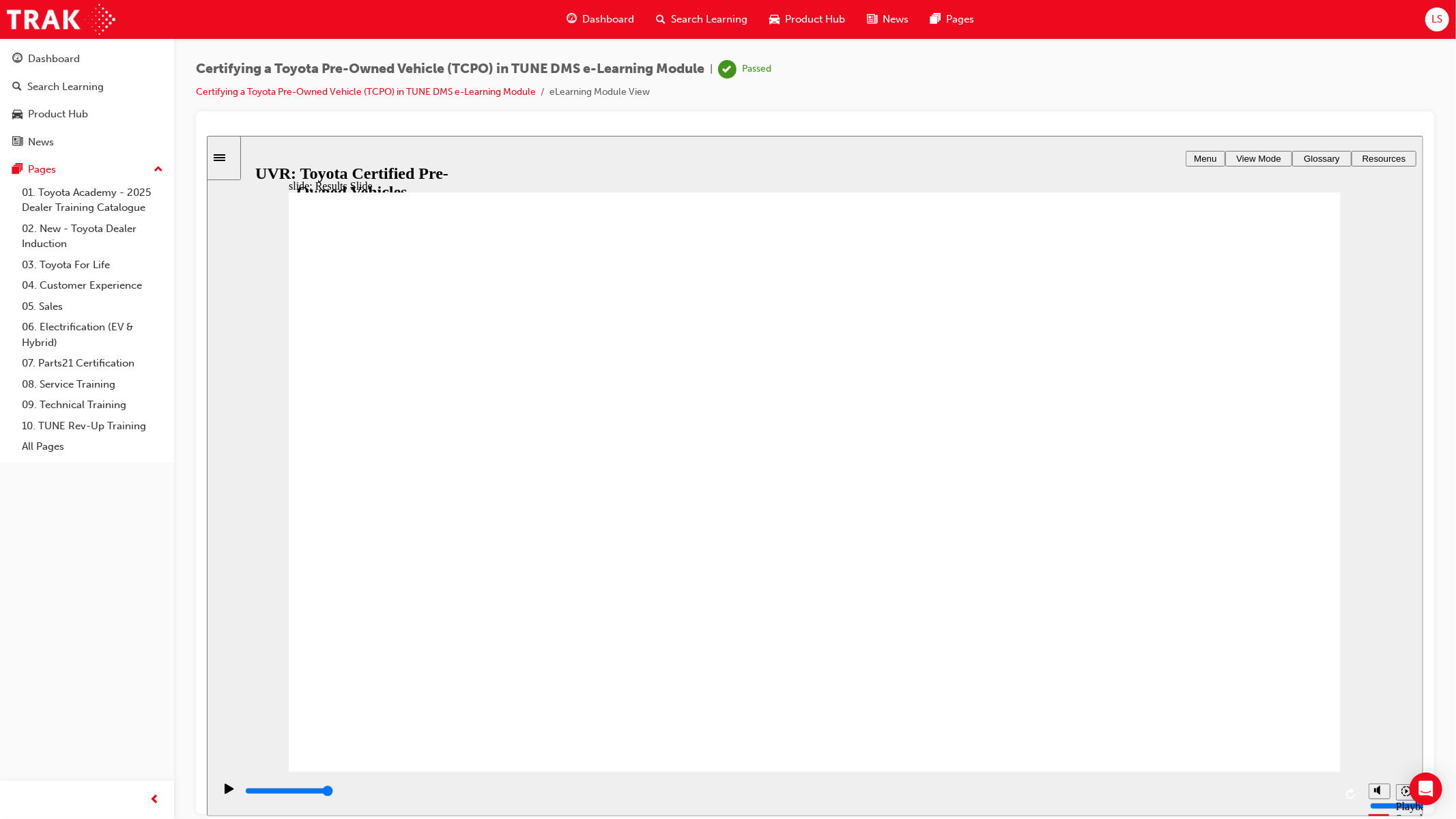
click at [583, 14] on span "Dashboard" at bounding box center [608, 20] width 52 height 16
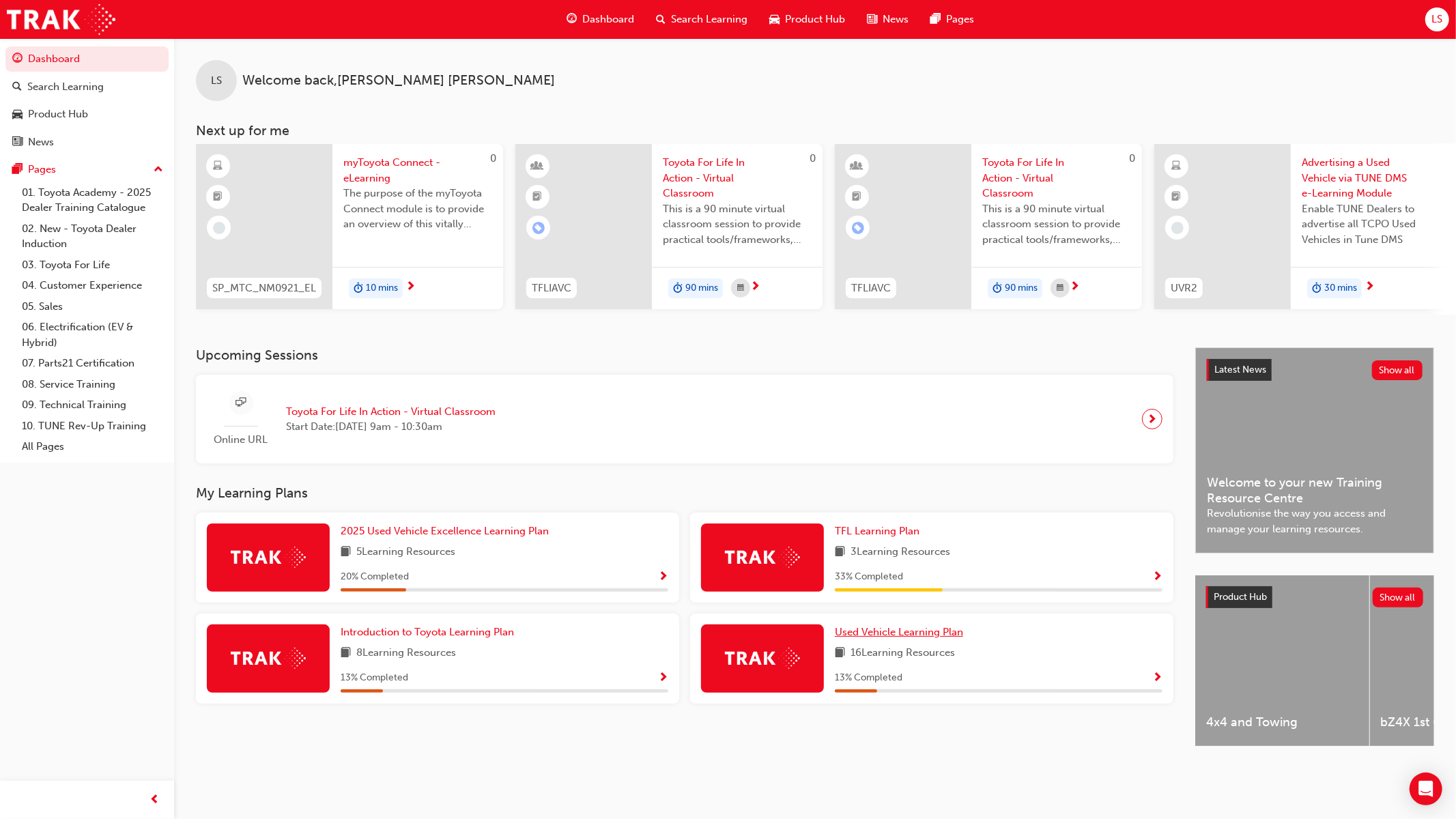
click at [885, 637] on span "Used Vehicle Learning Plan" at bounding box center [898, 632] width 128 height 13
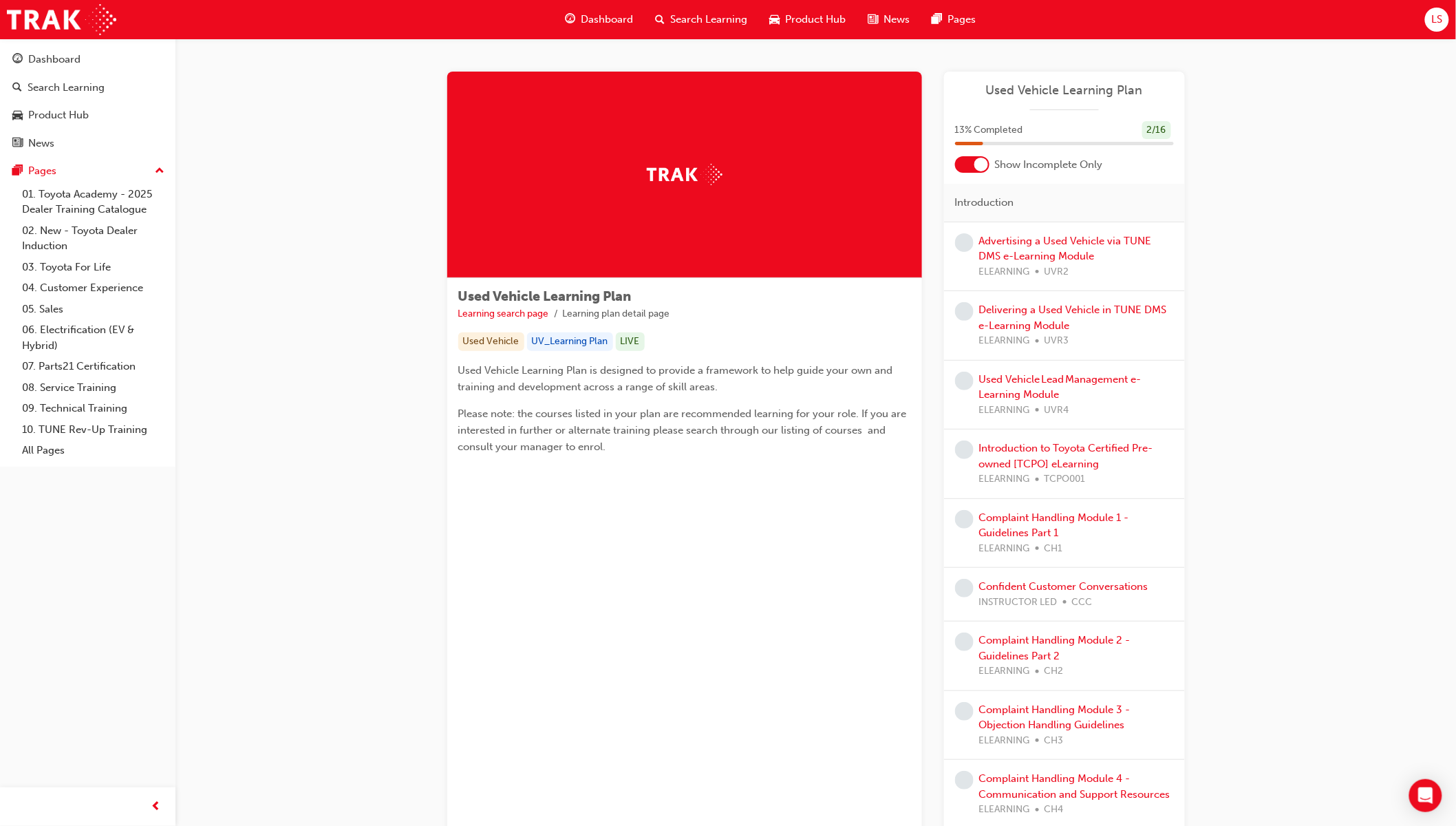
click at [968, 165] on div at bounding box center [972, 164] width 35 height 17
